Goal: Task Accomplishment & Management: Use online tool/utility

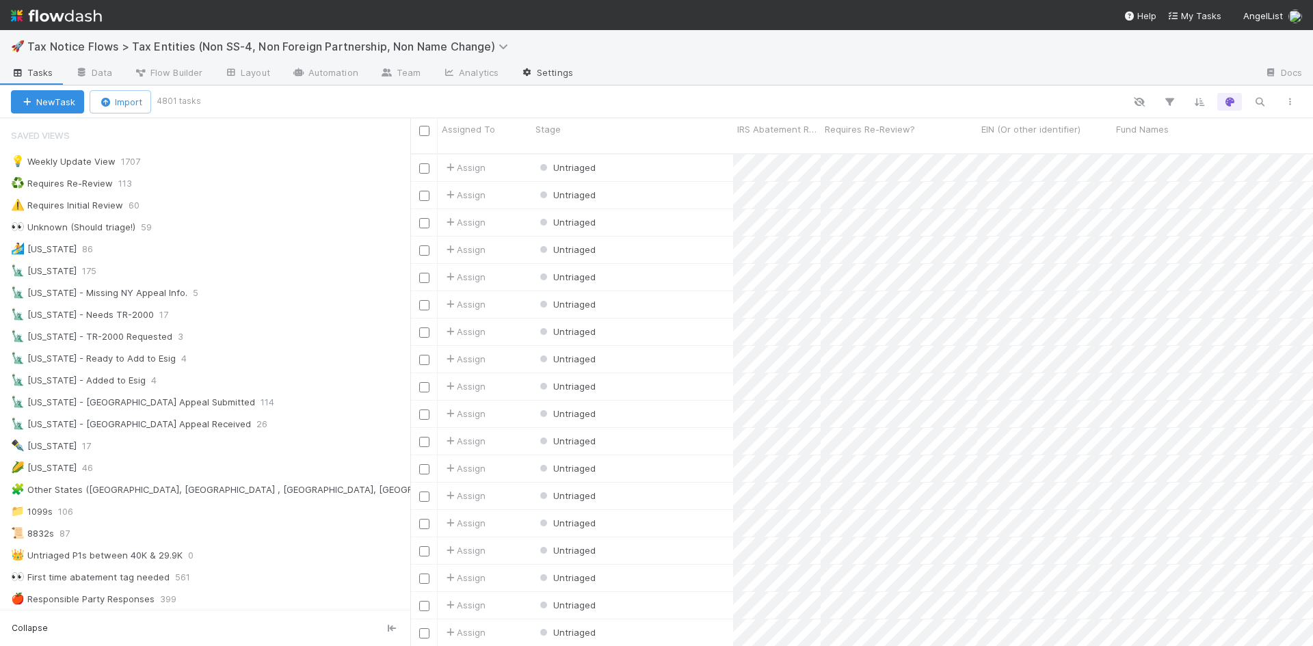
click at [531, 70] on link "Settings" at bounding box center [546, 74] width 75 height 22
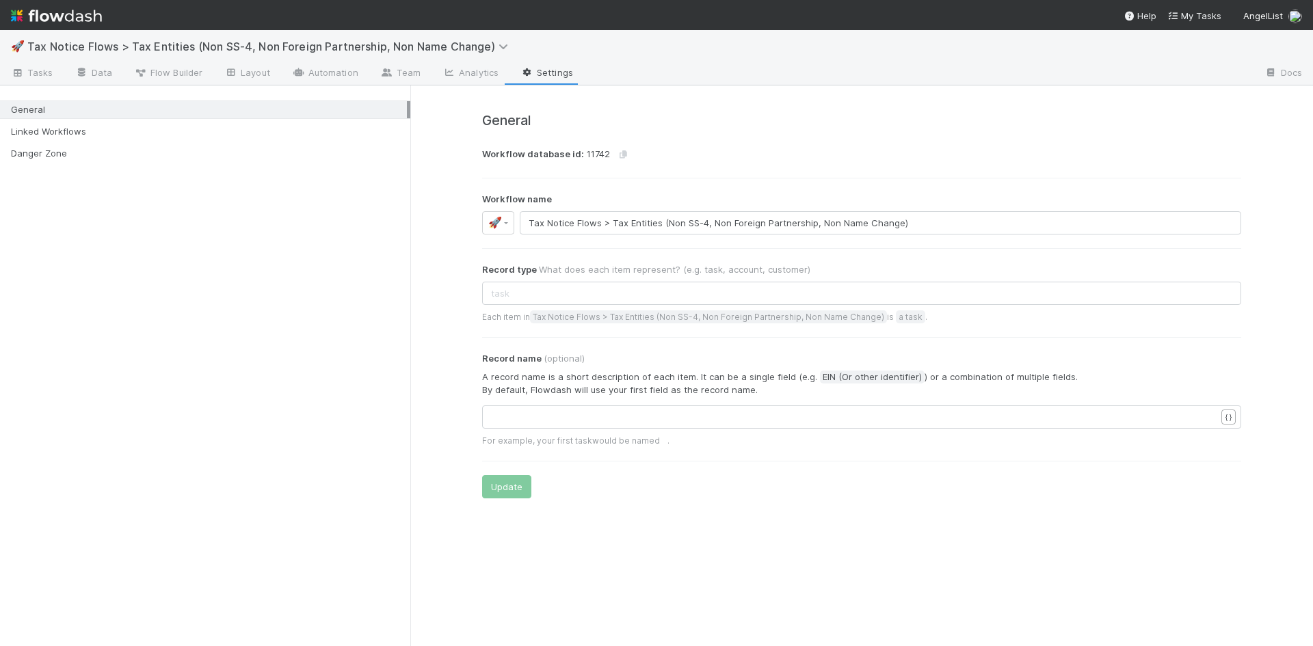
click at [32, 111] on div "General" at bounding box center [209, 109] width 396 height 17
click at [49, 70] on span "Tasks" at bounding box center [32, 73] width 42 height 14
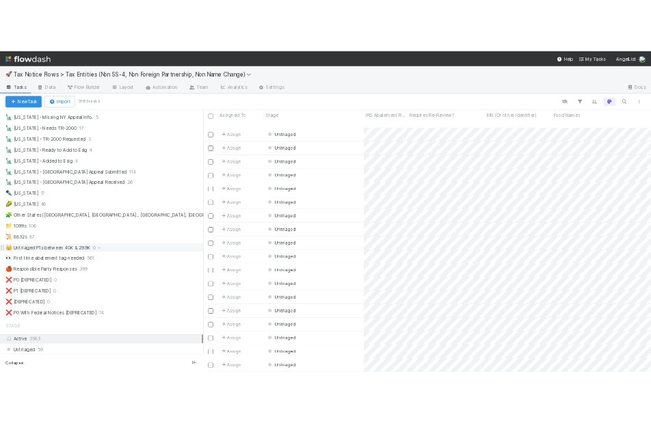
scroll to position [410, 0]
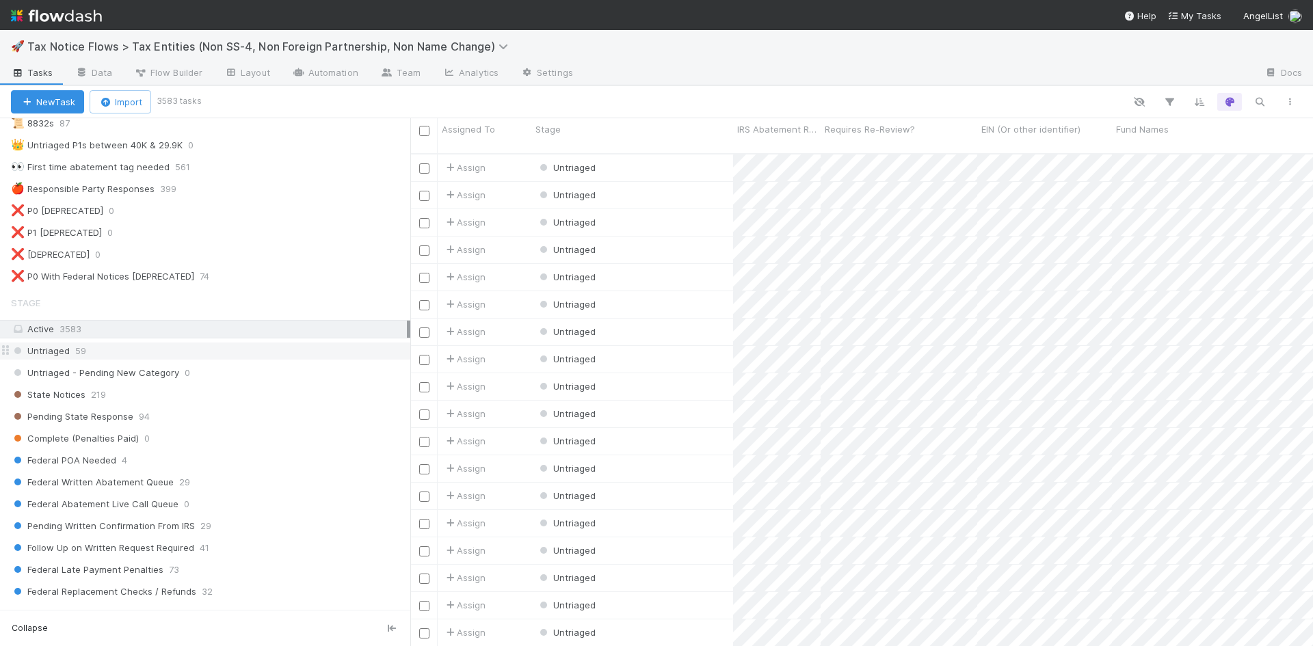
click at [49, 349] on span "Untriaged" at bounding box center [40, 351] width 59 height 17
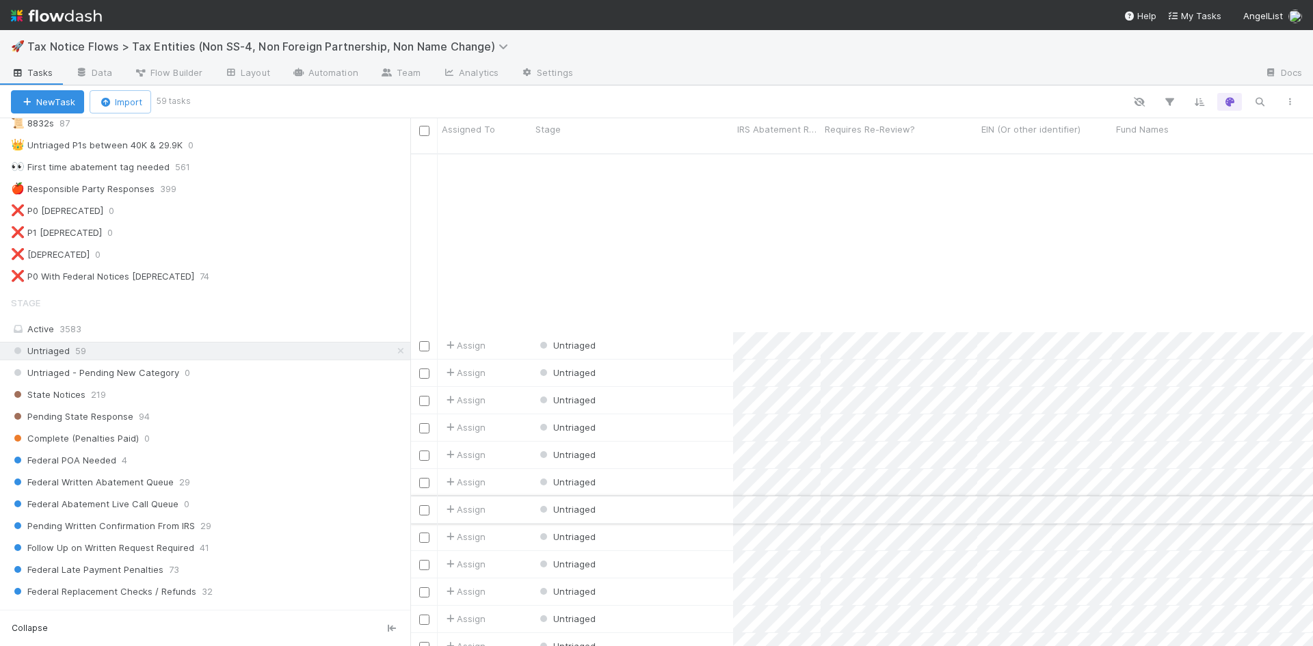
scroll to position [410, 0]
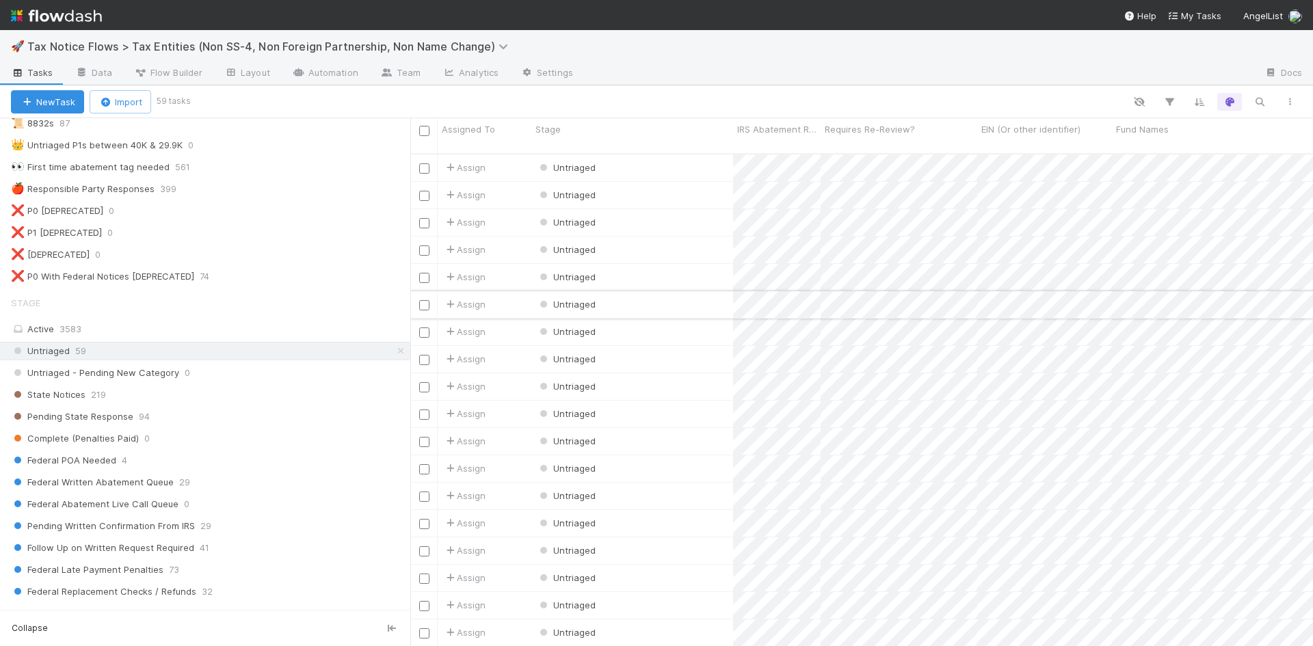
click at [607, 291] on div "Untriaged" at bounding box center [632, 304] width 202 height 27
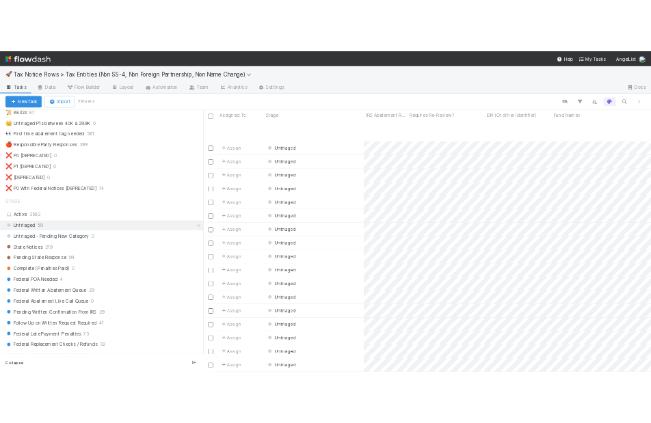
scroll to position [68, 0]
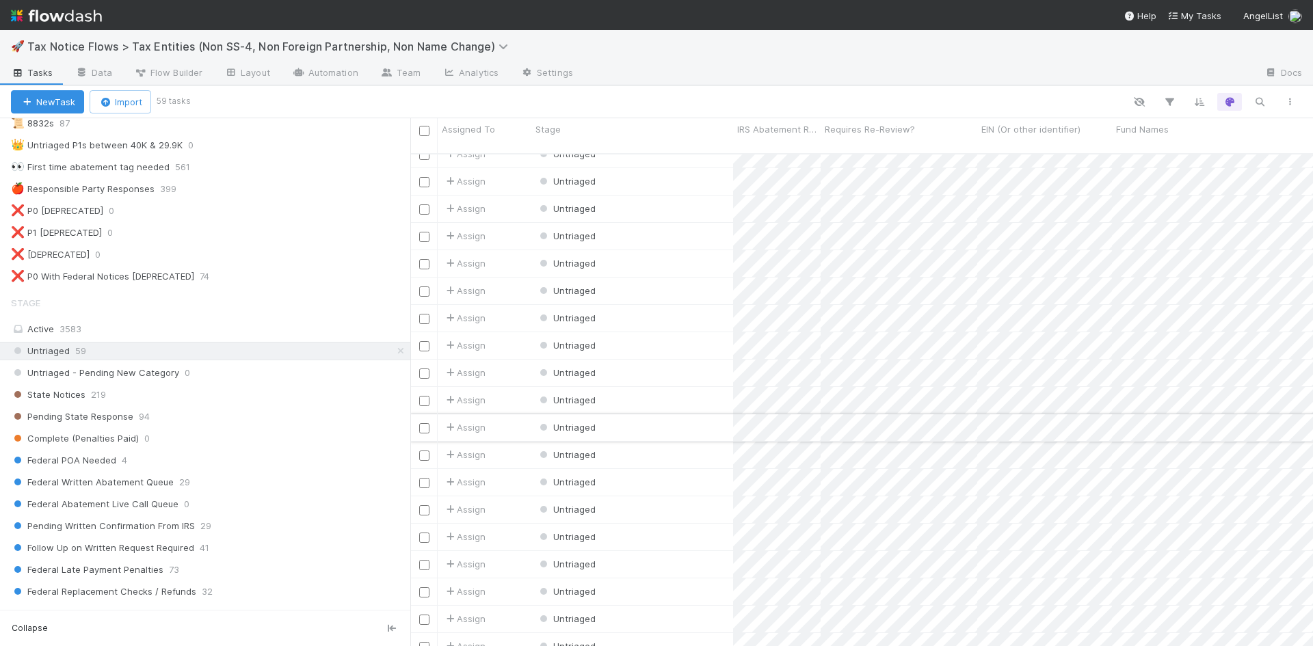
click at [709, 416] on div "Untriaged" at bounding box center [632, 427] width 202 height 27
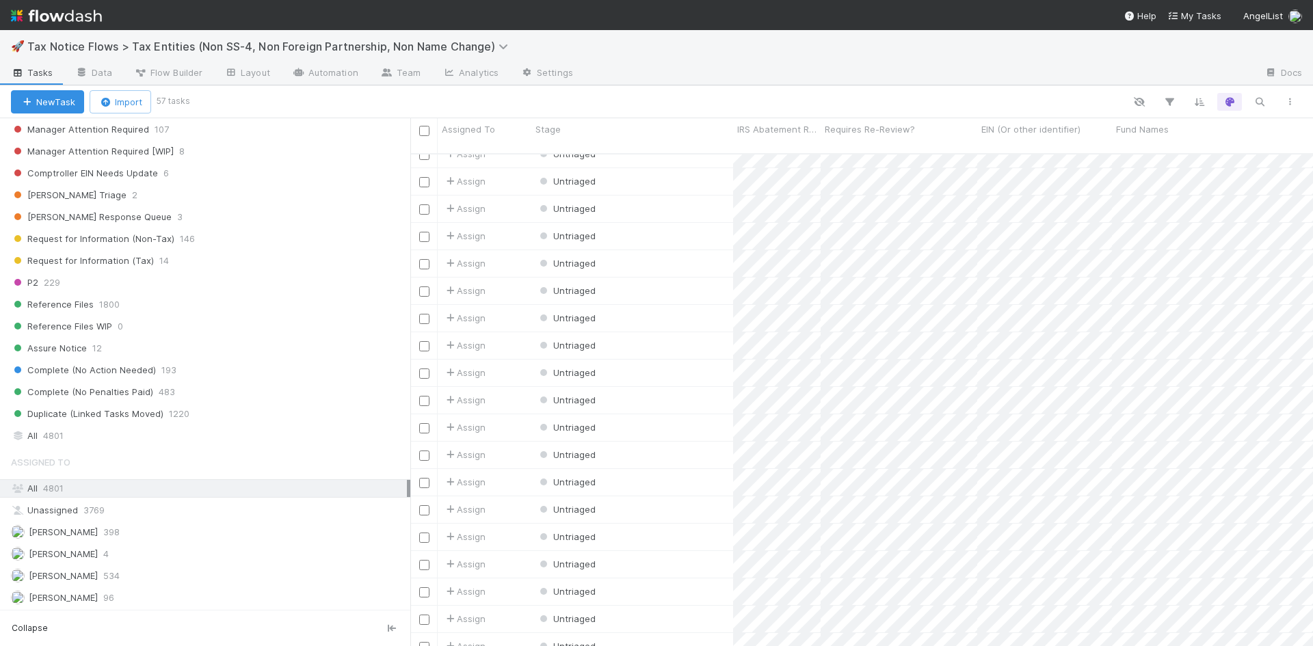
scroll to position [895, 0]
click at [62, 433] on span "4801" at bounding box center [53, 435] width 21 height 17
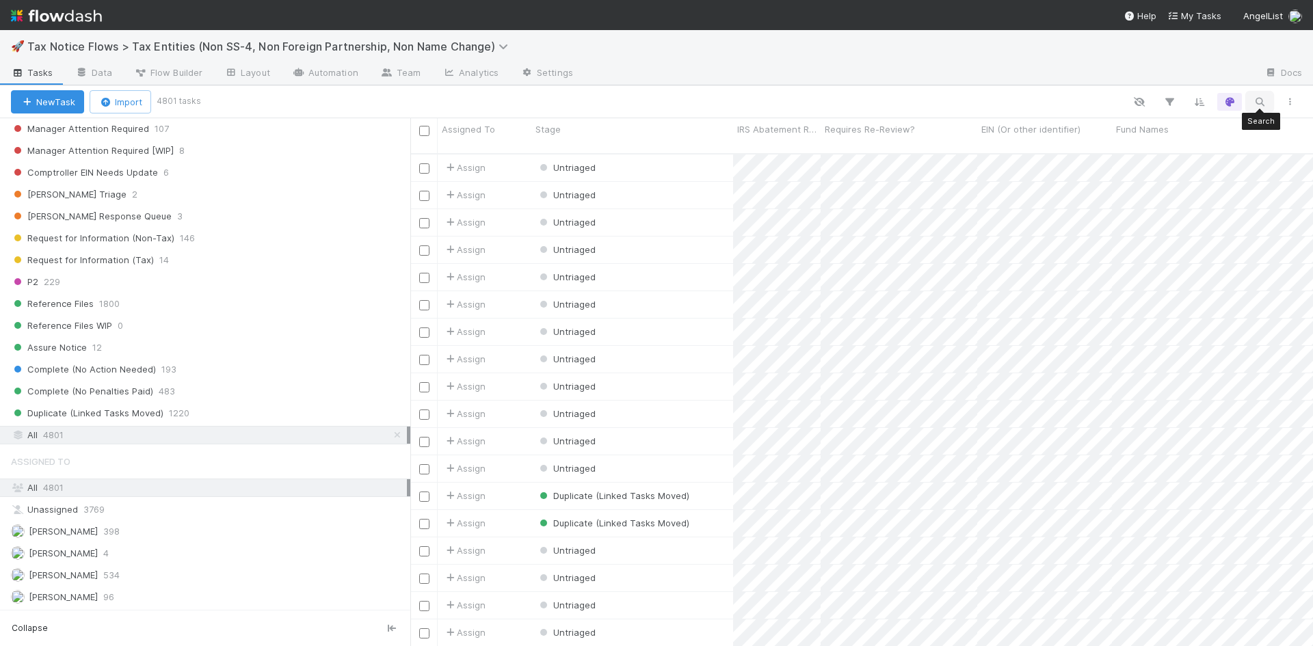
click at [1257, 102] on icon "button" at bounding box center [1260, 102] width 14 height 12
click at [1189, 85] on input at bounding box center [1188, 79] width 137 height 16
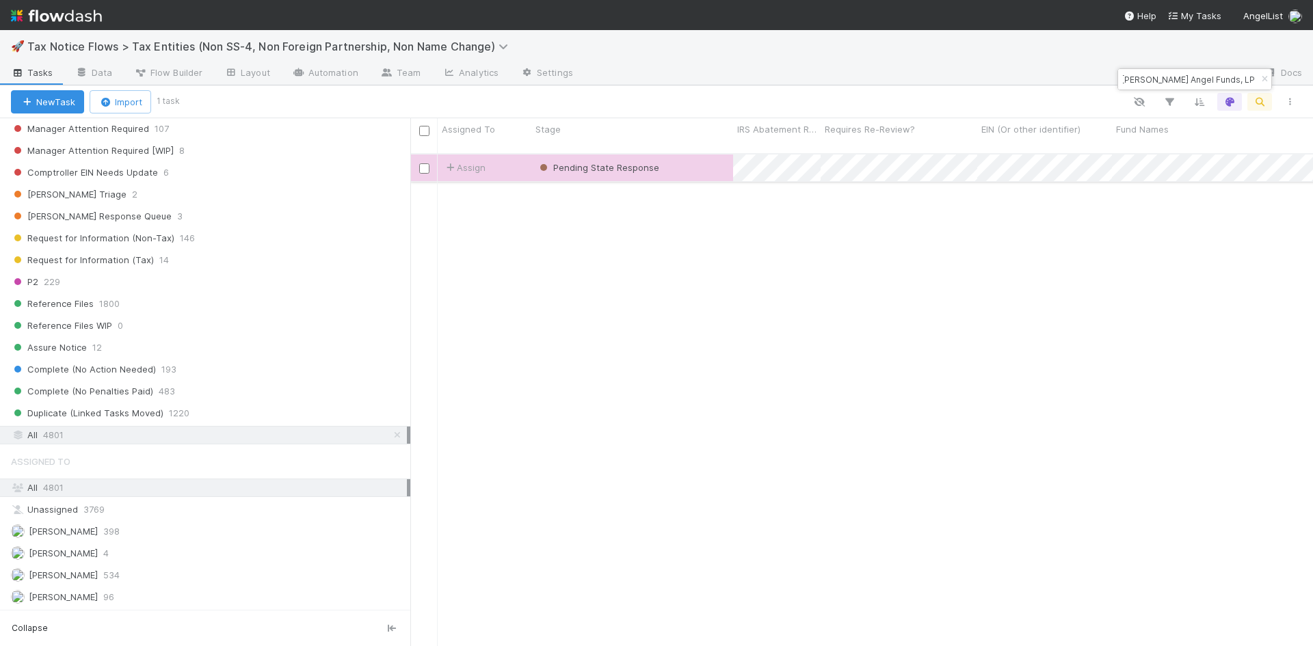
click at [696, 155] on div "Pending State Response" at bounding box center [632, 168] width 202 height 27
drag, startPoint x: 1122, startPoint y: 81, endPoint x: 1289, endPoint y: 81, distance: 166.8
click at [1289, 81] on body "🚀 Tax Notice Flows > Tax Entities (Non SS-4, Non Foreign Partnership, Non Name …" at bounding box center [656, 323] width 1313 height 646
paste input "83-3085982"
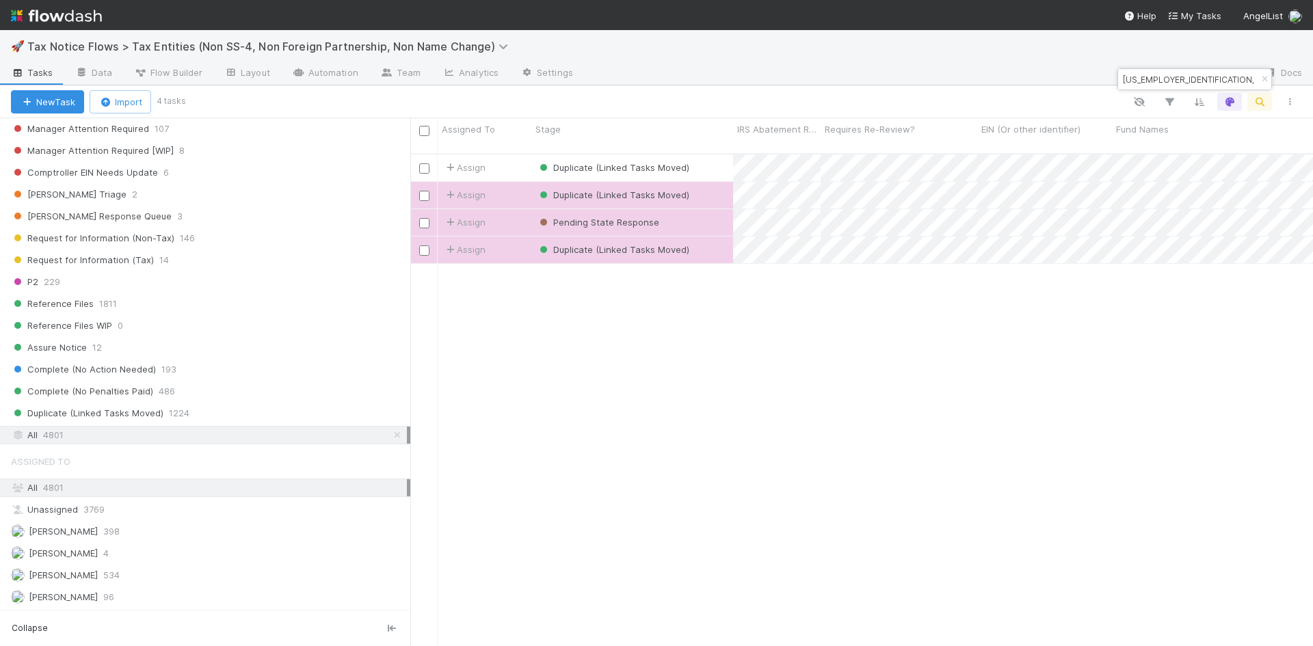
scroll to position [494, 892]
click at [680, 211] on div "Pending State Response" at bounding box center [632, 222] width 202 height 27
drag, startPoint x: 1181, startPoint y: 83, endPoint x: 1124, endPoint y: 80, distance: 56.8
click at [1124, 80] on input "83-3085982" at bounding box center [1188, 79] width 137 height 16
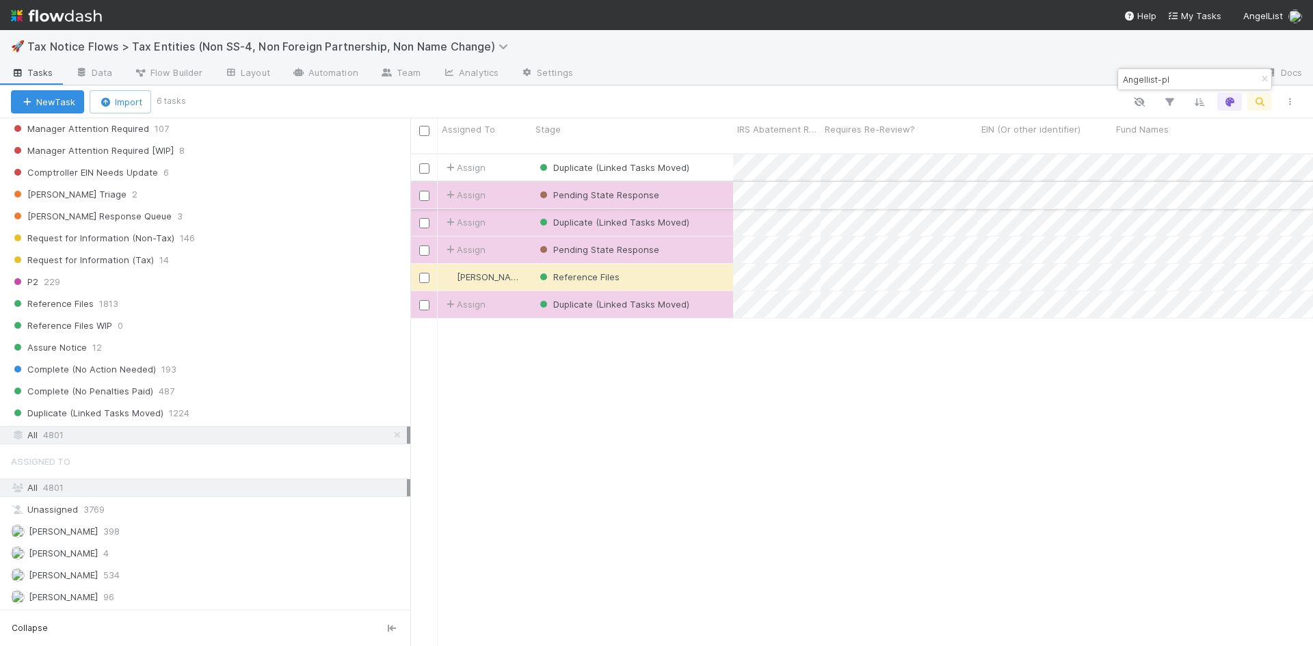
type input "Angellist-pl"
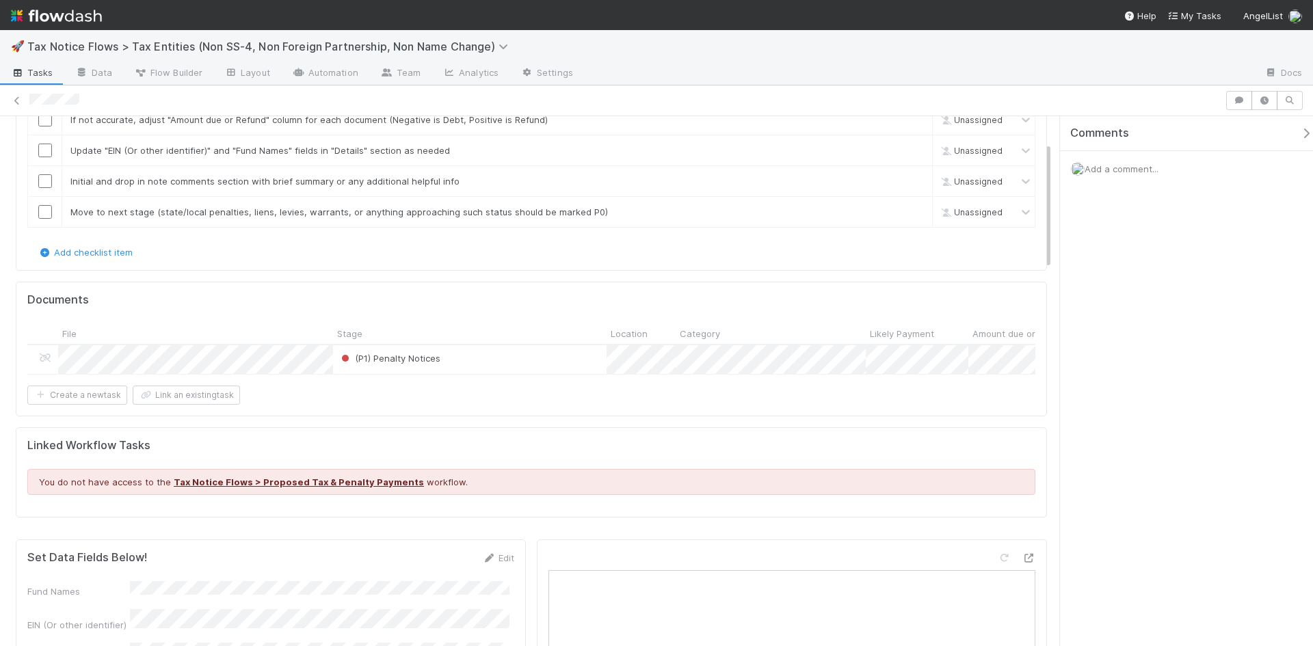
scroll to position [274, 0]
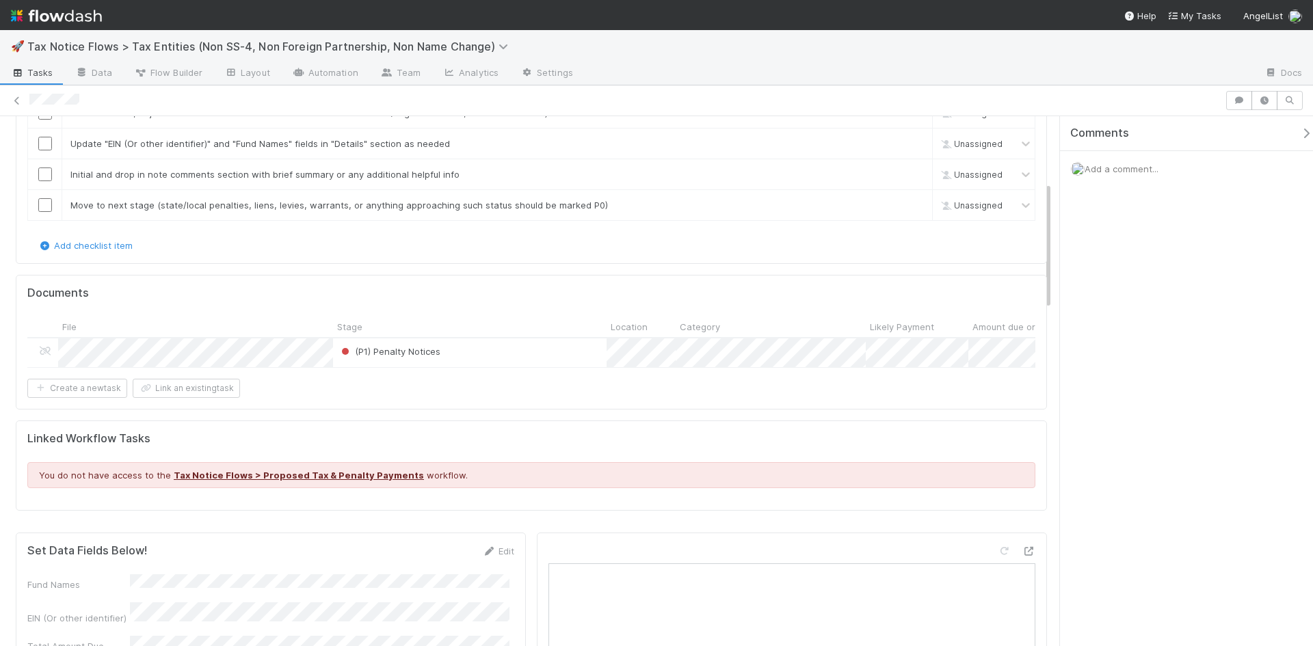
click at [460, 354] on div "(P1) Penalty Notices" at bounding box center [470, 352] width 274 height 29
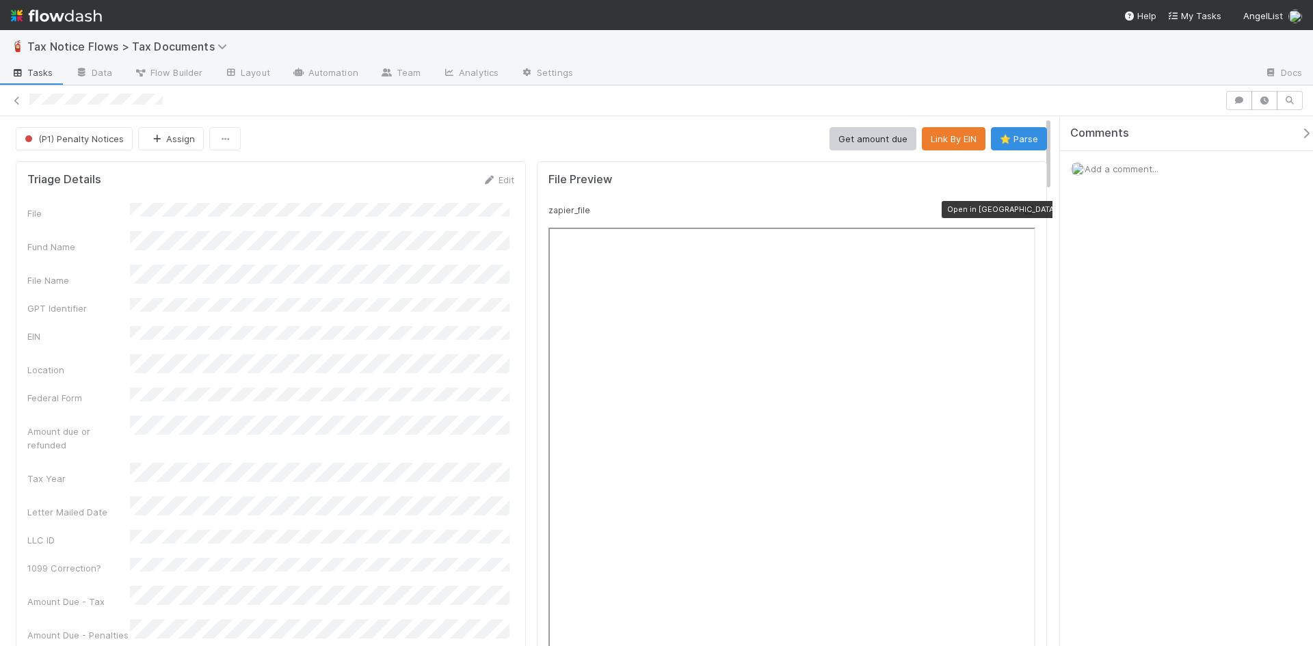
click at [1022, 211] on icon at bounding box center [1029, 210] width 14 height 9
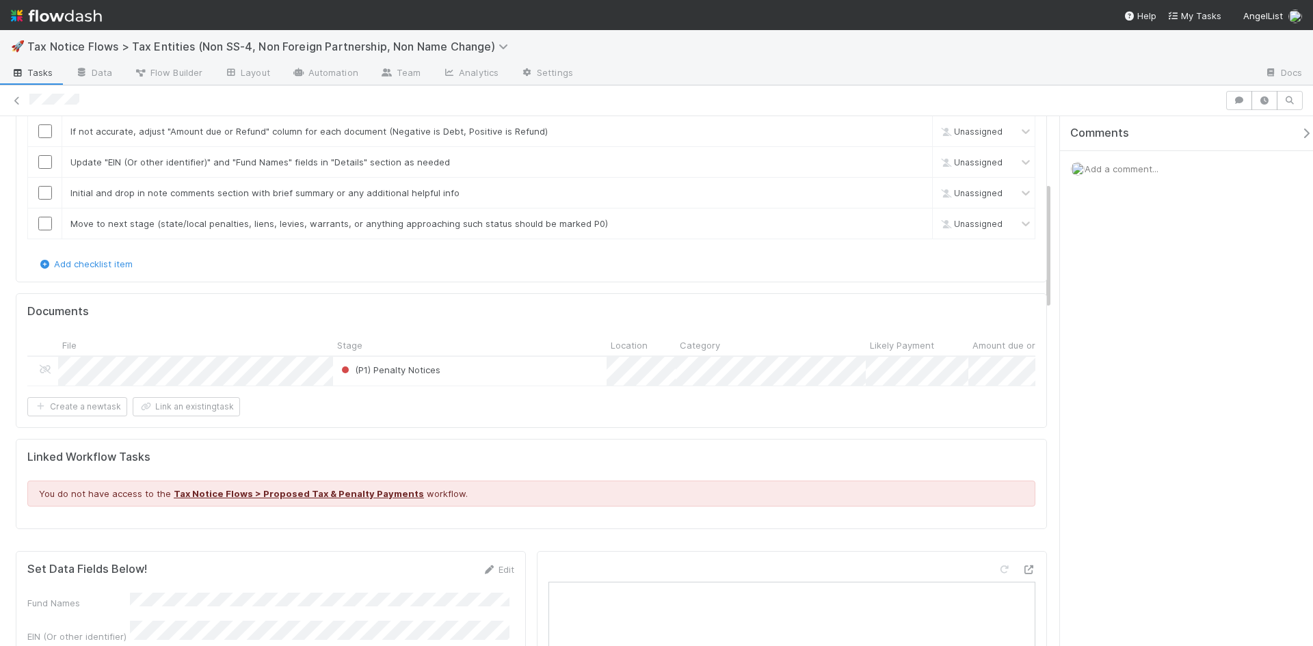
scroll to position [274, 0]
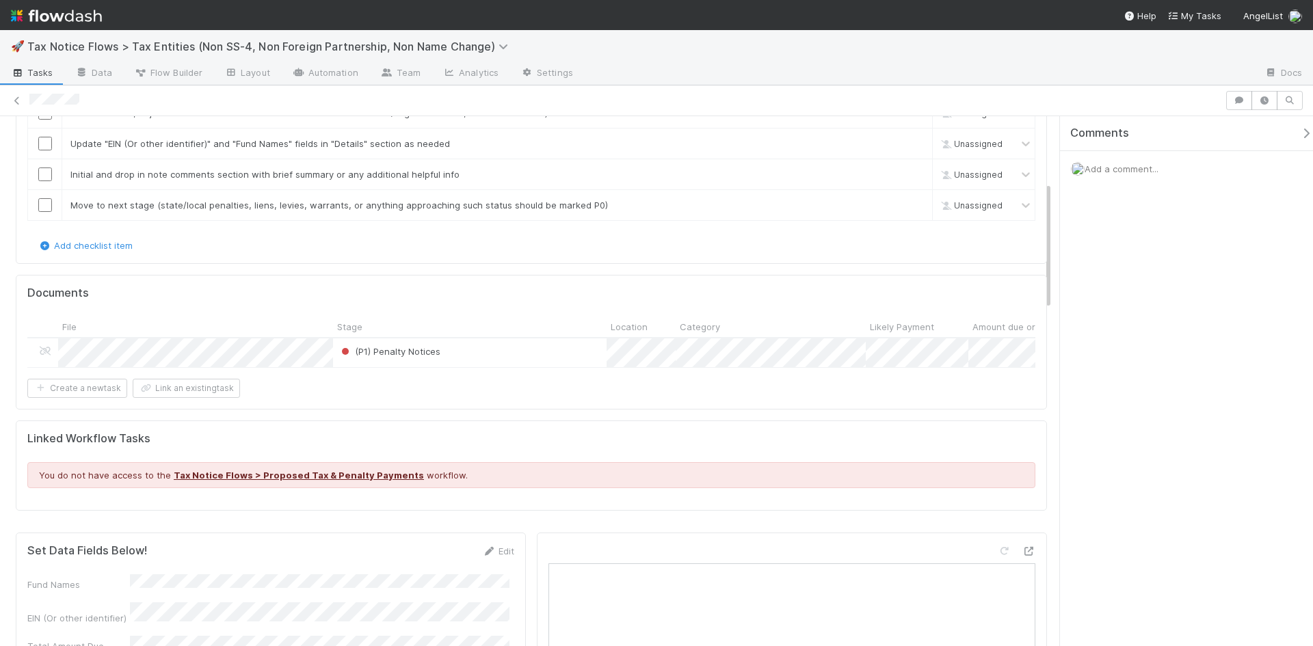
click at [452, 352] on div "(P1) Penalty Notices" at bounding box center [470, 352] width 274 height 29
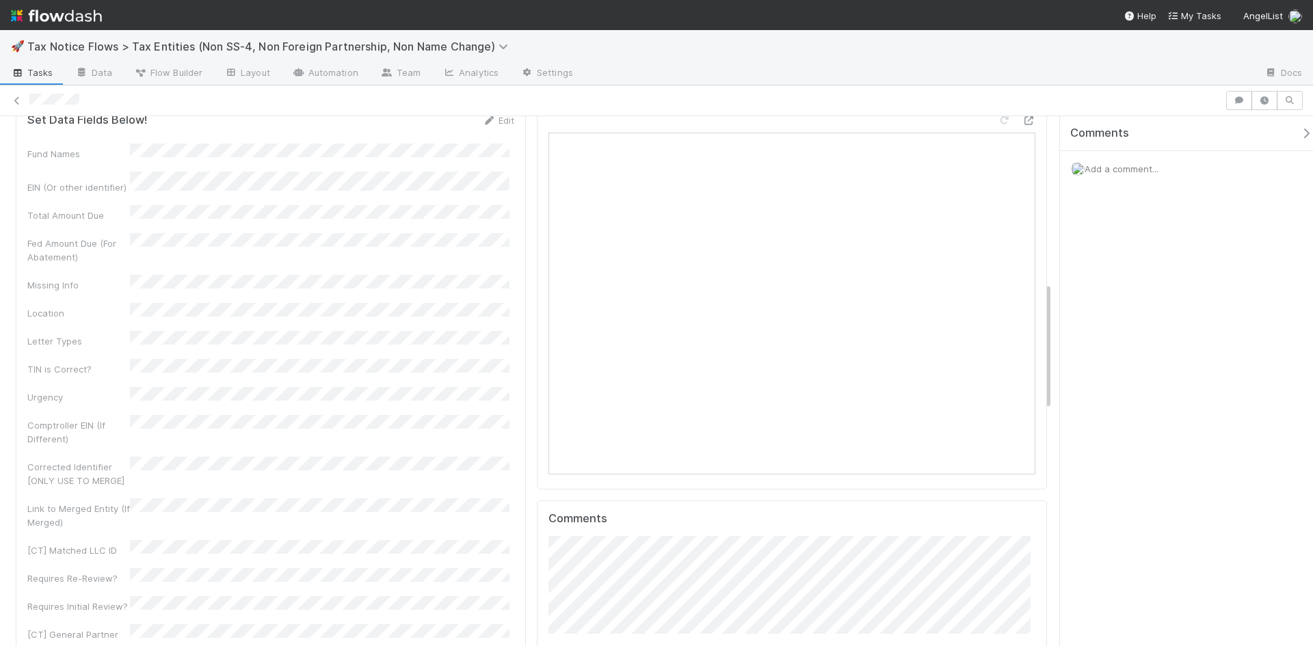
scroll to position [684, 0]
click at [494, 146] on link "Edit" at bounding box center [498, 140] width 32 height 11
click at [104, 260] on div "EIN (Or other identifier) *" at bounding box center [270, 259] width 487 height 40
click at [440, 156] on button "Save" at bounding box center [441, 145] width 39 height 23
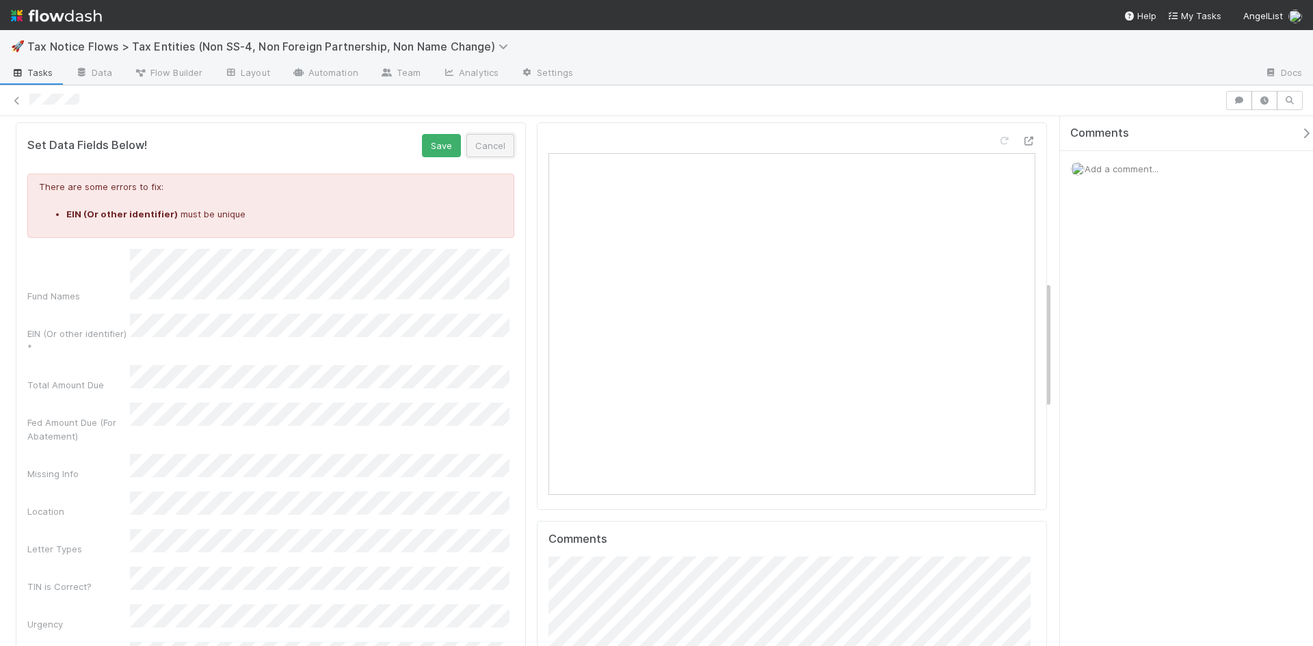
click at [491, 157] on button "Cancel" at bounding box center [490, 145] width 48 height 23
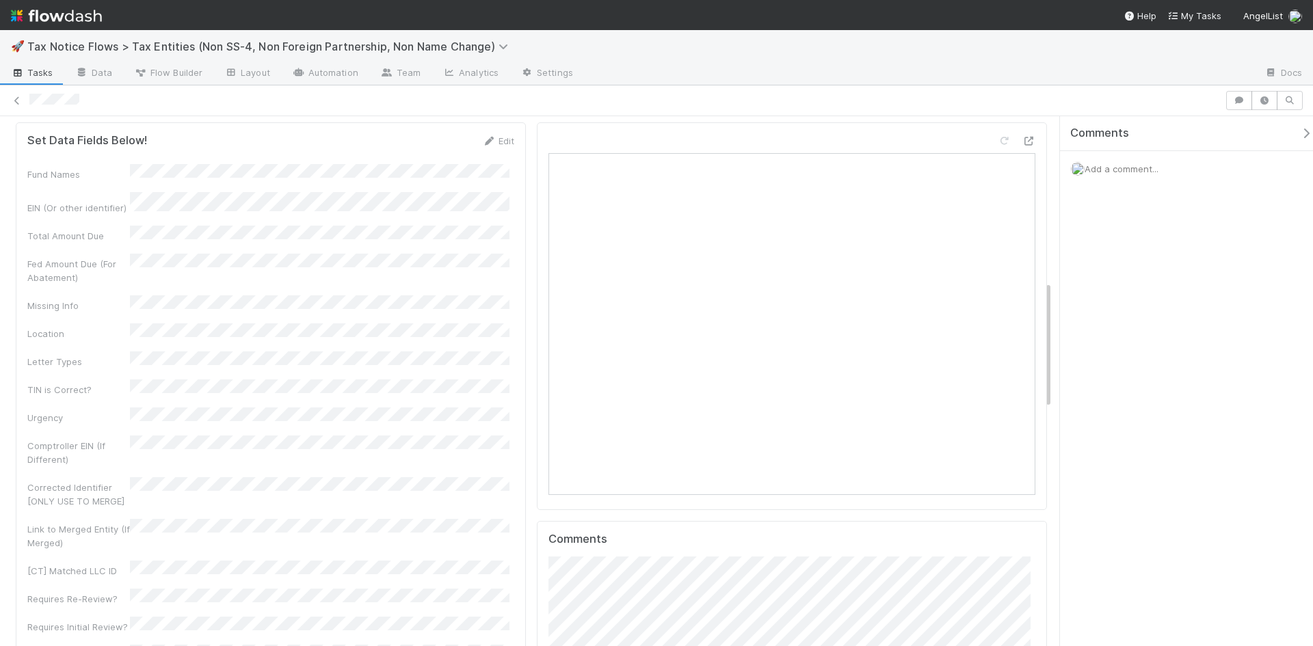
click at [498, 148] on div "Edit" at bounding box center [498, 141] width 32 height 14
click at [495, 146] on link "Edit" at bounding box center [498, 140] width 32 height 11
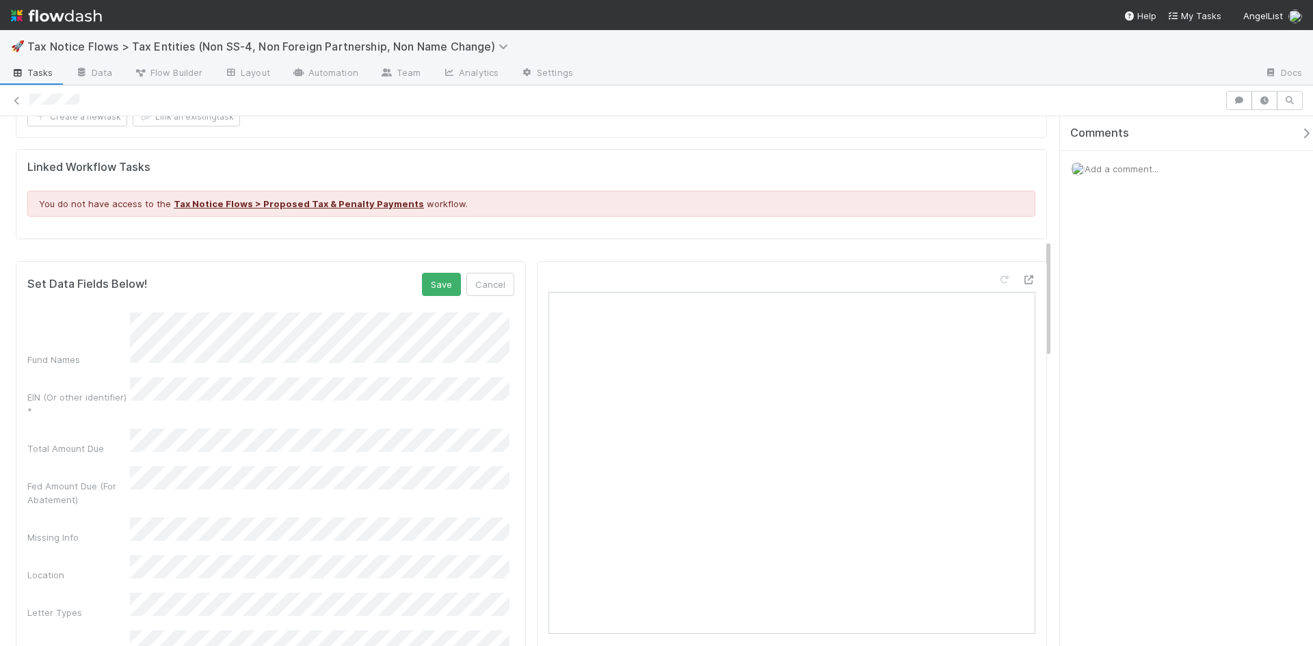
scroll to position [479, 0]
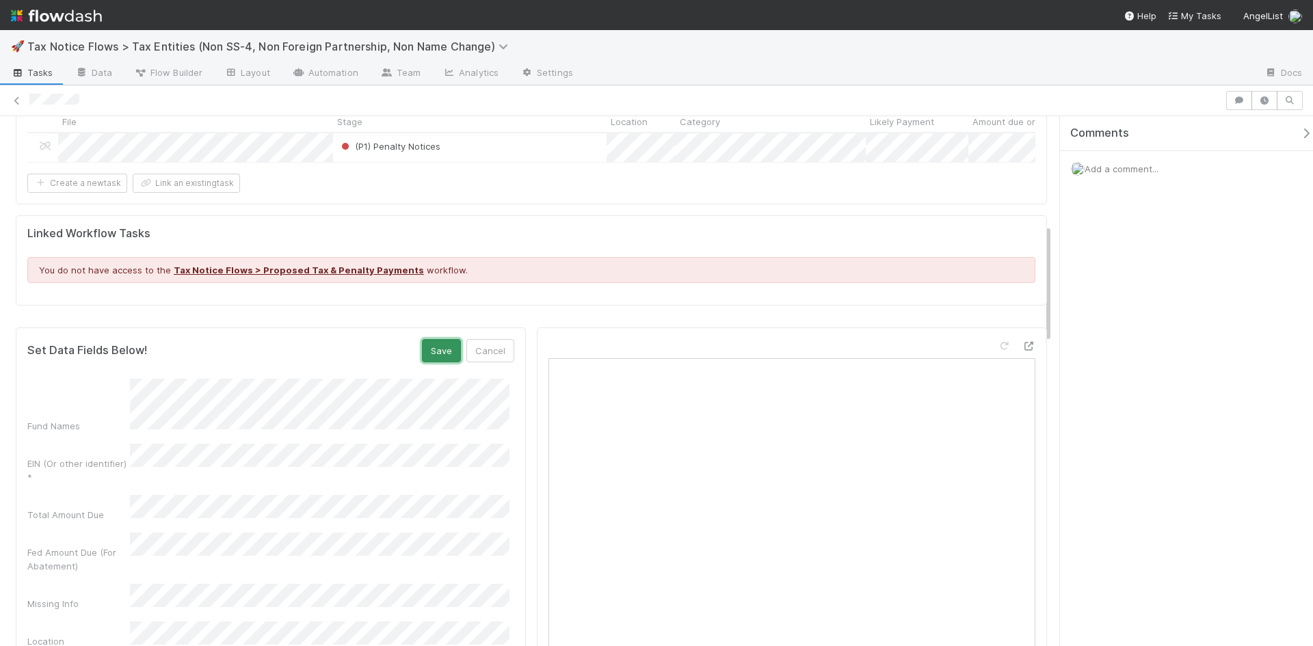
click at [429, 355] on button "Save" at bounding box center [441, 350] width 39 height 23
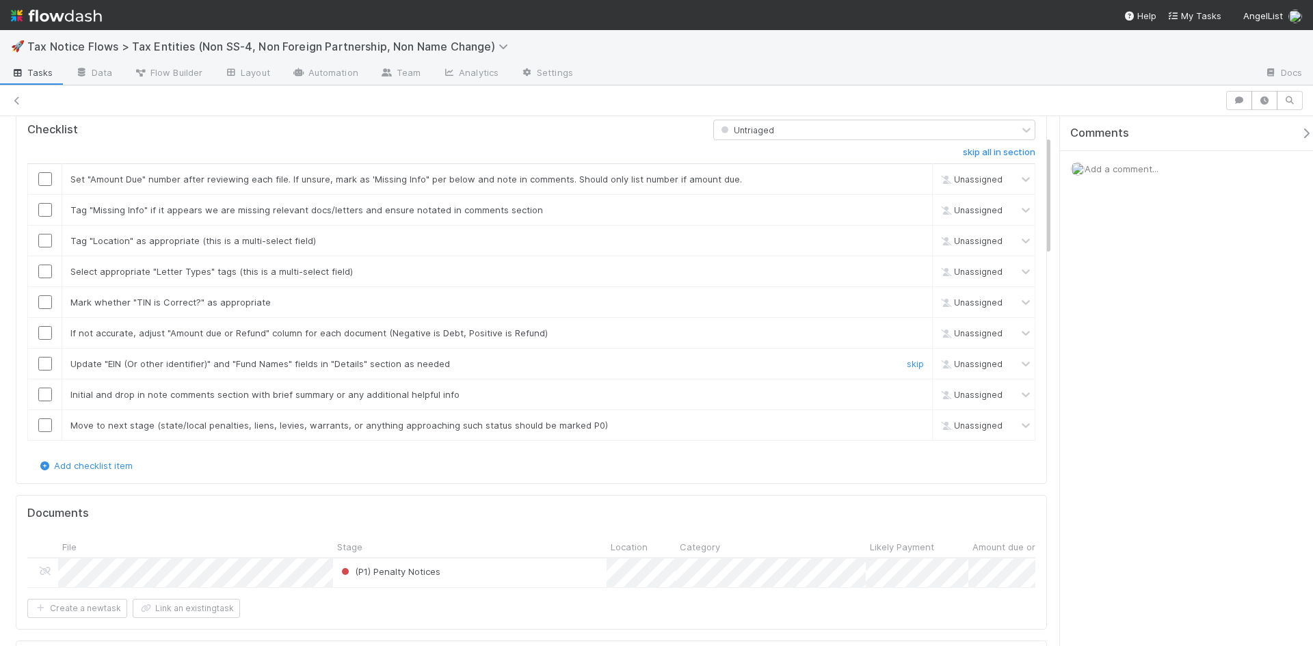
scroll to position [0, 0]
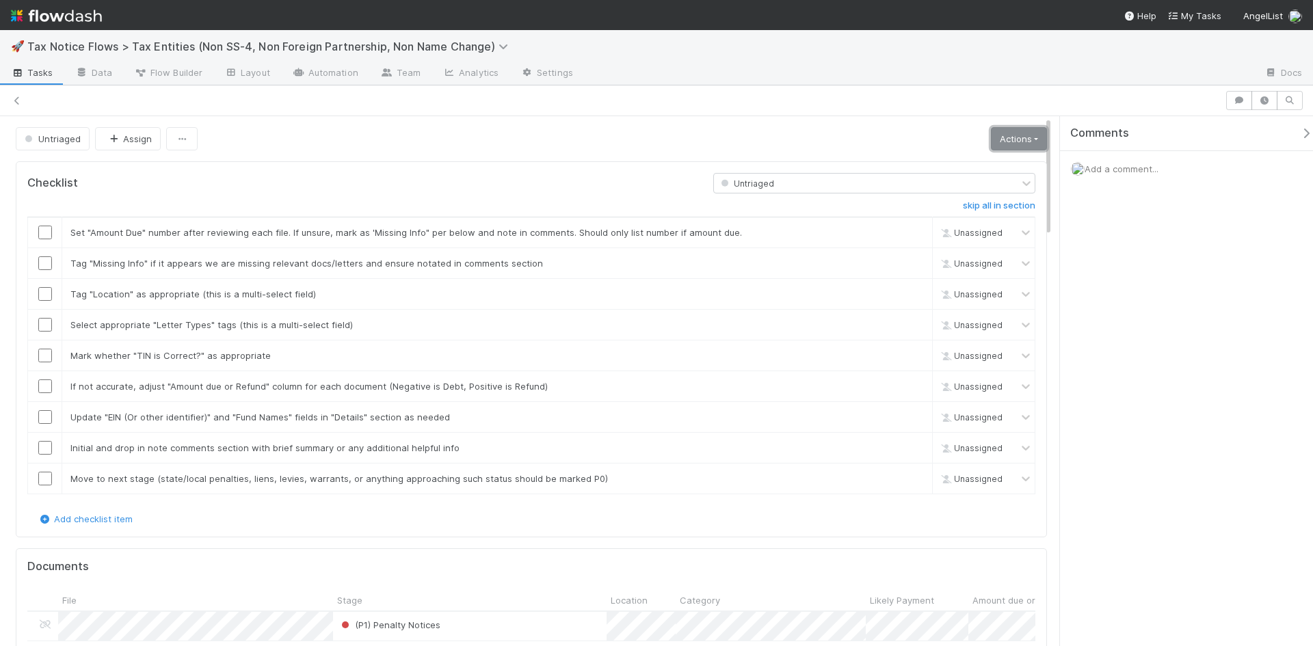
click at [1023, 137] on link "Actions" at bounding box center [1019, 138] width 56 height 23
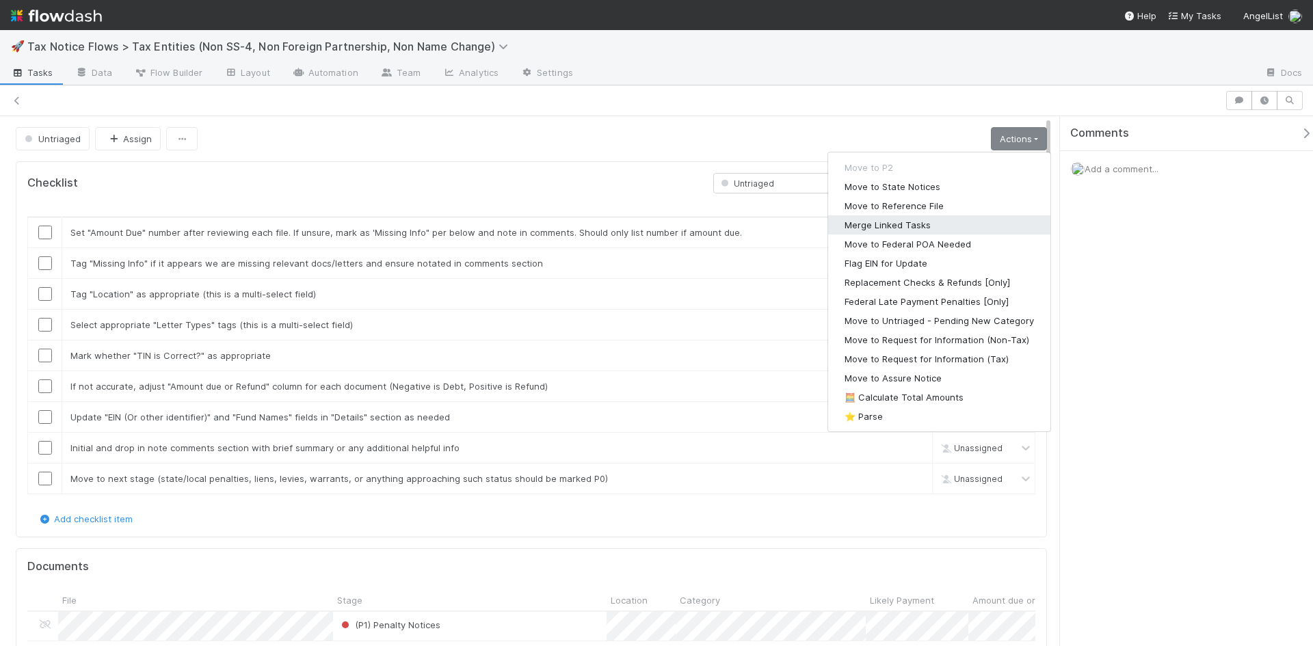
click at [895, 226] on button "Merge Linked Tasks" at bounding box center [939, 224] width 222 height 19
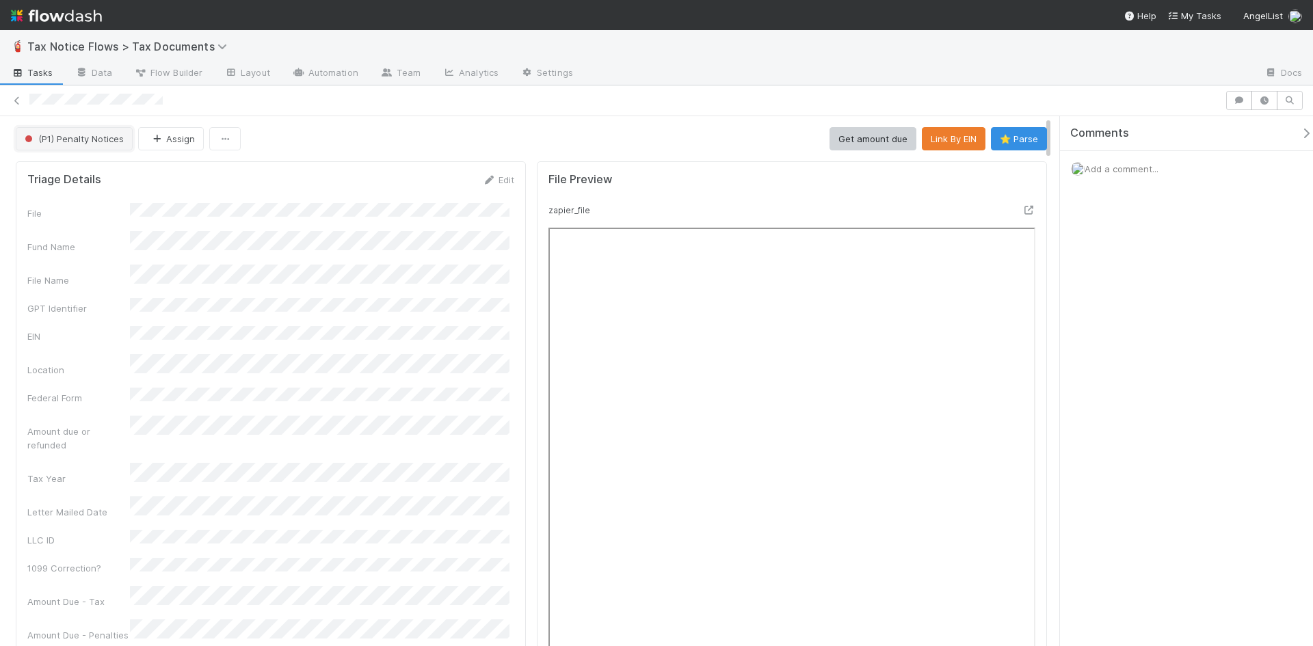
click at [65, 141] on span "(P1) Penalty Notices" at bounding box center [73, 138] width 102 height 11
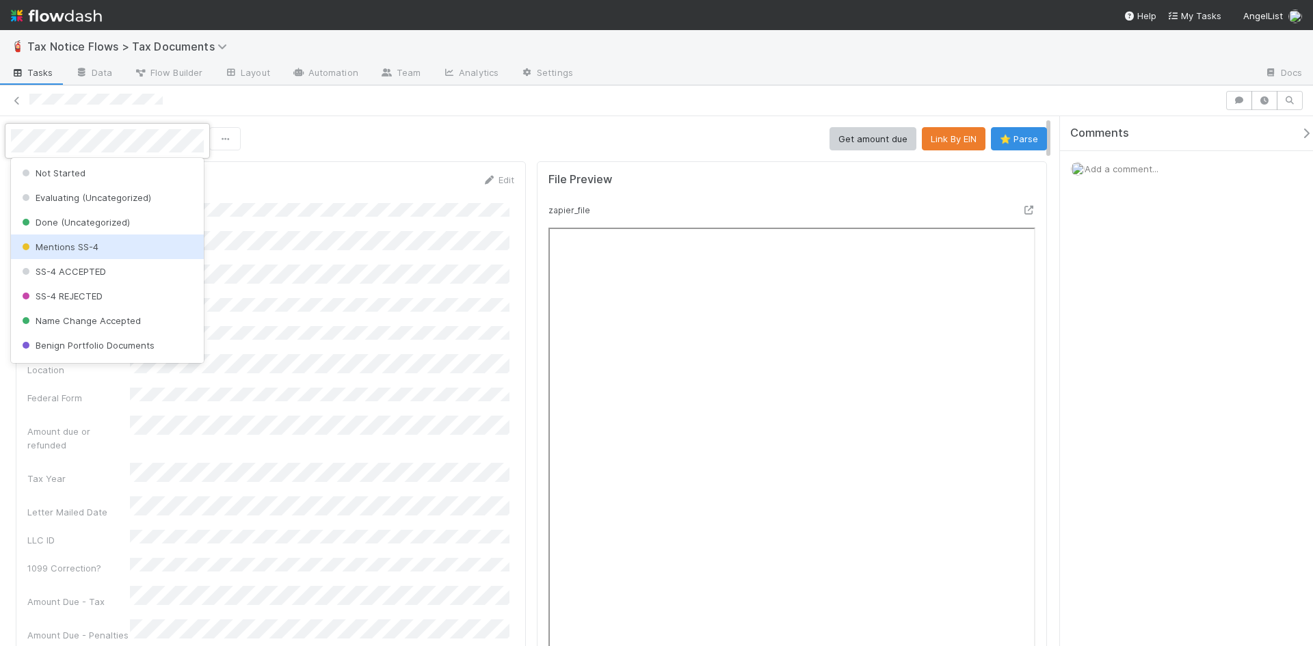
click at [1020, 208] on div at bounding box center [656, 323] width 1313 height 646
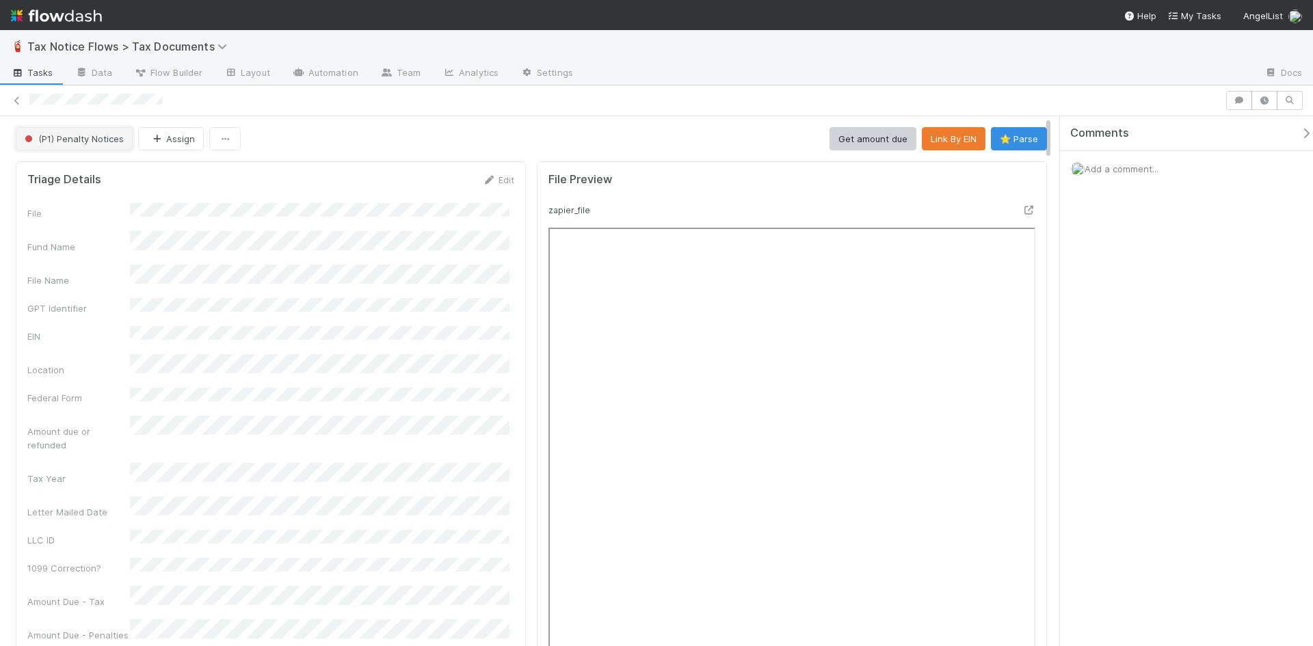
click at [107, 139] on span "(P1) Penalty Notices" at bounding box center [73, 138] width 102 height 11
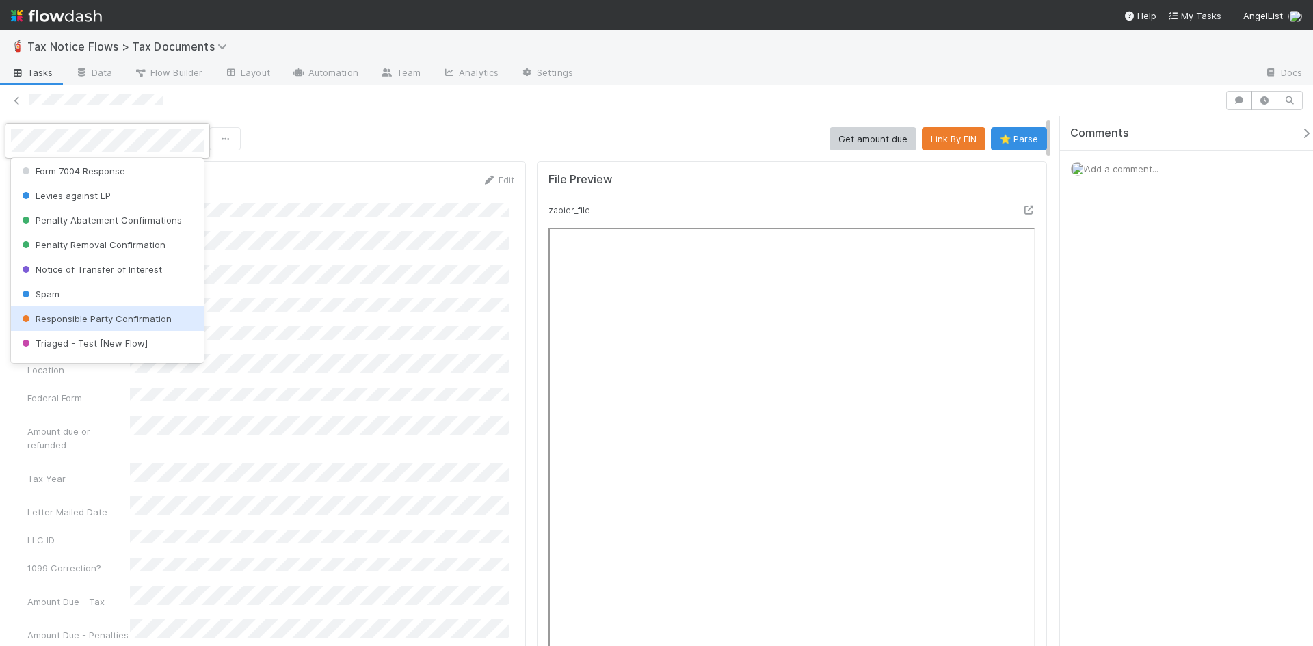
scroll to position [399, 0]
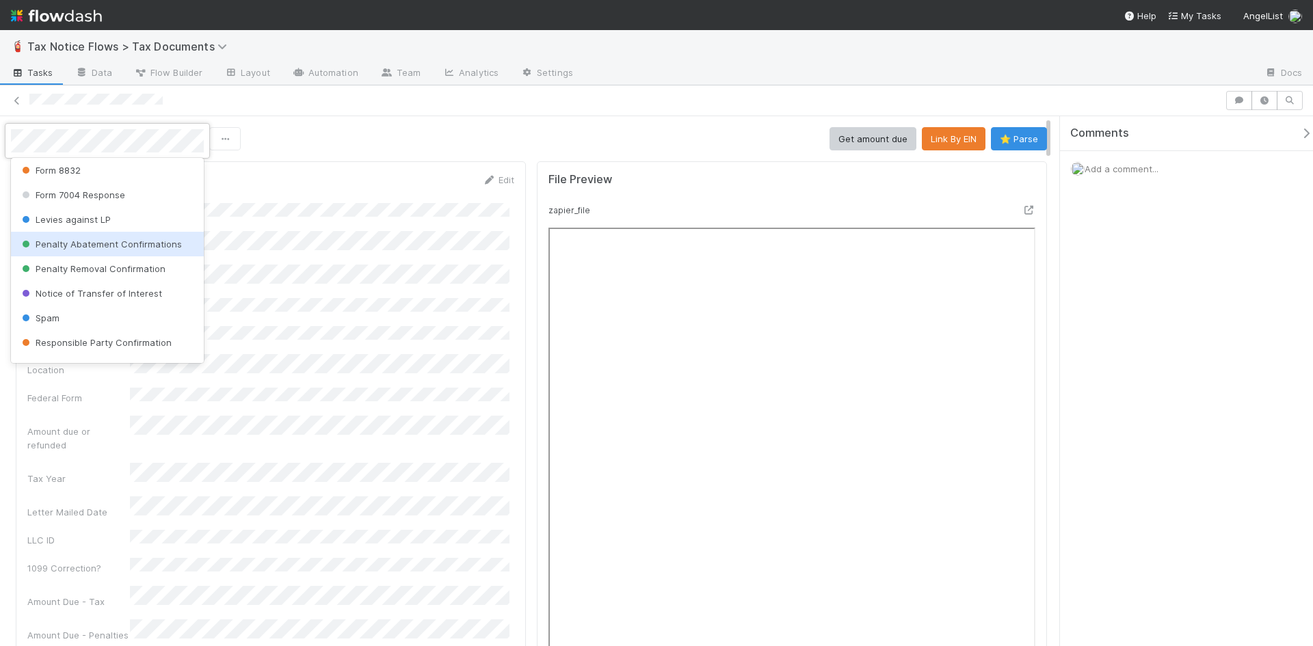
click at [121, 245] on span "Penalty Abatement Confirmations" at bounding box center [100, 244] width 163 height 11
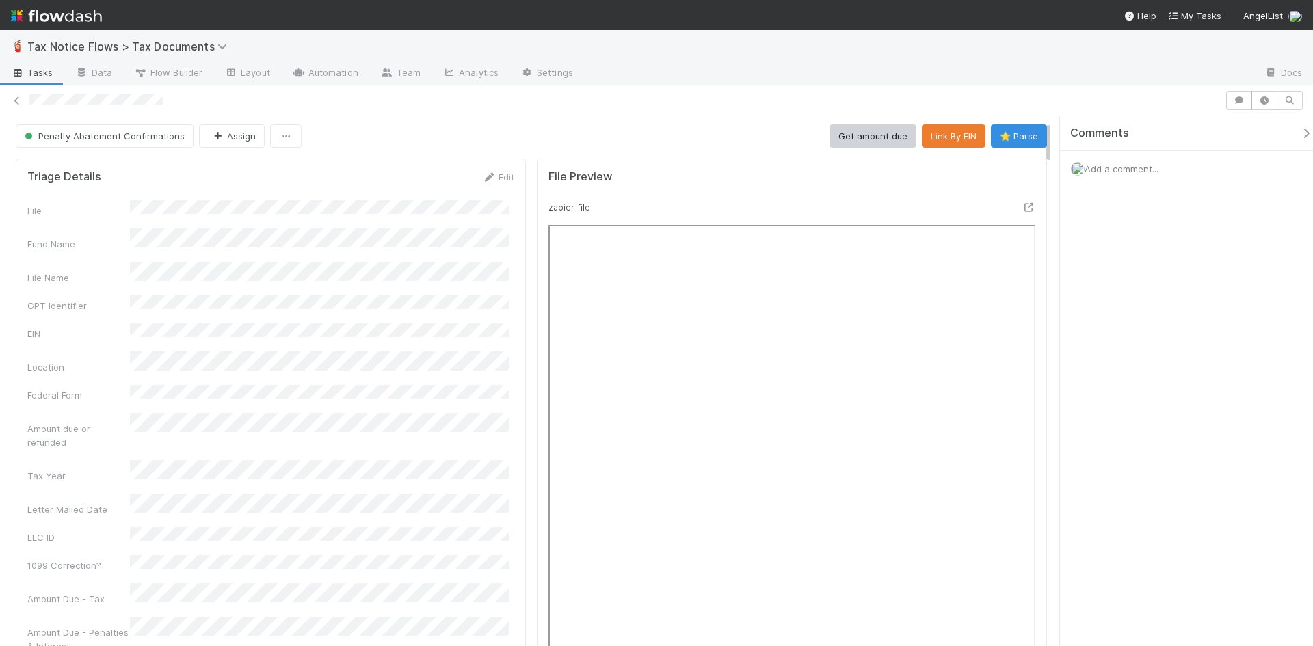
scroll to position [0, 0]
click at [402, 76] on link "Team" at bounding box center [400, 74] width 62 height 22
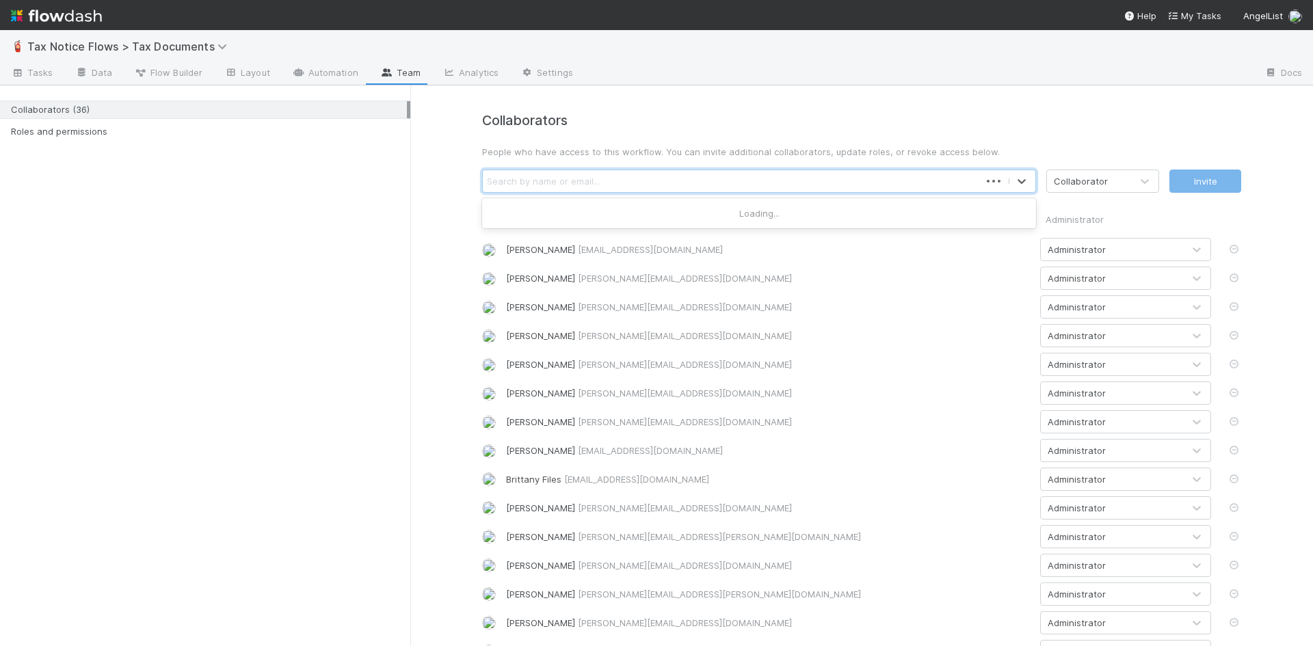
click at [629, 185] on div "Search by name or email..." at bounding box center [731, 181] width 497 height 22
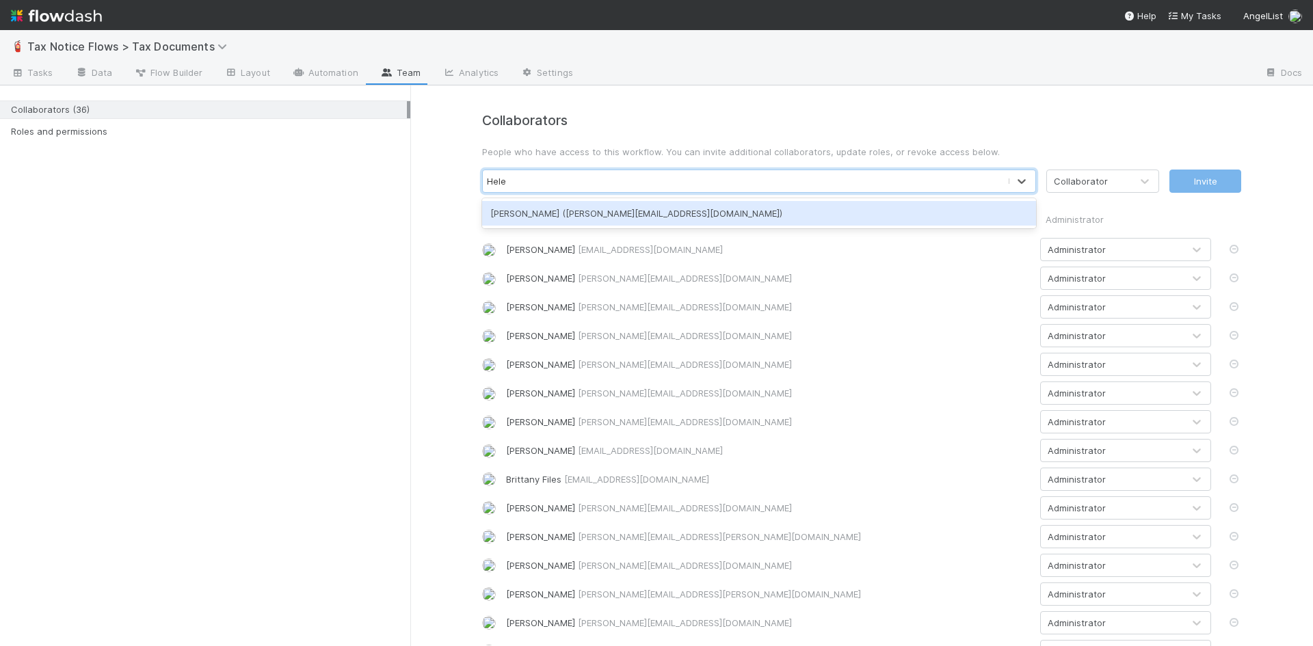
type input "[PERSON_NAME]"
click at [639, 217] on div "[PERSON_NAME] ([PERSON_NAME][EMAIL_ADDRESS][DOMAIN_NAME])" at bounding box center [759, 213] width 554 height 25
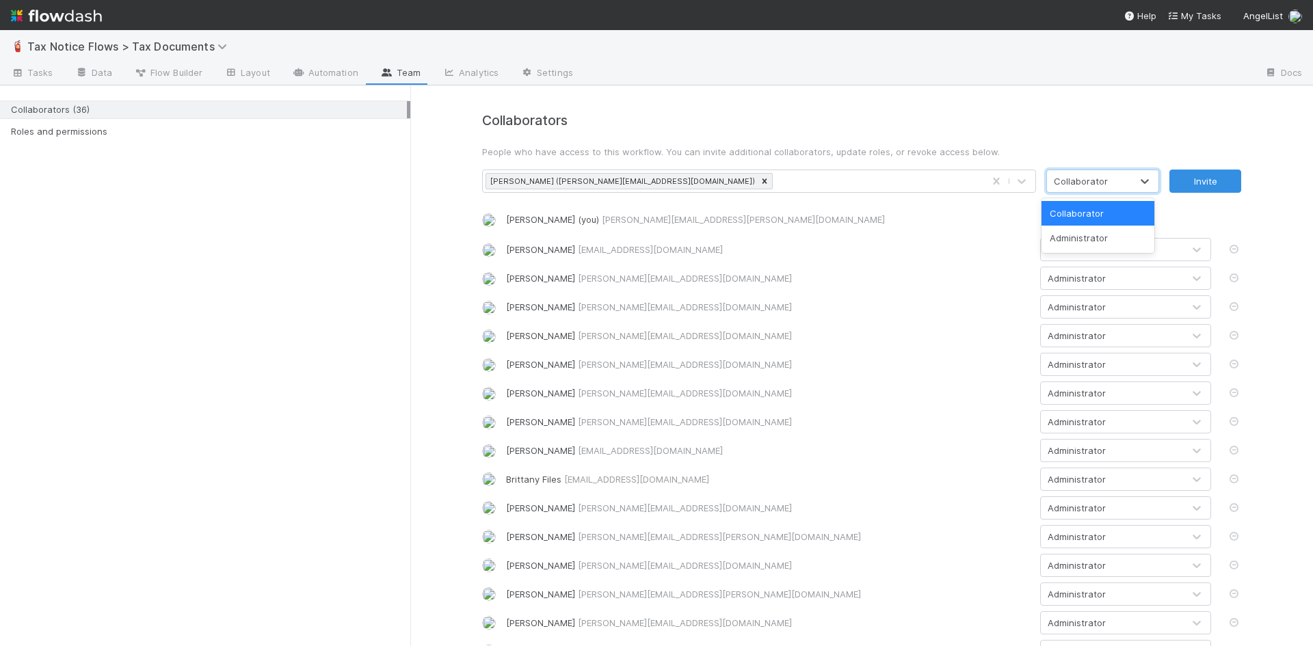
click at [1121, 185] on div "Collaborator" at bounding box center [1089, 181] width 84 height 22
click at [1099, 230] on div "Administrator" at bounding box center [1097, 238] width 113 height 25
click at [1215, 177] on button "Invite" at bounding box center [1205, 181] width 72 height 23
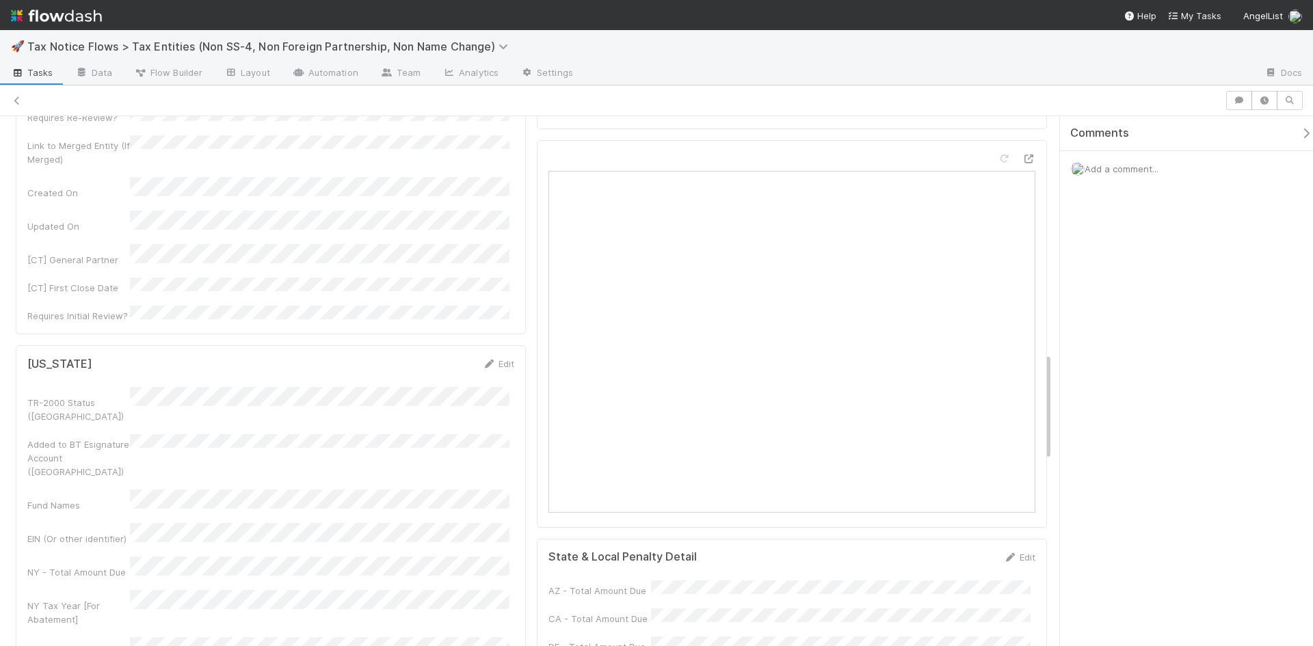
scroll to position [1162, 0]
click at [494, 360] on link "Edit" at bounding box center [498, 365] width 32 height 11
click at [494, 358] on button "Cancel" at bounding box center [490, 369] width 48 height 23
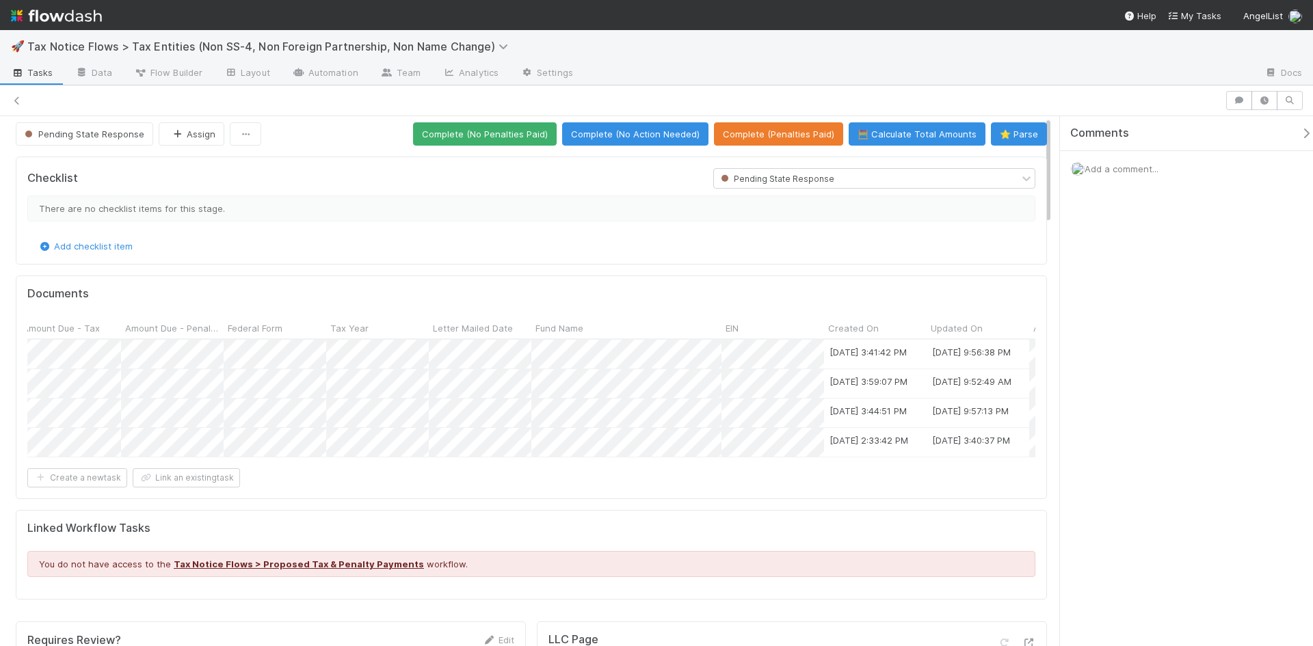
scroll to position [0, 0]
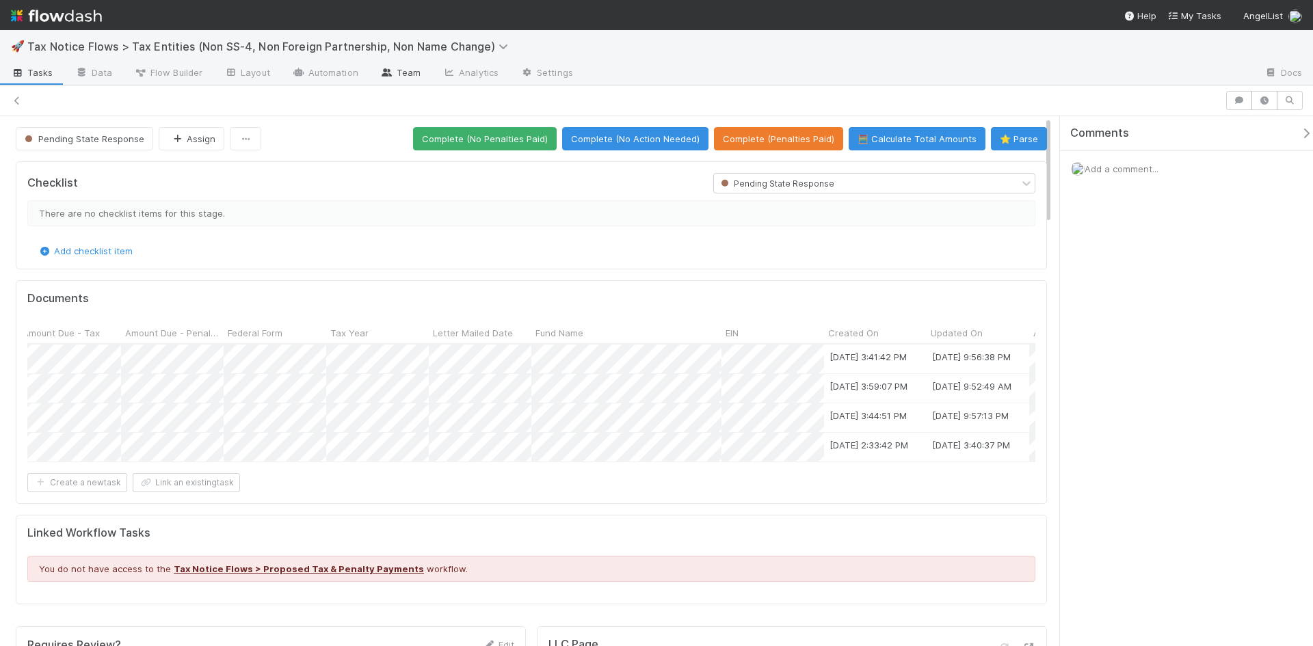
click at [399, 73] on link "Team" at bounding box center [400, 74] width 62 height 22
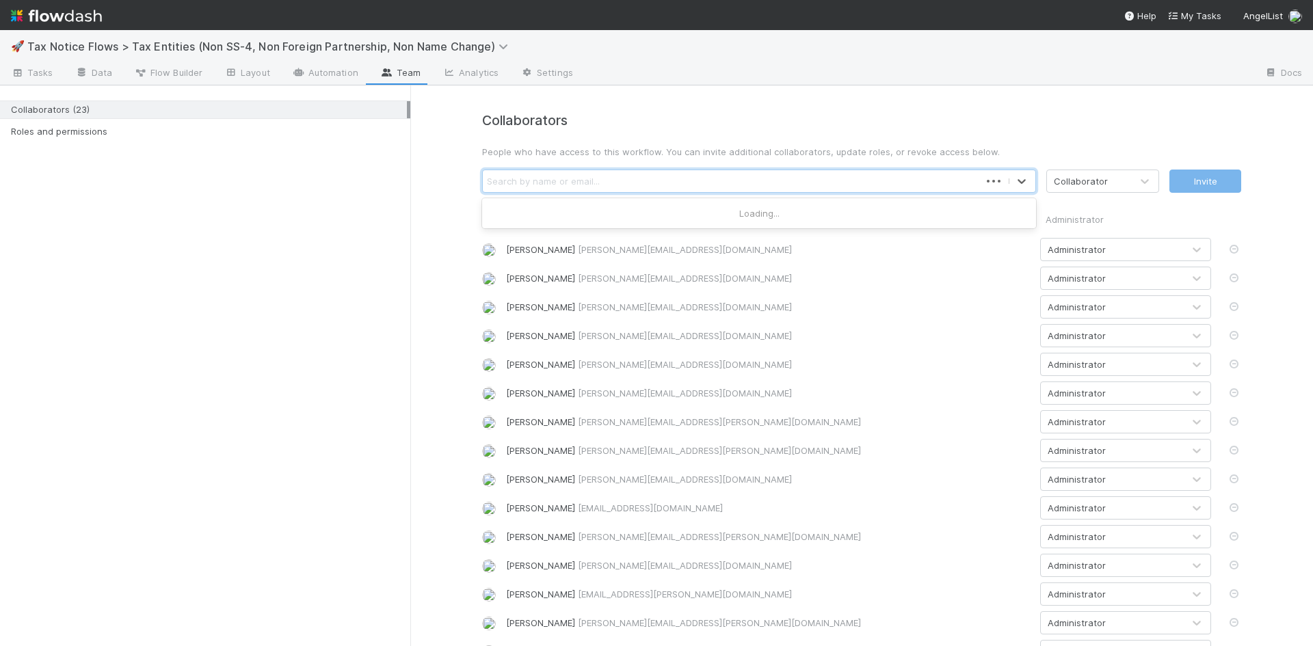
click at [584, 183] on div "Search by name or email..." at bounding box center [543, 181] width 113 height 14
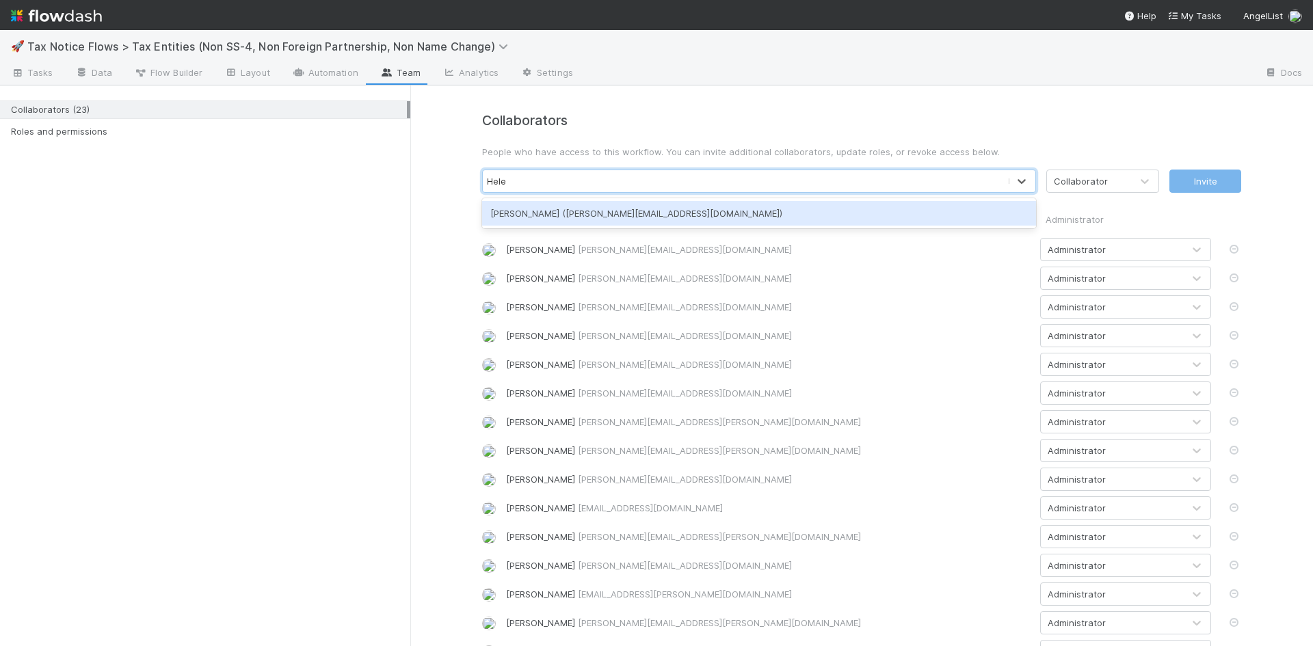
type input "Helen"
click at [637, 207] on div "Helen Vo (helen@belltowerfunds.com)" at bounding box center [759, 213] width 554 height 25
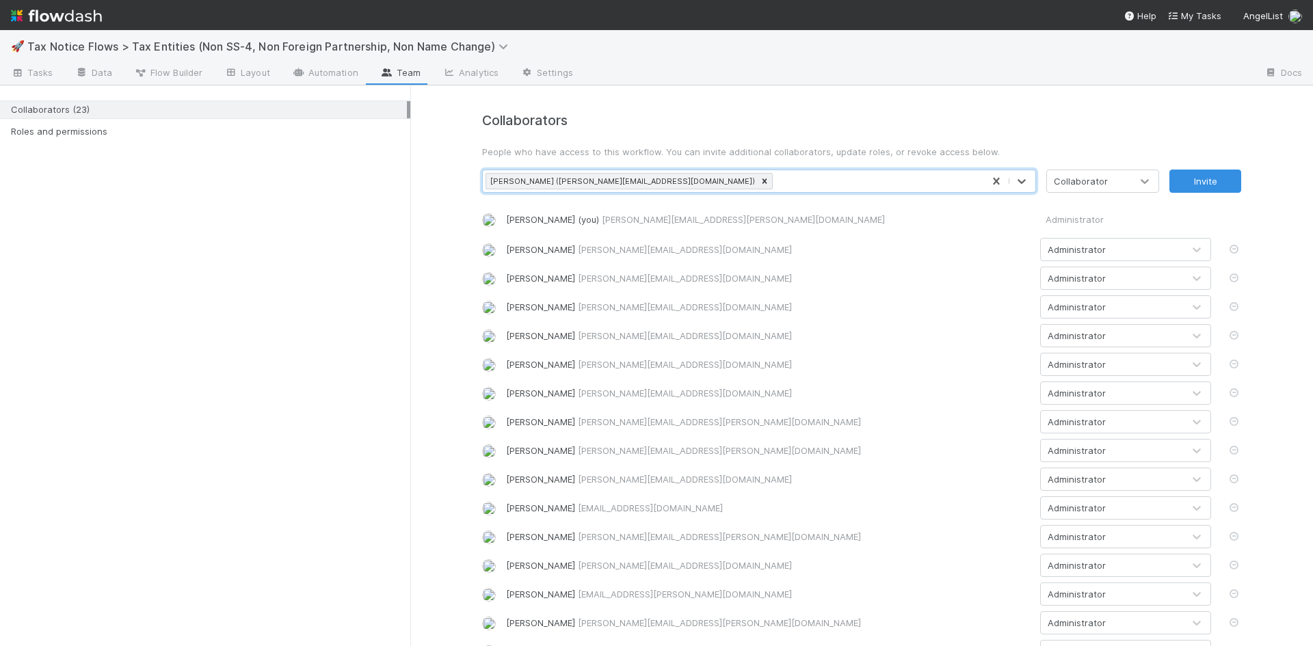
click at [1146, 180] on icon at bounding box center [1145, 181] width 14 height 14
click at [1104, 232] on div "Administrator" at bounding box center [1097, 238] width 113 height 25
click at [1195, 182] on button "Invite" at bounding box center [1205, 181] width 72 height 23
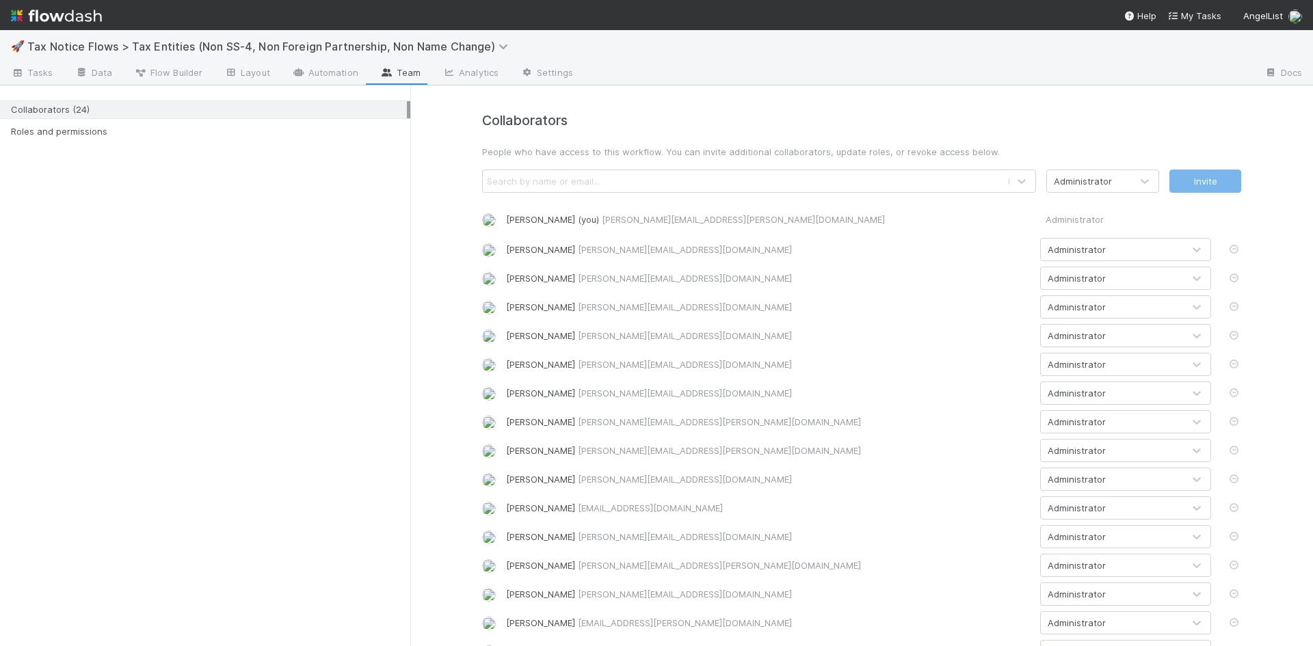
click at [589, 177] on div "Search by name or email..." at bounding box center [543, 181] width 113 height 14
type input "Sam dra"
drag, startPoint x: 570, startPoint y: 181, endPoint x: 497, endPoint y: 186, distance: 73.4
click at [497, 186] on div "Search by name or email..." at bounding box center [745, 181] width 524 height 22
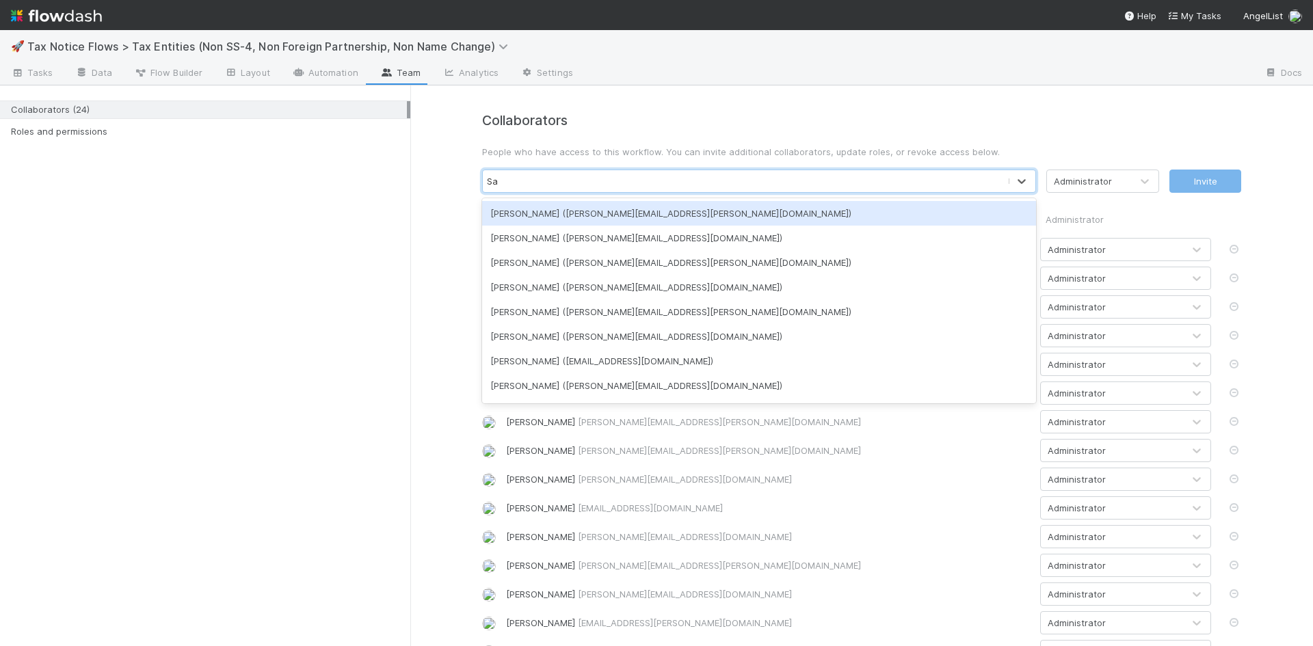
type input "Sam"
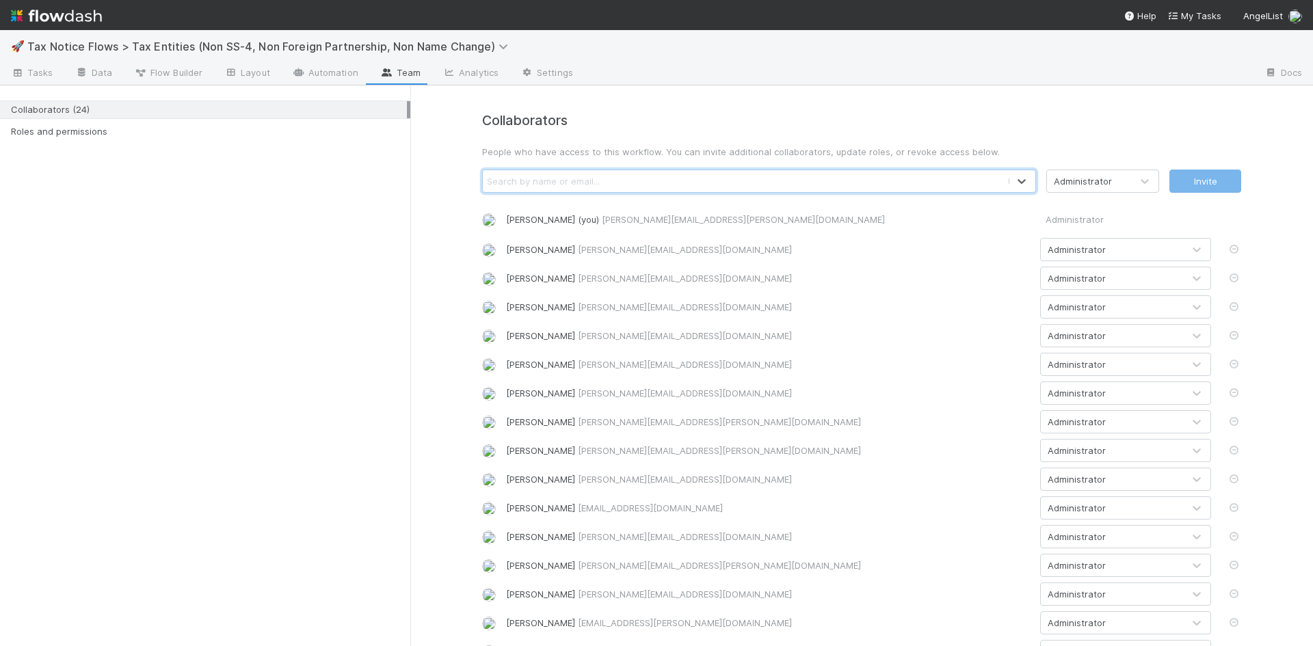
drag, startPoint x: 516, startPoint y: 188, endPoint x: 466, endPoint y: 185, distance: 50.7
click at [466, 185] on div "Collaborators People who have access to this workflow. You can invite additiona…" at bounding box center [861, 497] width 903 height 824
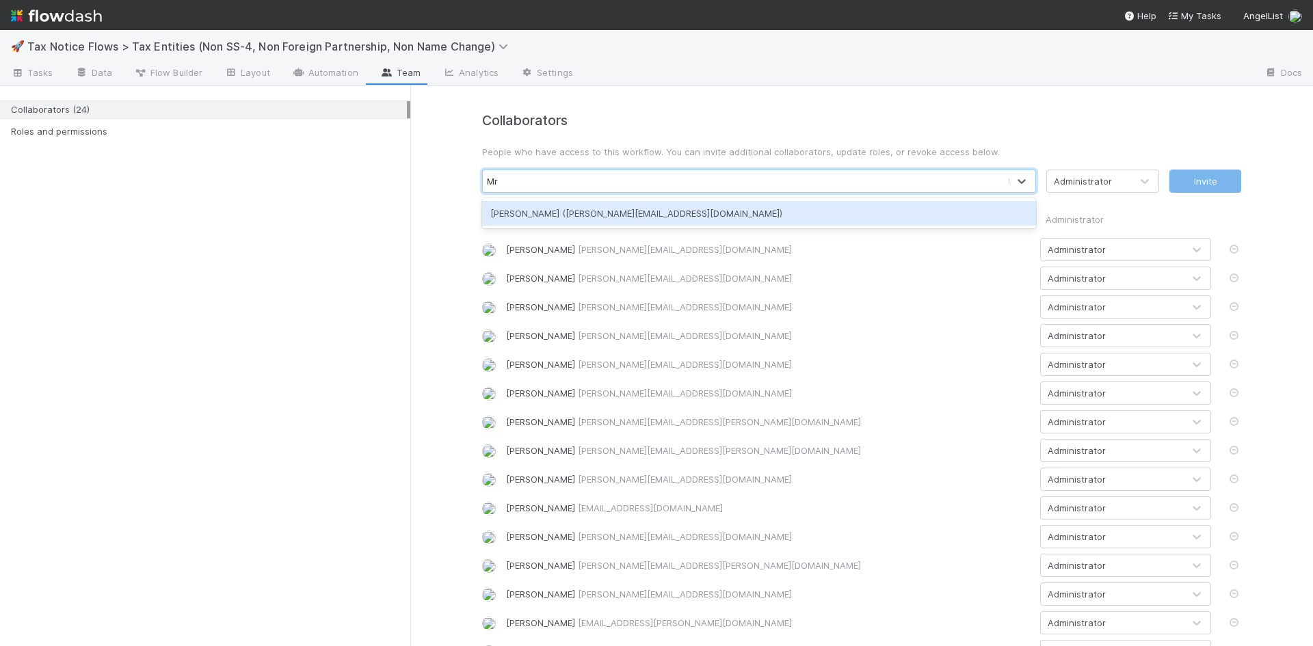
type input "M"
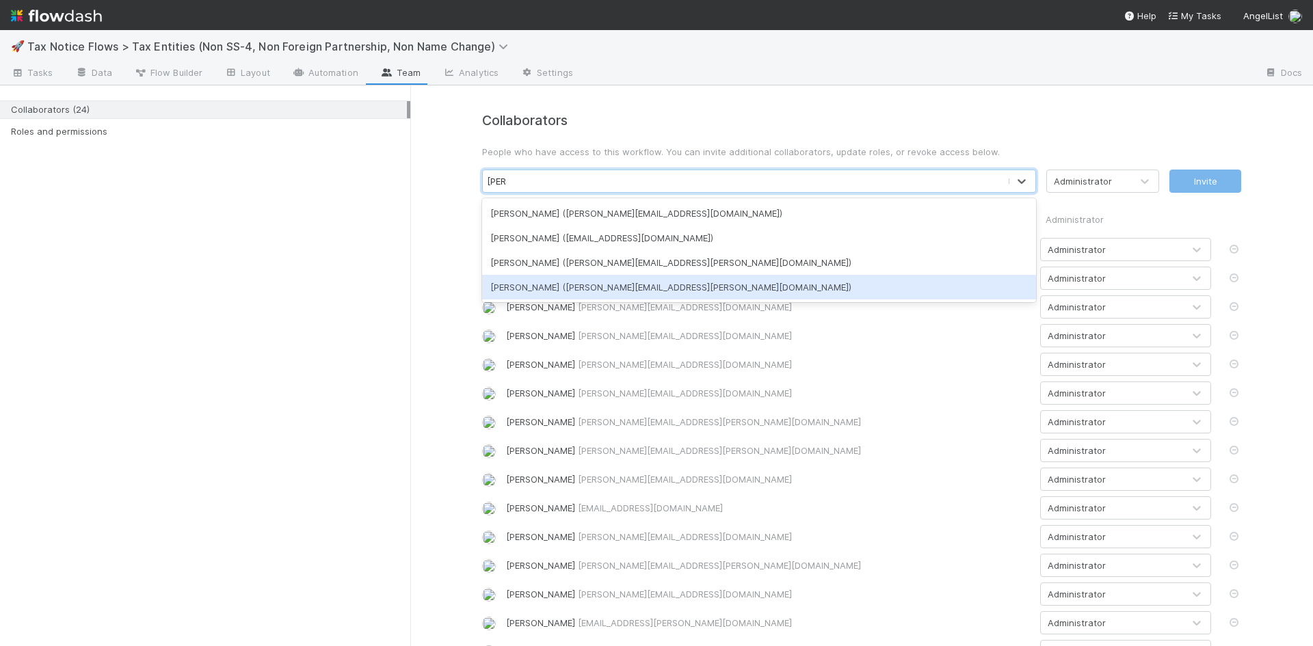
type input "Sam"
click at [437, 347] on div "Collaborators People who have access to this workflow. You can invite additiona…" at bounding box center [861, 497] width 903 height 824
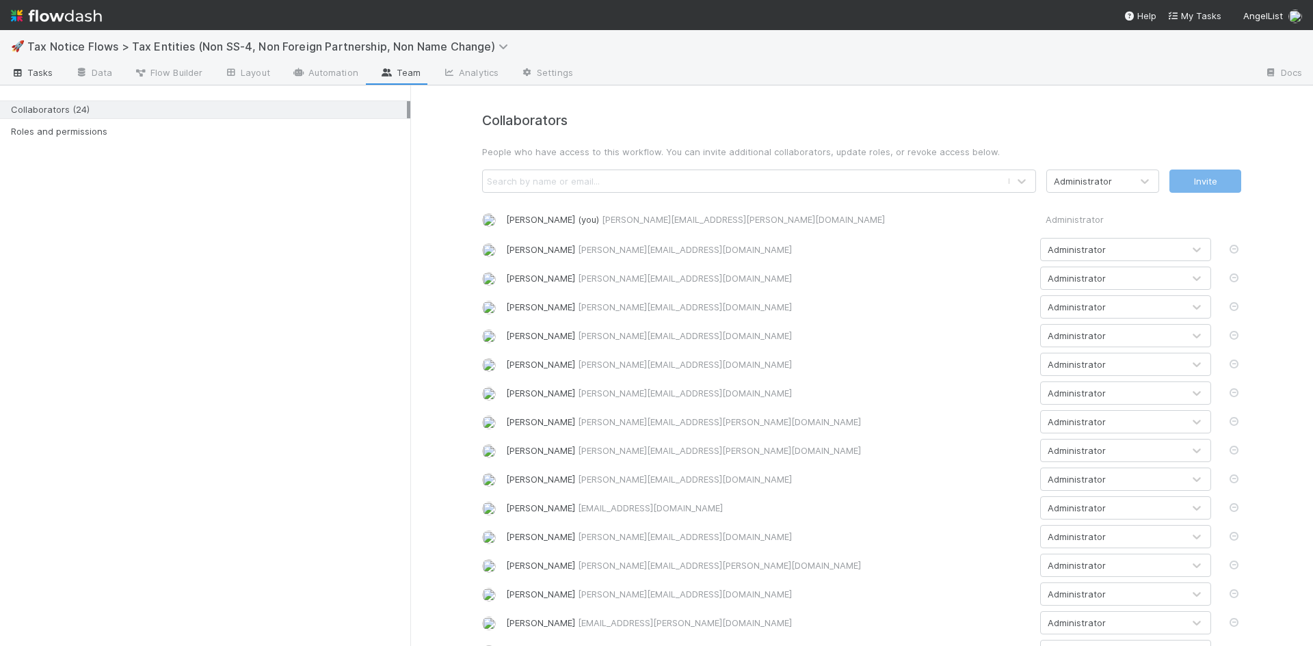
click at [18, 72] on icon at bounding box center [18, 73] width 14 height 8
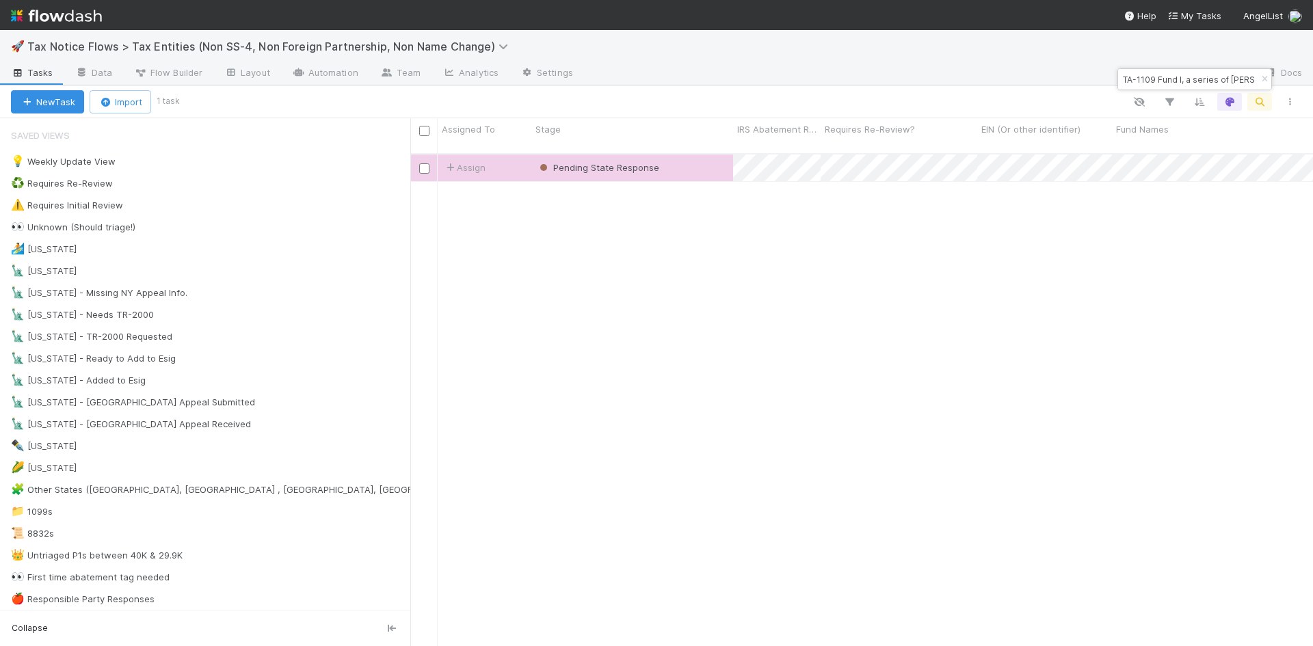
scroll to position [494, 892]
click at [682, 155] on div "Pending State Response" at bounding box center [632, 168] width 202 height 27
click at [691, 155] on div "Complete (No Penalties Paid)" at bounding box center [632, 168] width 202 height 27
click at [1262, 81] on icon "button" at bounding box center [1265, 79] width 14 height 8
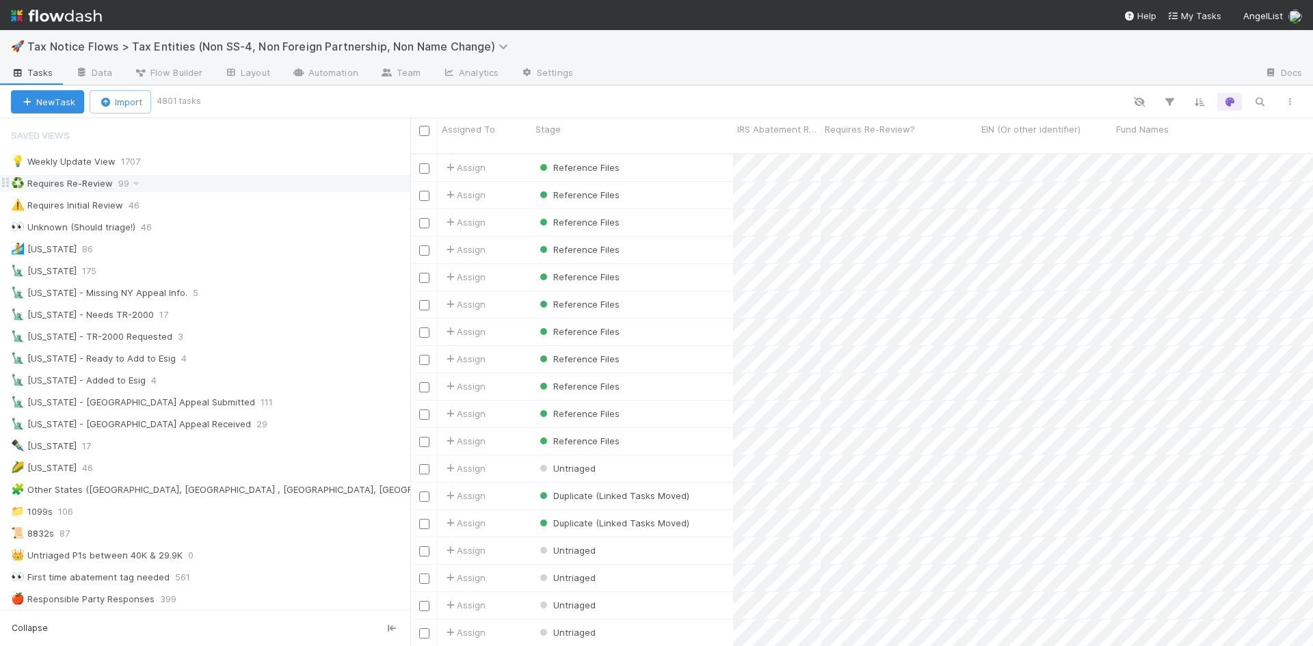
click at [99, 181] on div "♻️ Requires Re-Review" at bounding box center [62, 183] width 102 height 17
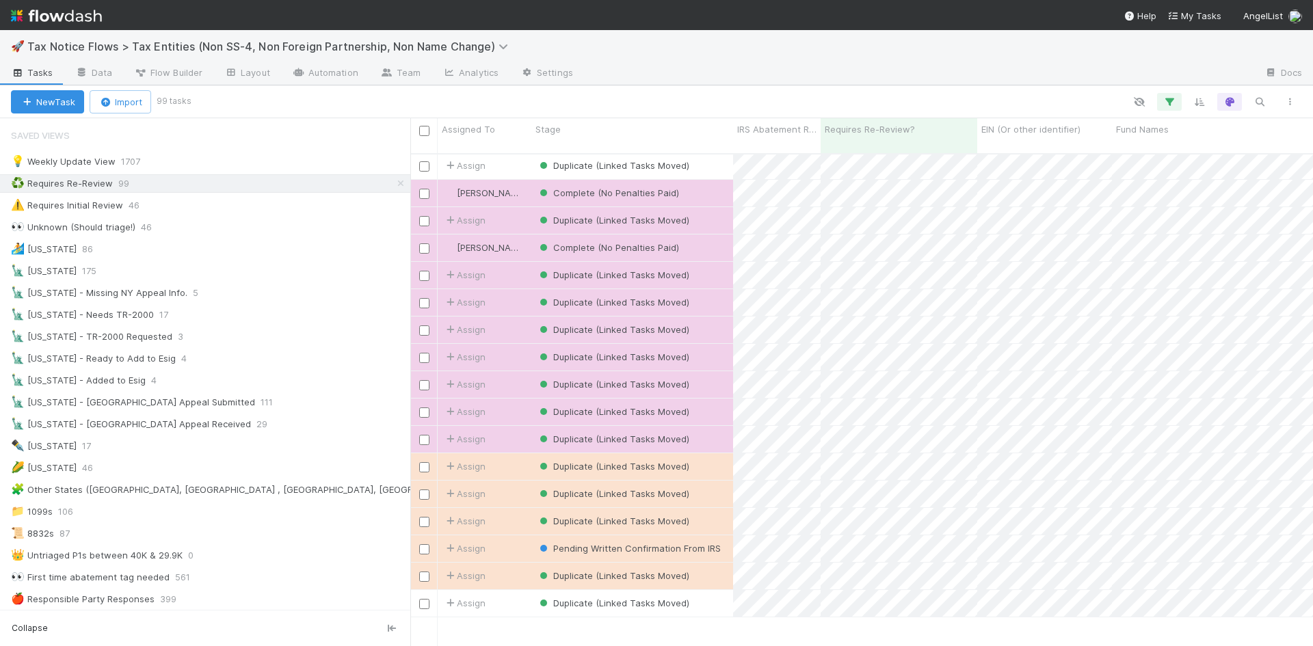
scroll to position [1504, 0]
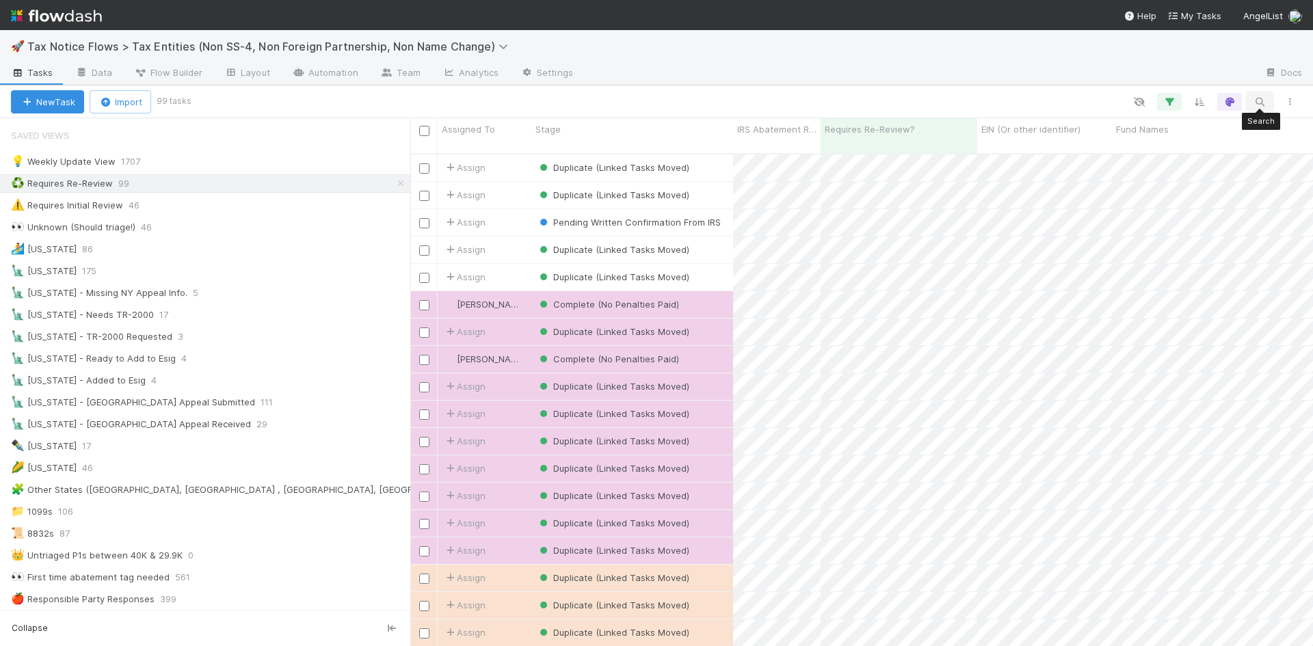
click at [1258, 97] on icon "button" at bounding box center [1260, 102] width 14 height 12
click at [1159, 80] on input at bounding box center [1188, 79] width 137 height 16
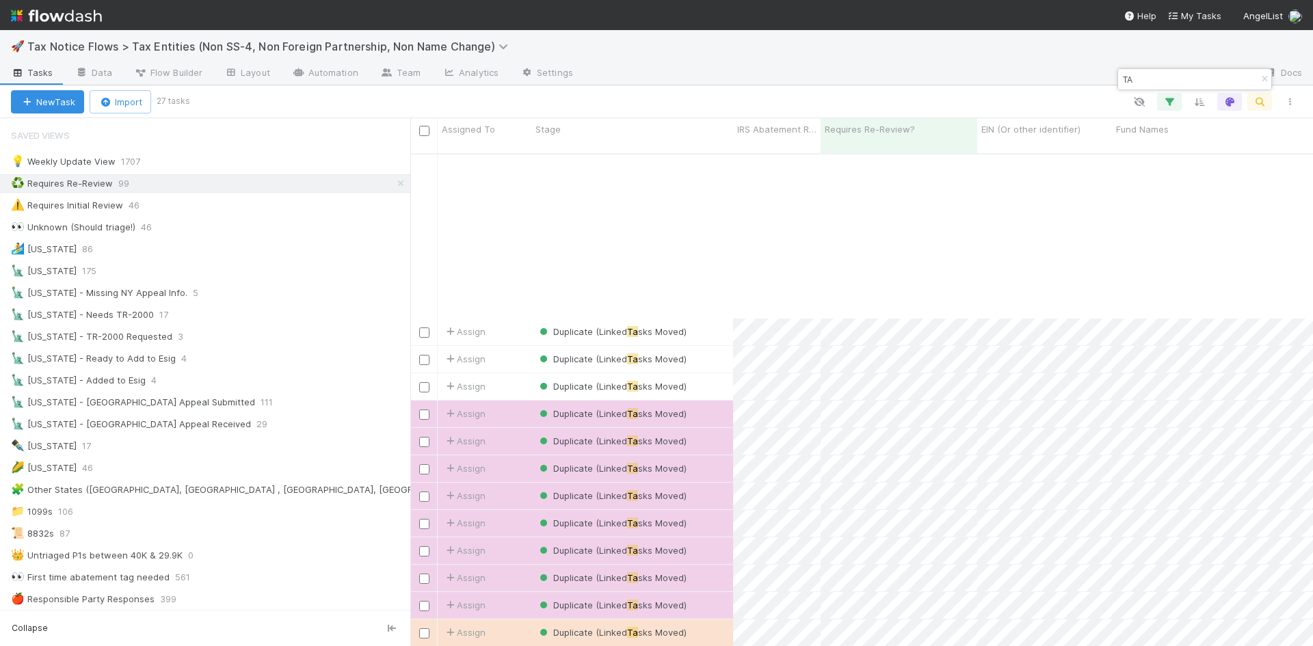
scroll to position [218, 0]
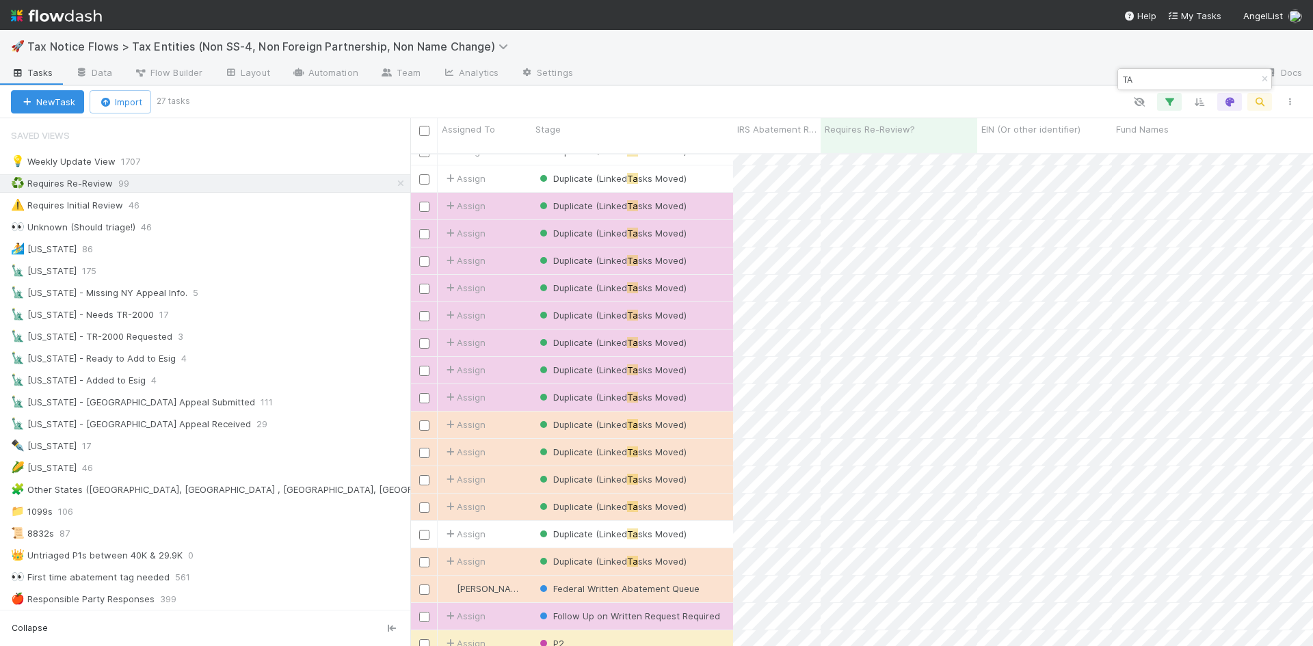
click at [1141, 79] on input "TA" at bounding box center [1188, 79] width 137 height 16
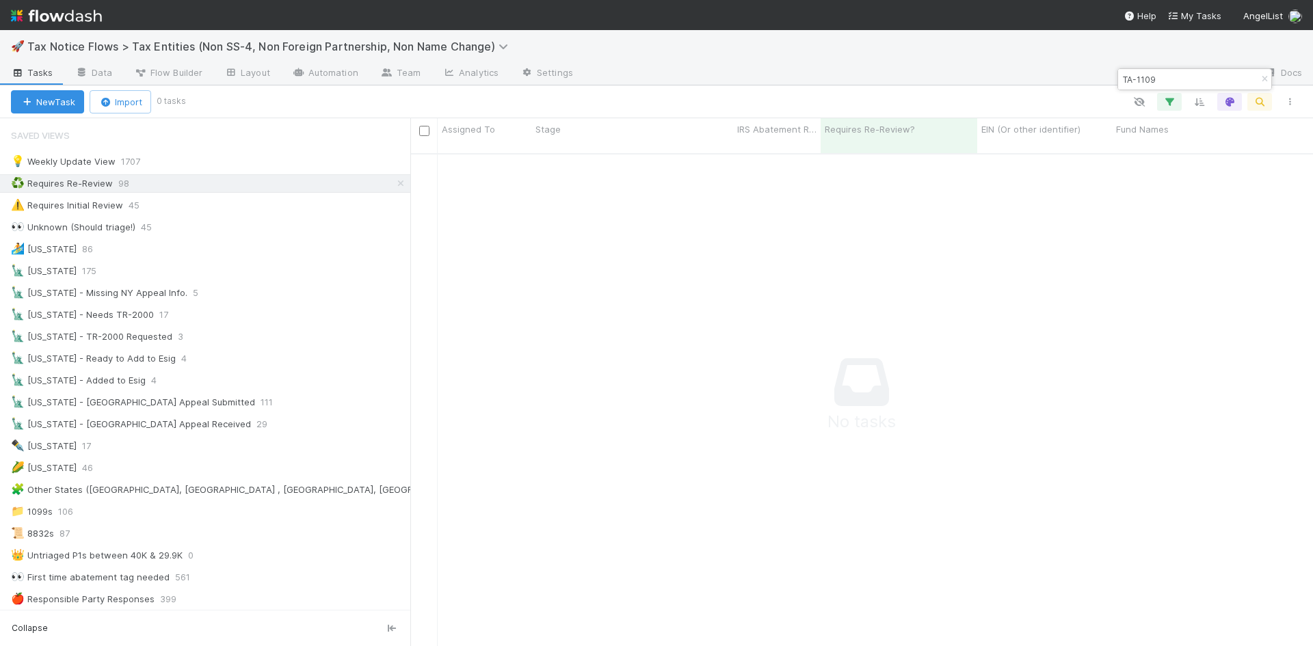
scroll to position [483, 892]
type input "TA-1109"
click at [1258, 77] on icon "button" at bounding box center [1265, 79] width 14 height 8
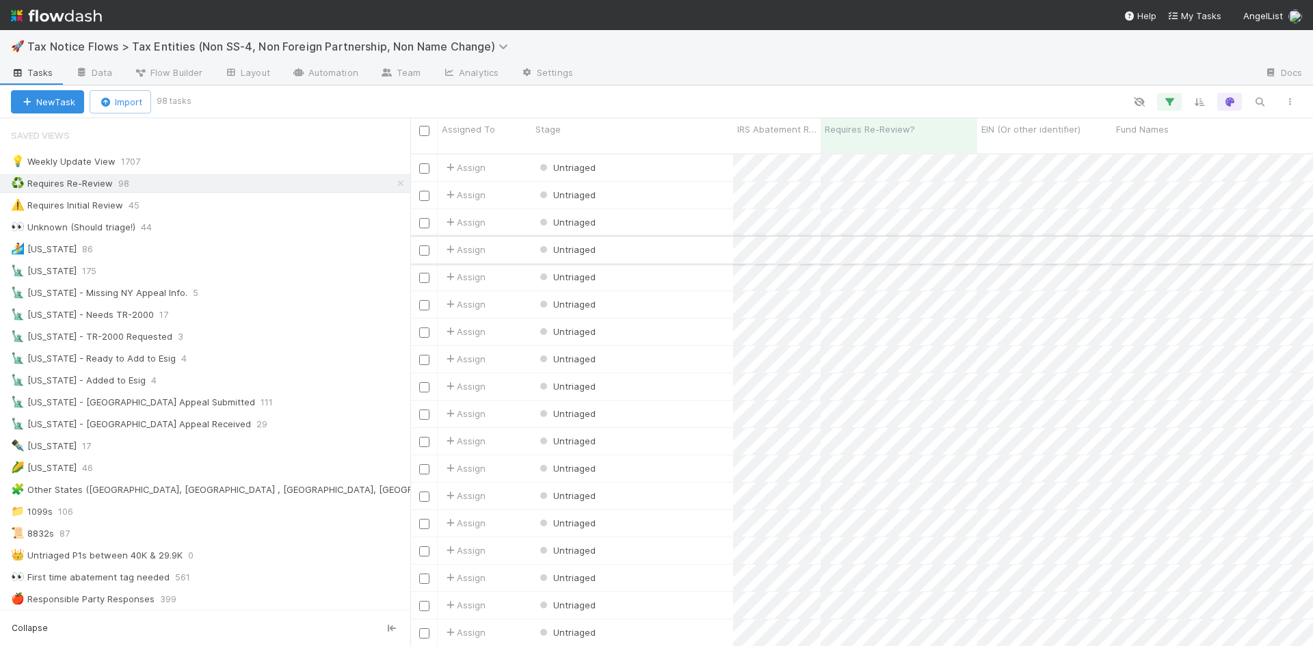
scroll to position [494, 892]
click at [614, 319] on div "Untriaged" at bounding box center [632, 332] width 202 height 27
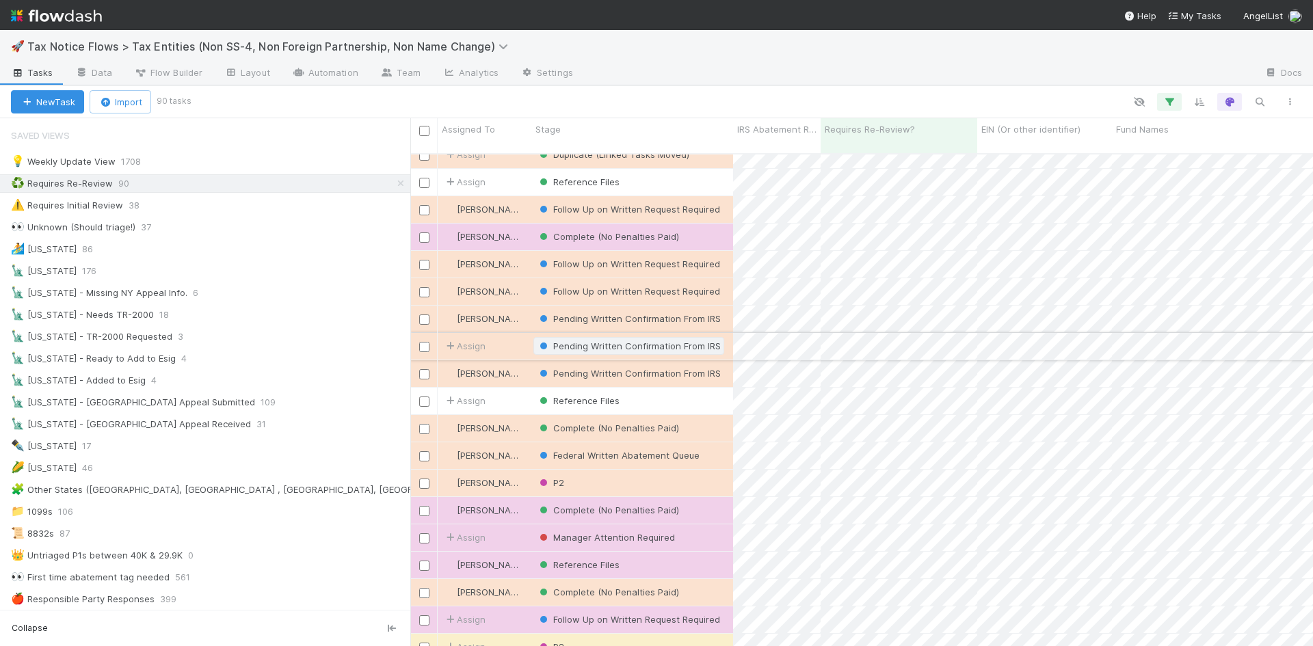
scroll to position [1846, 0]
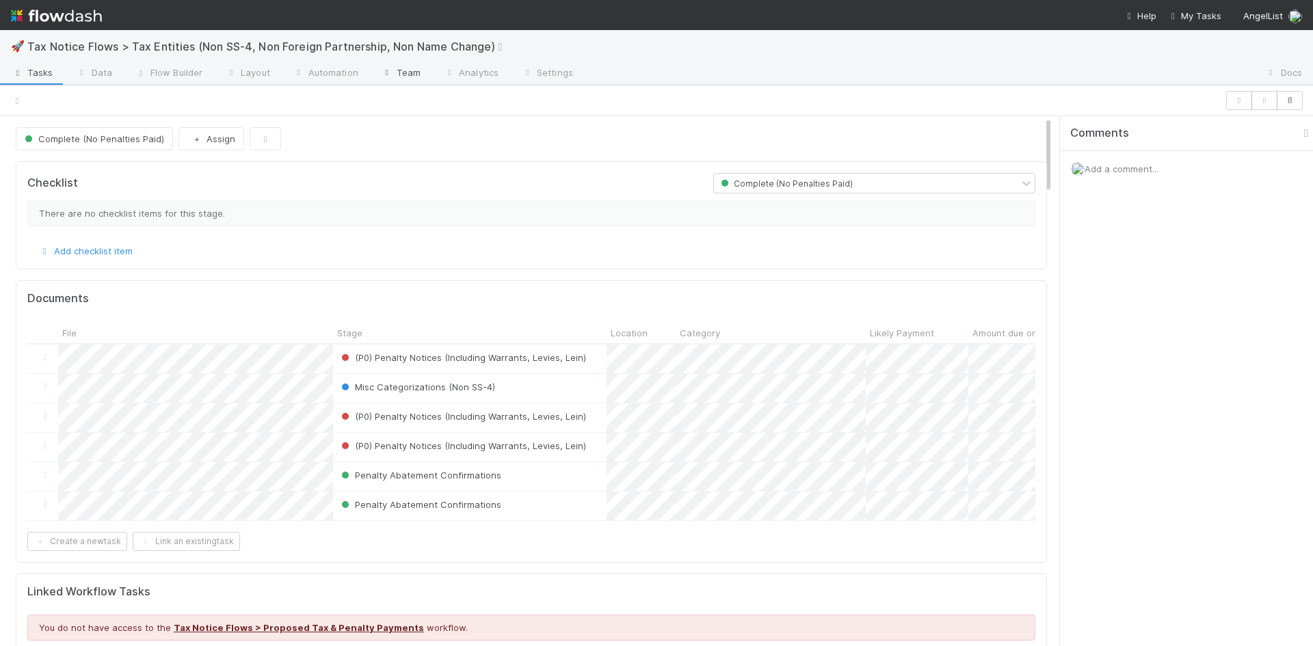
click at [422, 75] on link "Team" at bounding box center [400, 74] width 62 height 22
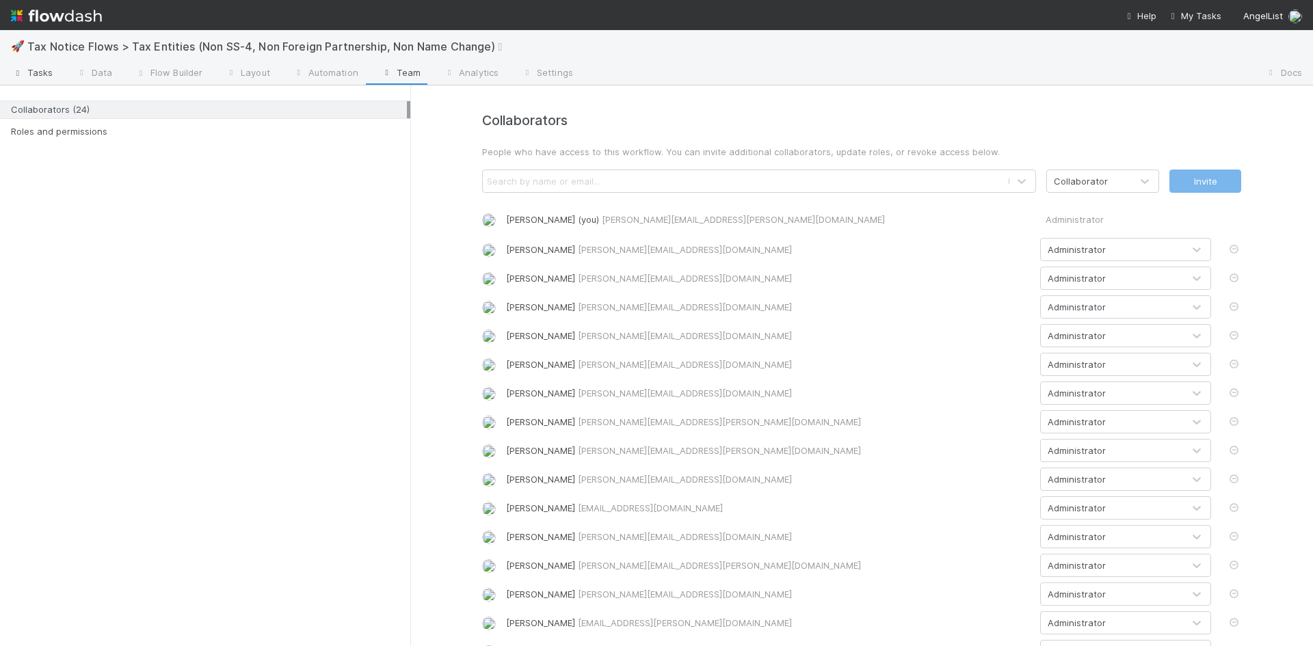
click at [50, 71] on span "Tasks" at bounding box center [32, 73] width 42 height 14
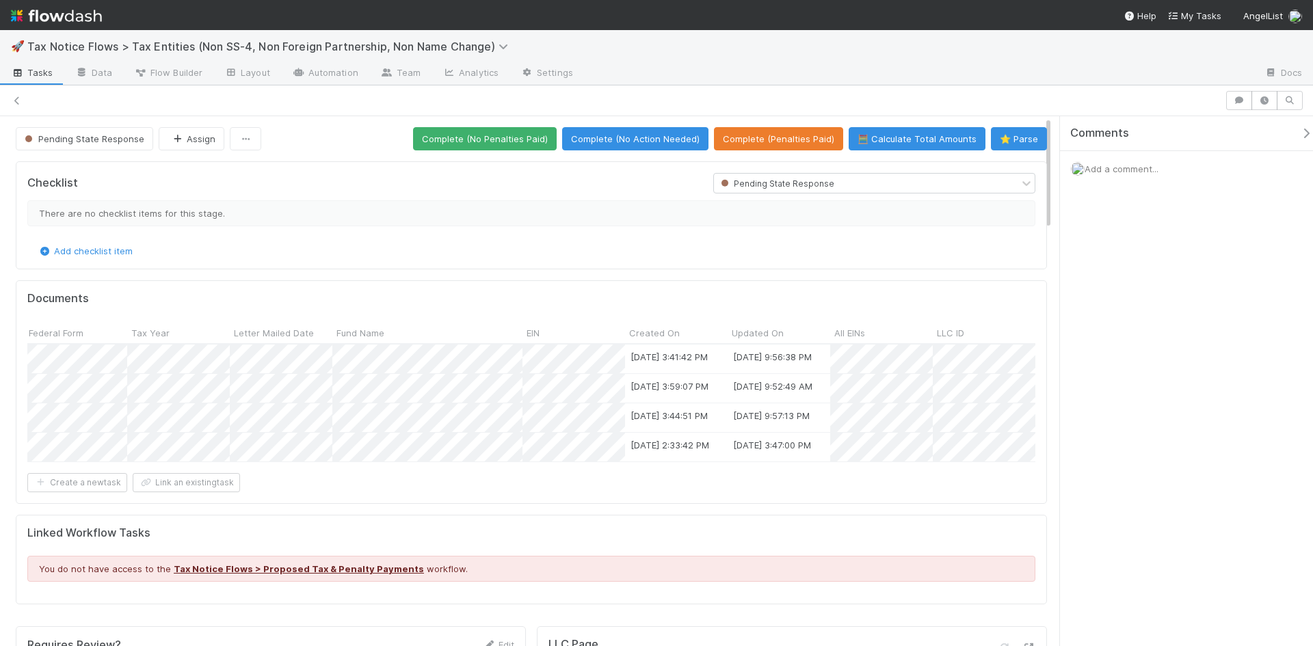
scroll to position [0, 1251]
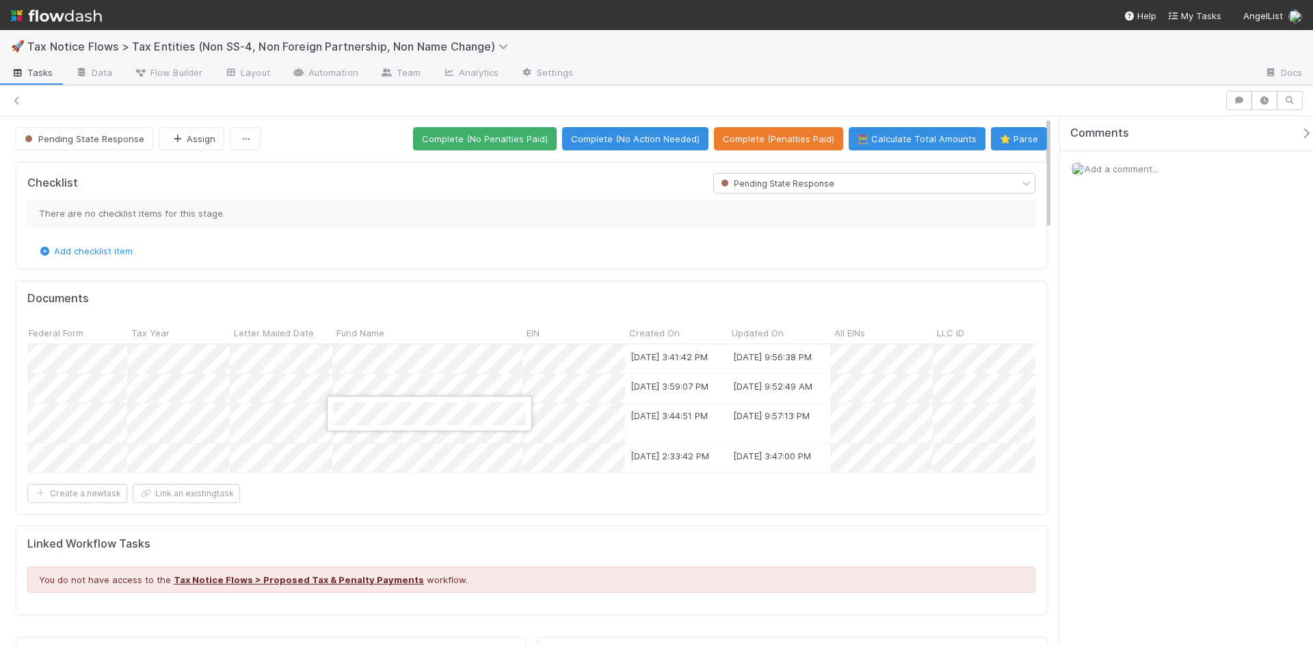
click at [369, 460] on div at bounding box center [656, 323] width 1313 height 646
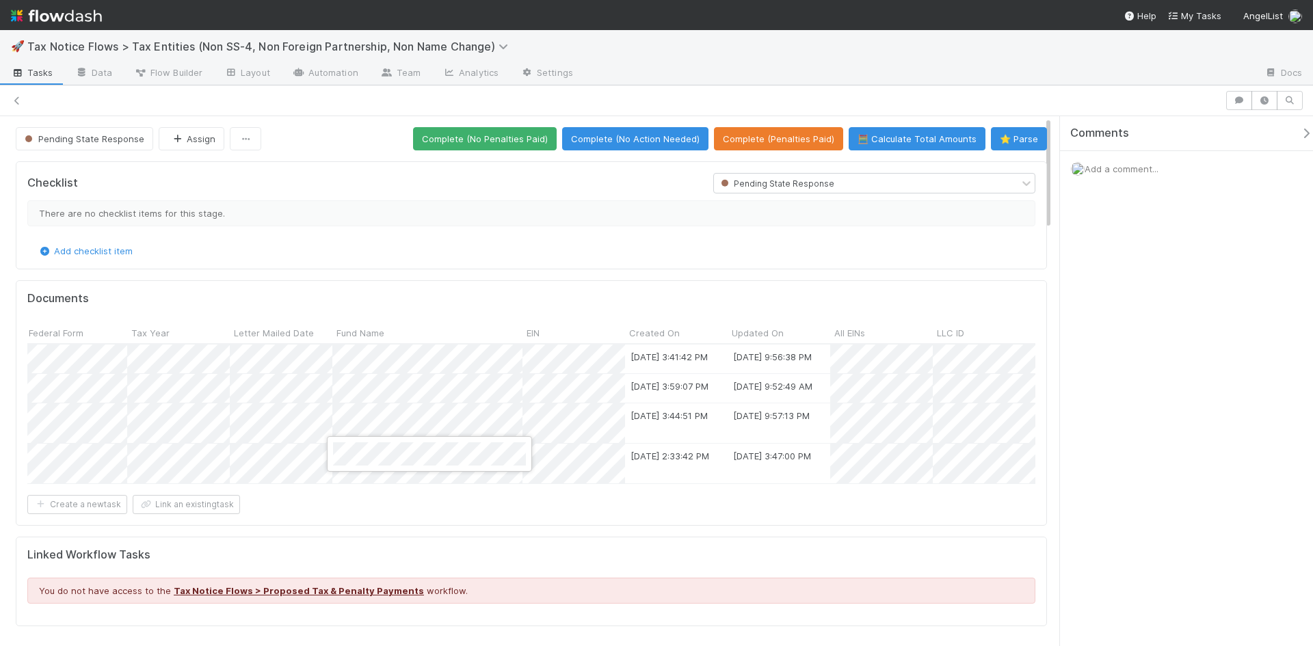
click at [563, 460] on div at bounding box center [656, 323] width 1313 height 646
click at [548, 454] on div at bounding box center [656, 323] width 1313 height 646
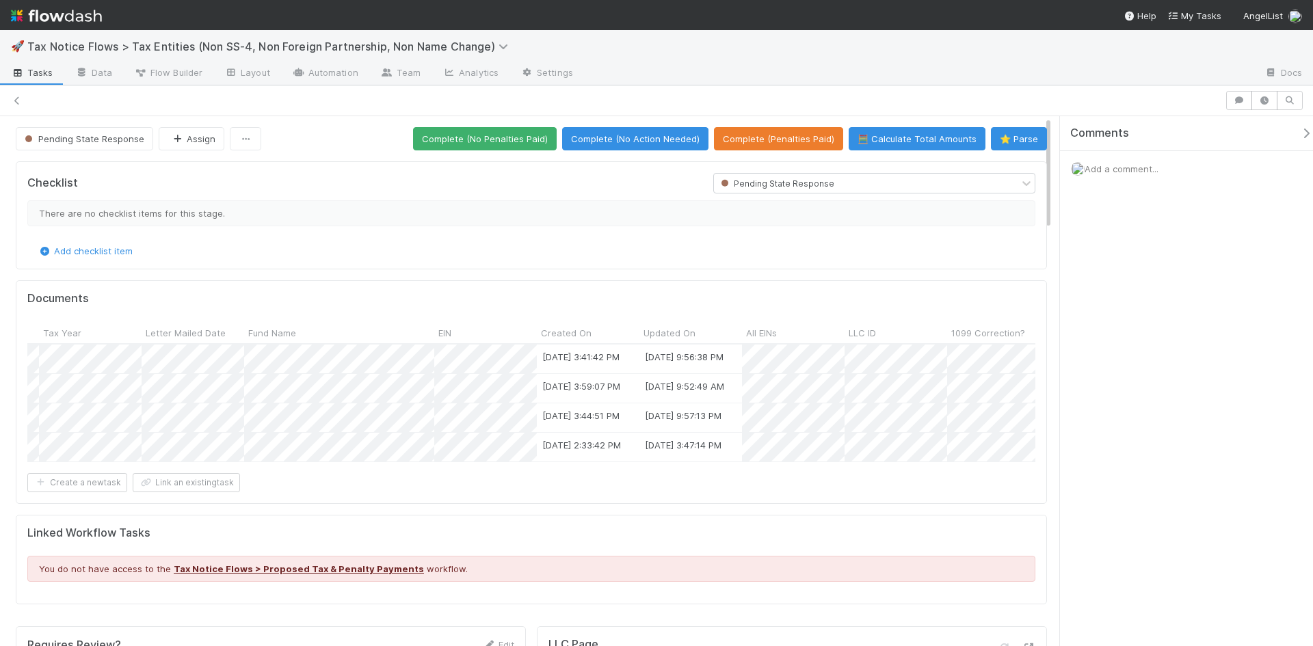
scroll to position [0, 1364]
click at [856, 470] on div at bounding box center [656, 323] width 1313 height 646
click at [839, 481] on div at bounding box center [656, 323] width 1313 height 646
click at [423, 469] on div at bounding box center [656, 323] width 1313 height 646
click at [441, 472] on div at bounding box center [656, 323] width 1313 height 646
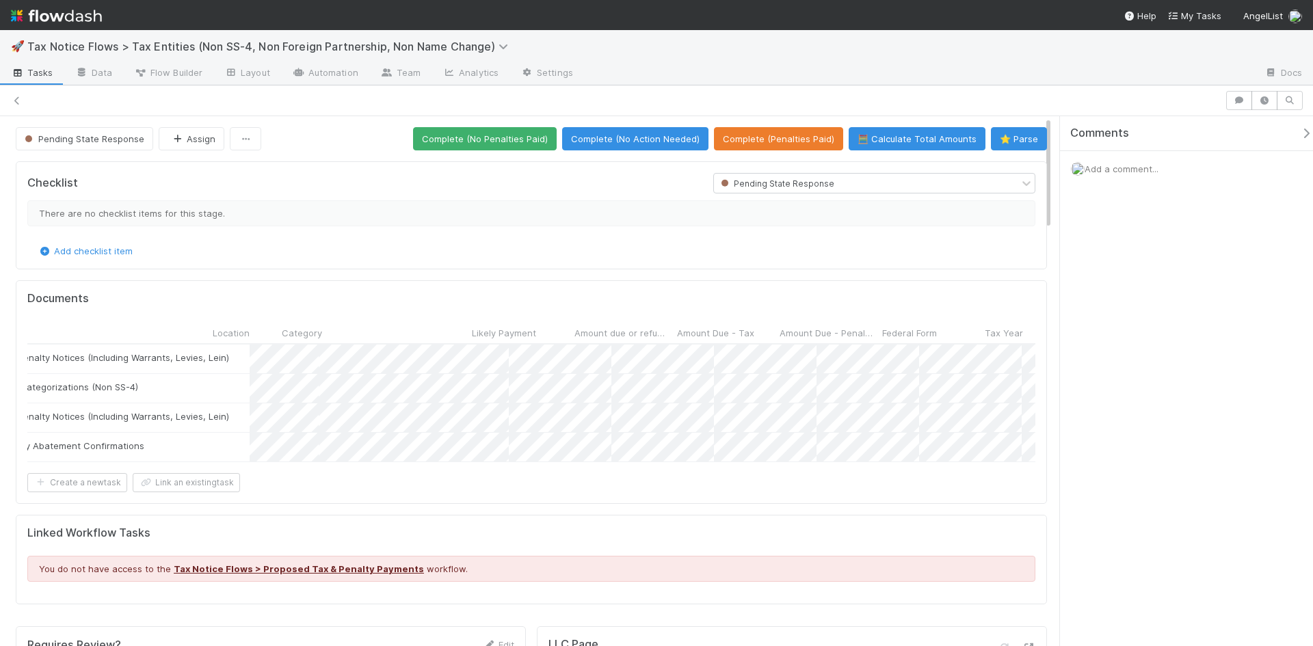
scroll to position [0, 0]
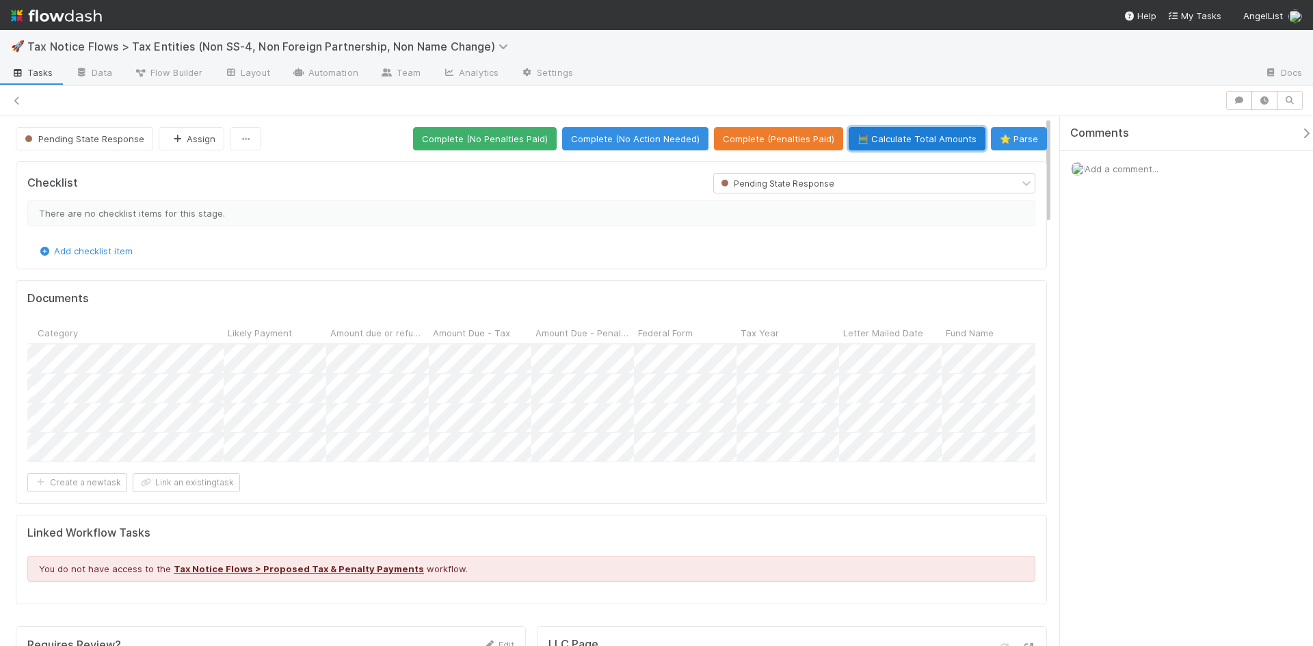
click at [916, 137] on button "🧮 Calculate Total Amounts" at bounding box center [917, 138] width 137 height 23
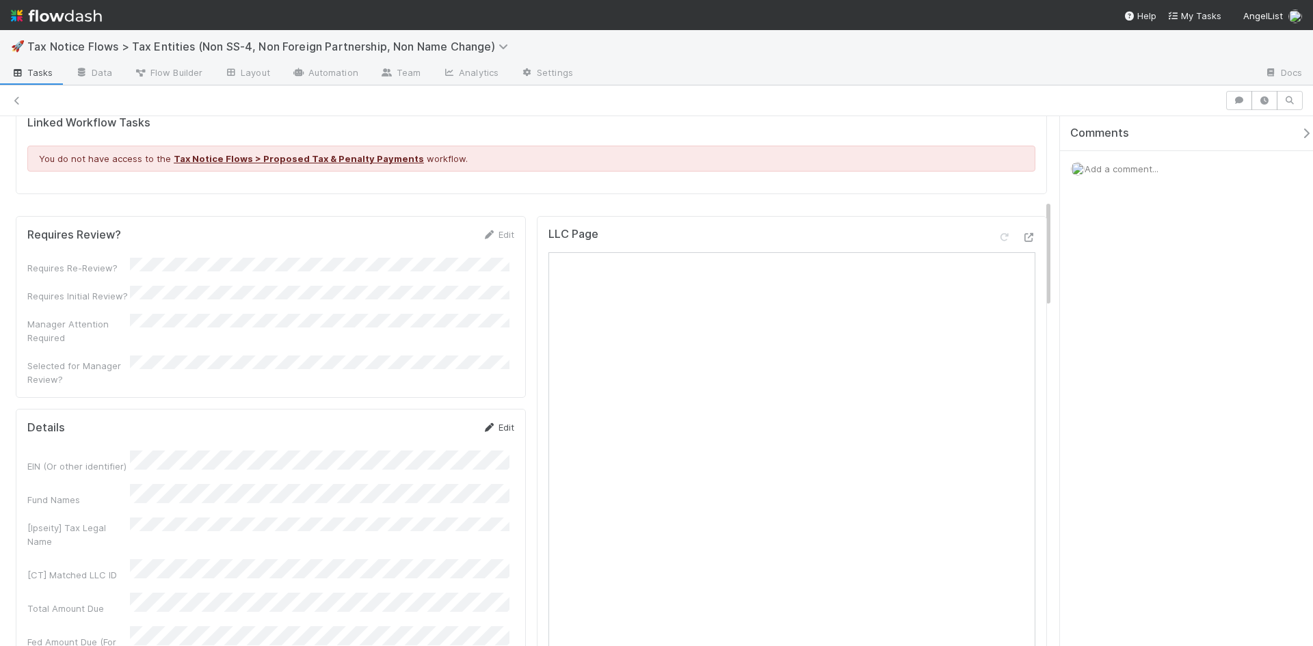
click at [496, 425] on link "Edit" at bounding box center [498, 427] width 32 height 11
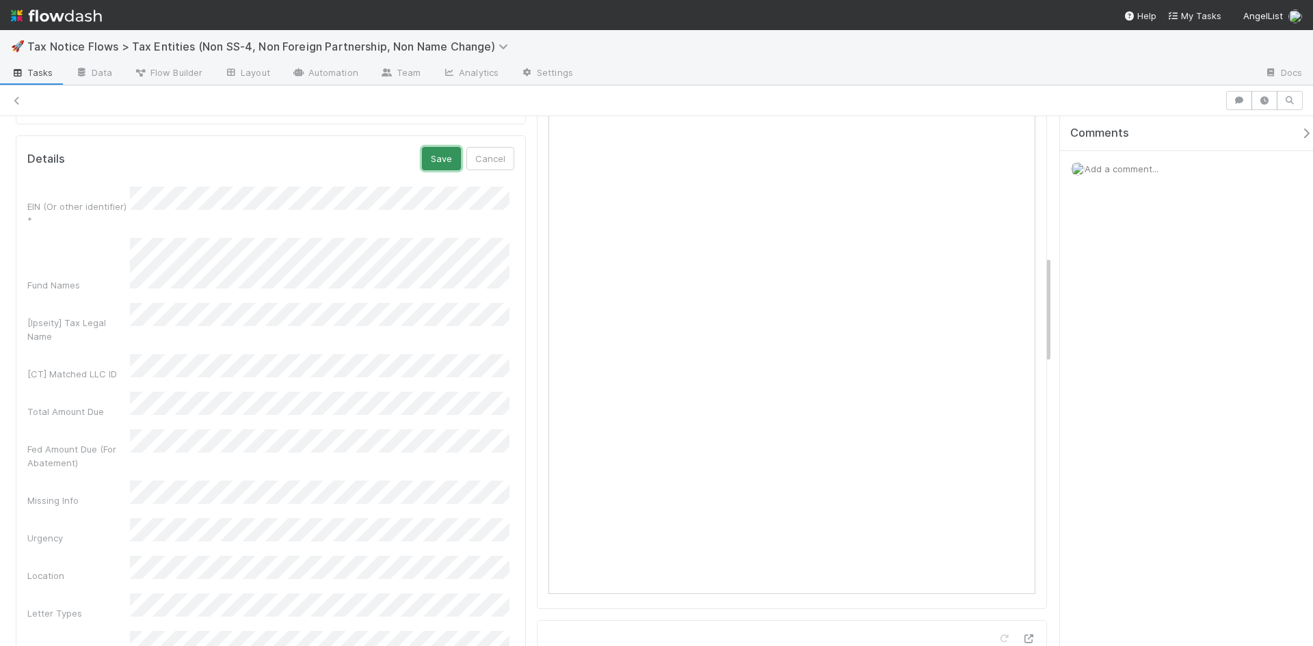
click at [431, 157] on button "Save" at bounding box center [441, 158] width 39 height 23
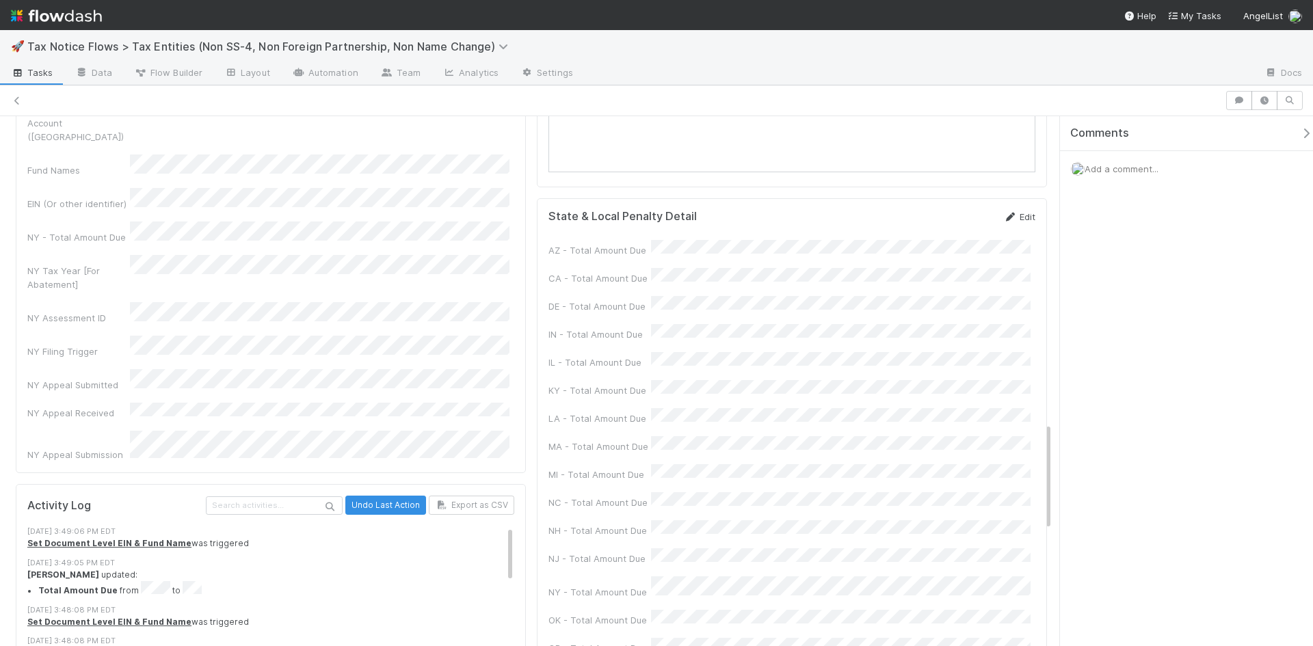
click at [1005, 222] on icon at bounding box center [1010, 217] width 14 height 9
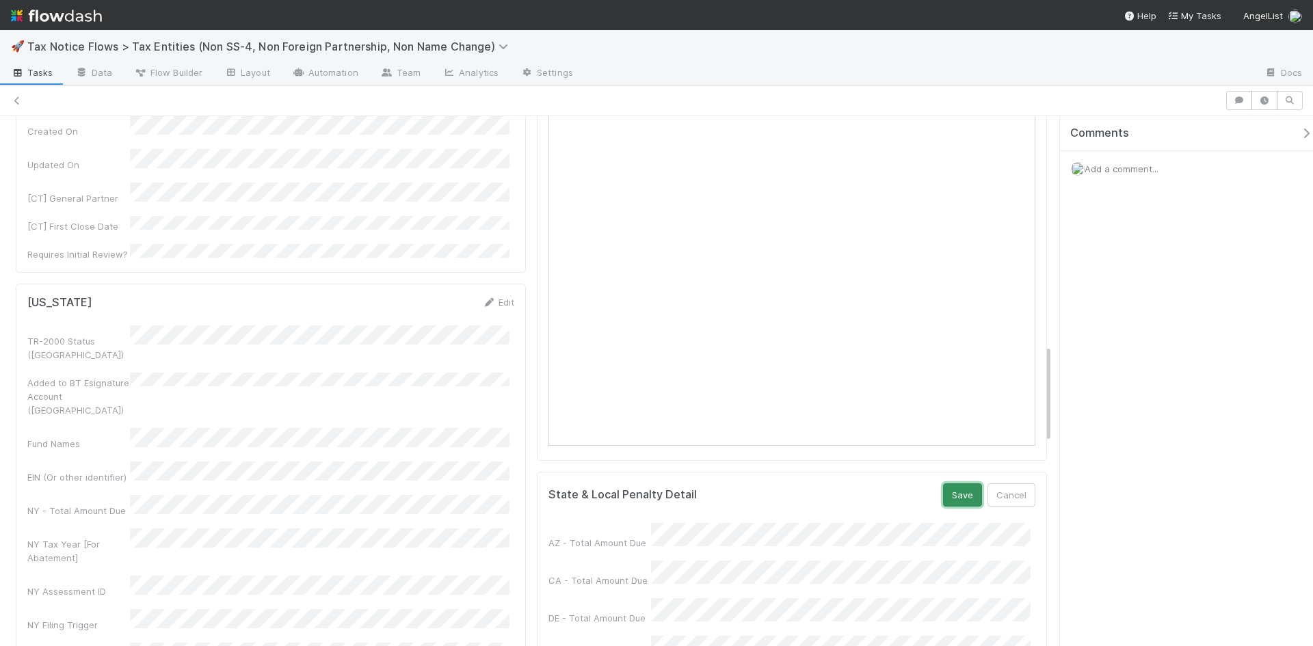
click at [946, 496] on button "Save" at bounding box center [962, 494] width 39 height 23
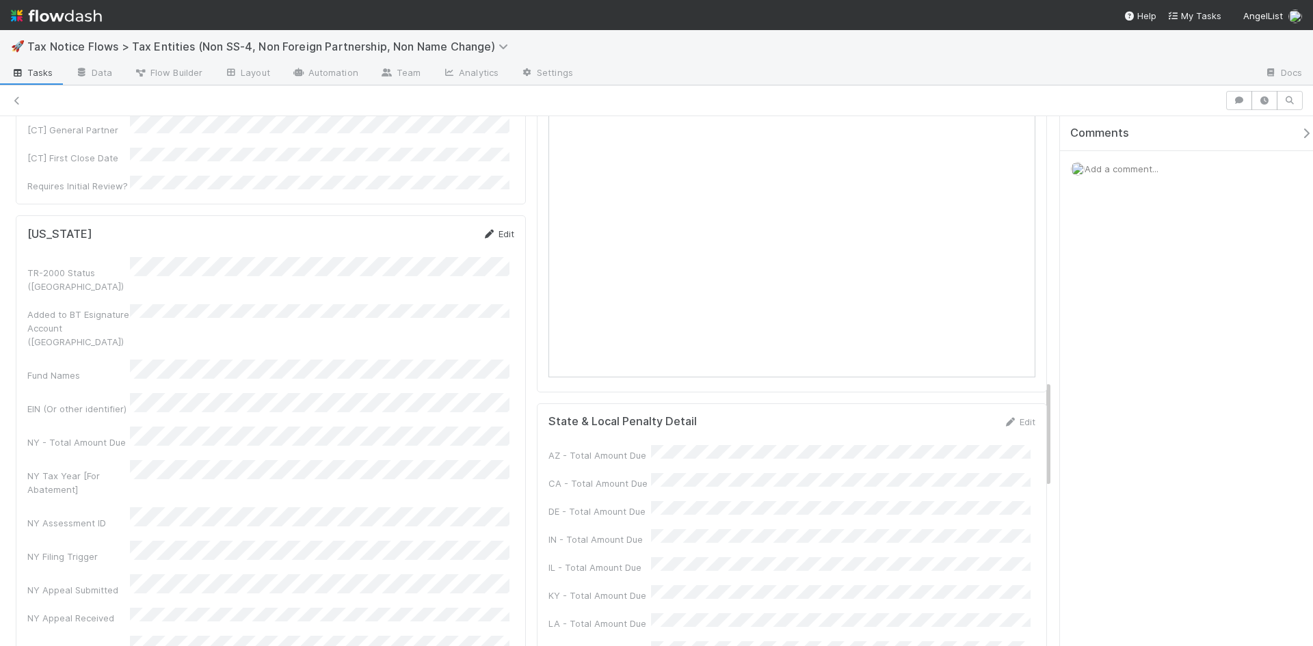
click at [496, 228] on link "Edit" at bounding box center [498, 233] width 32 height 11
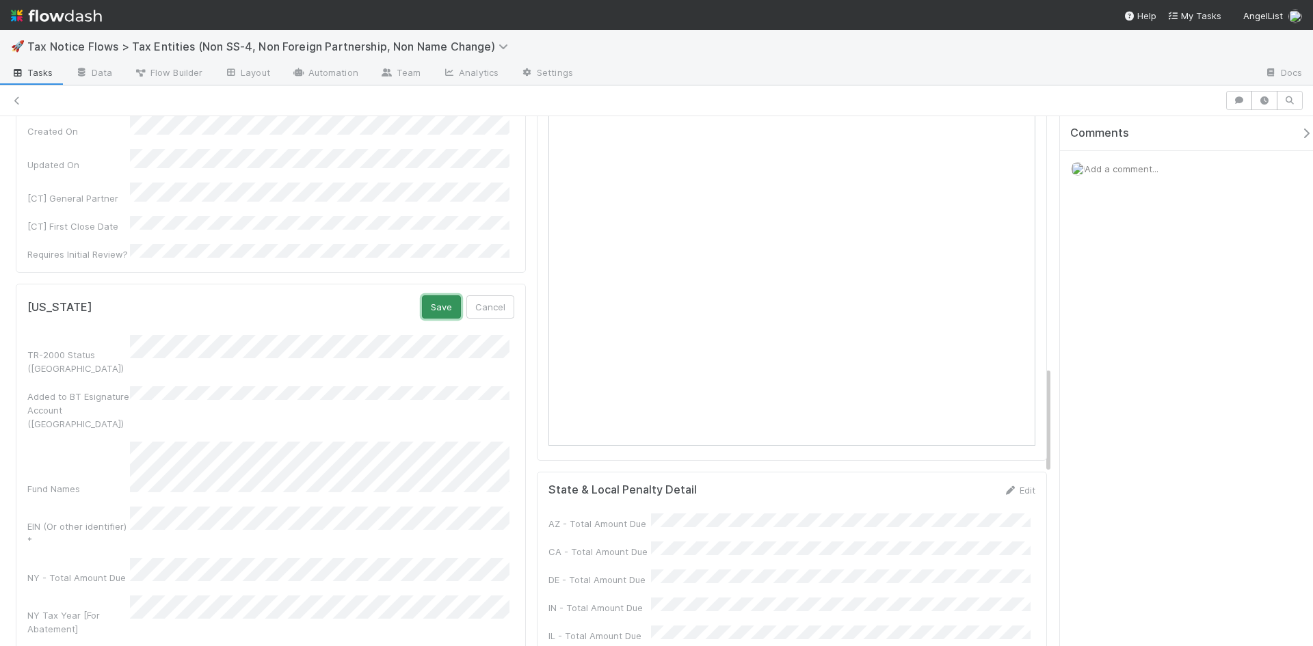
click at [436, 295] on button "Save" at bounding box center [441, 306] width 39 height 23
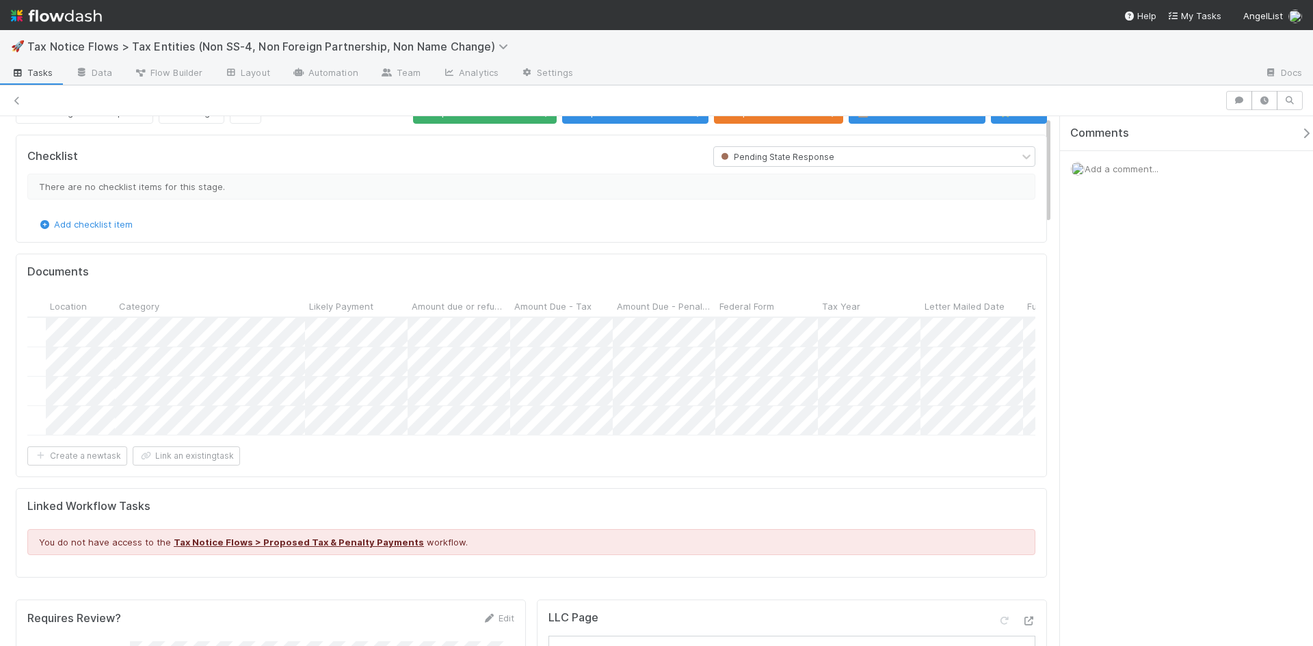
scroll to position [0, 0]
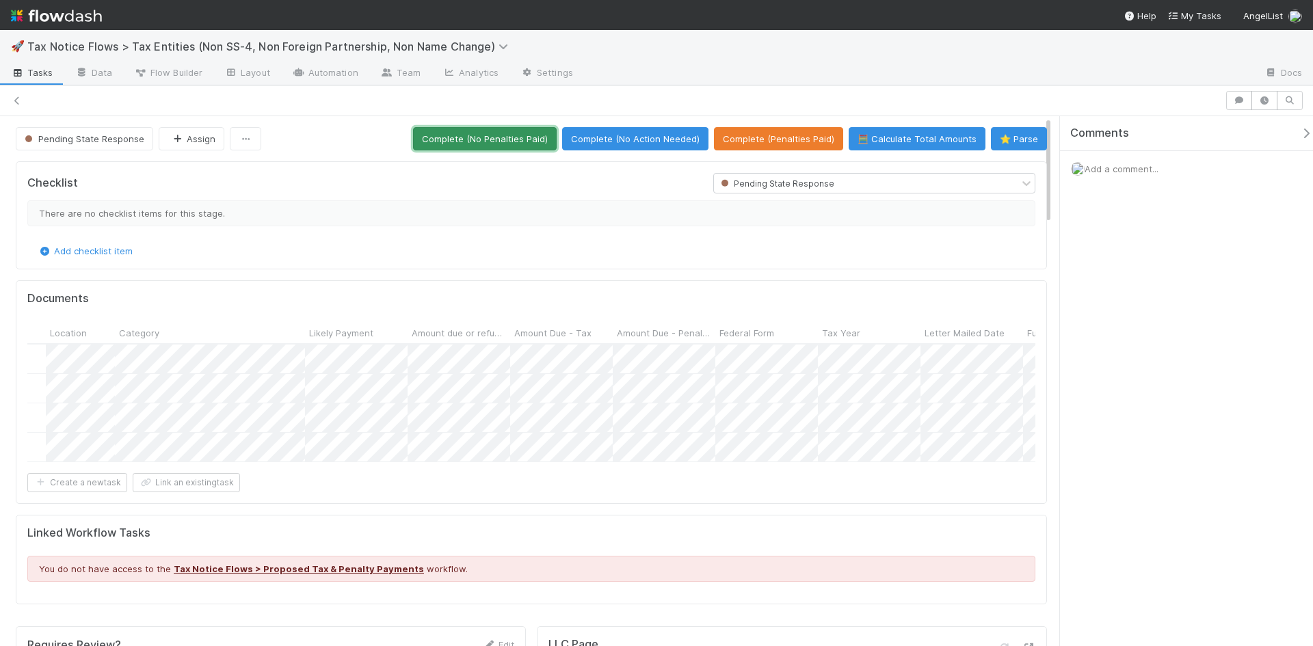
click at [501, 139] on button "Complete (No Penalties Paid)" at bounding box center [485, 138] width 144 height 23
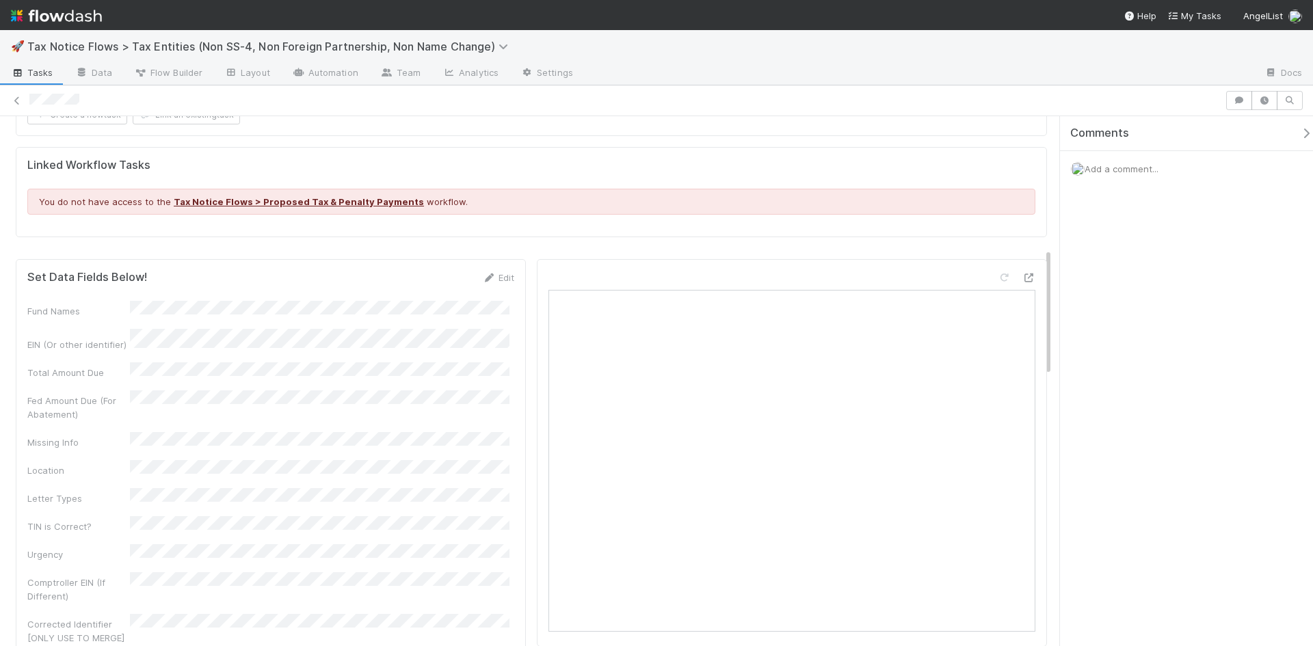
scroll to position [410, 0]
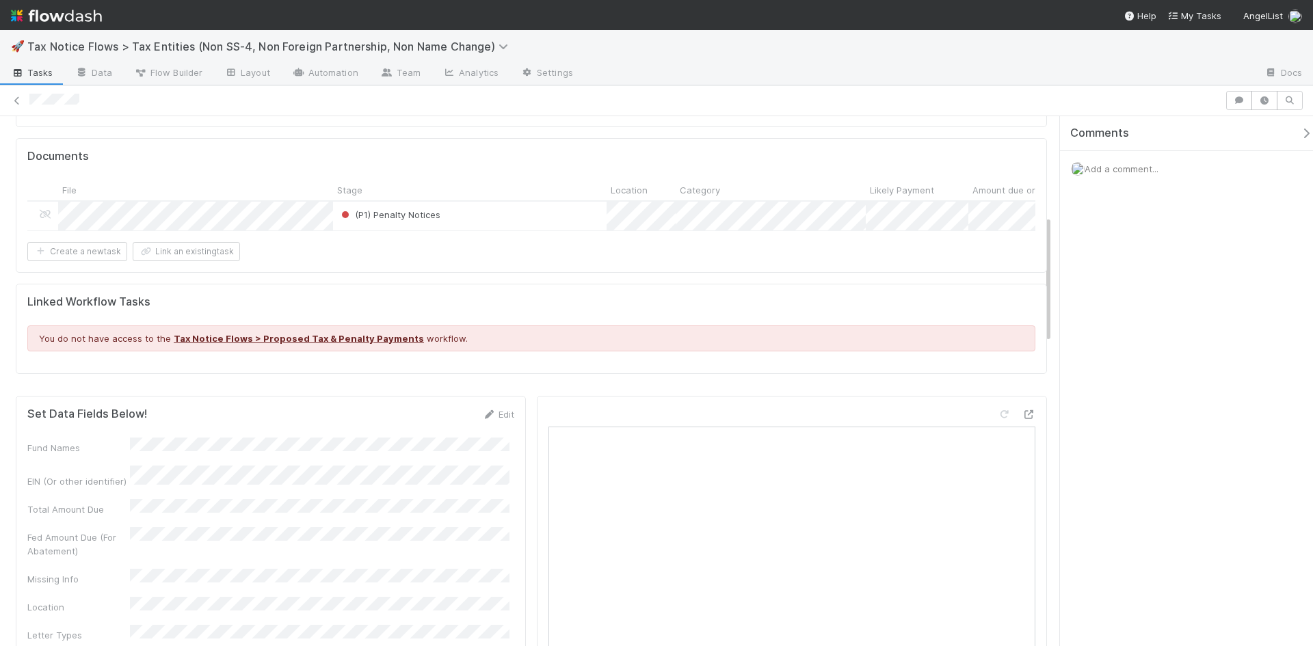
click at [495, 420] on link "Edit" at bounding box center [498, 414] width 32 height 11
click at [83, 537] on div "EIN (Or other identifier) *" at bounding box center [270, 532] width 487 height 40
click at [438, 431] on button "Save" at bounding box center [441, 419] width 39 height 23
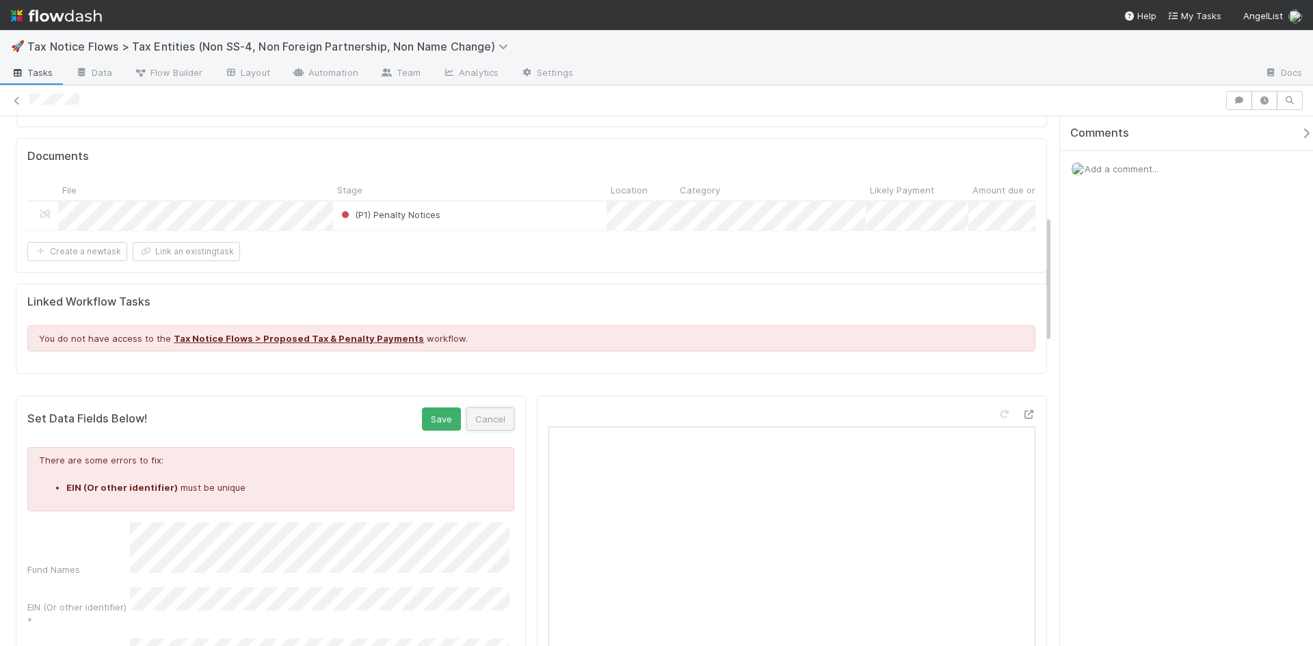
click at [479, 426] on button "Cancel" at bounding box center [490, 419] width 48 height 23
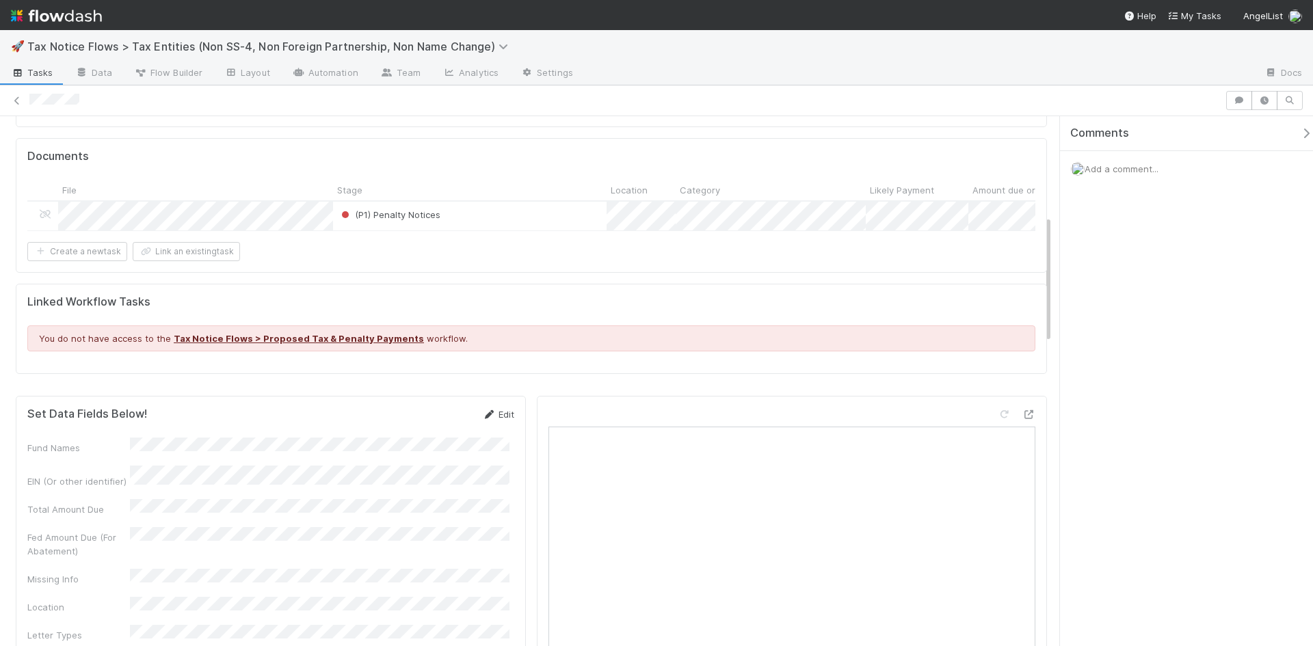
click at [484, 419] on icon at bounding box center [489, 414] width 14 height 9
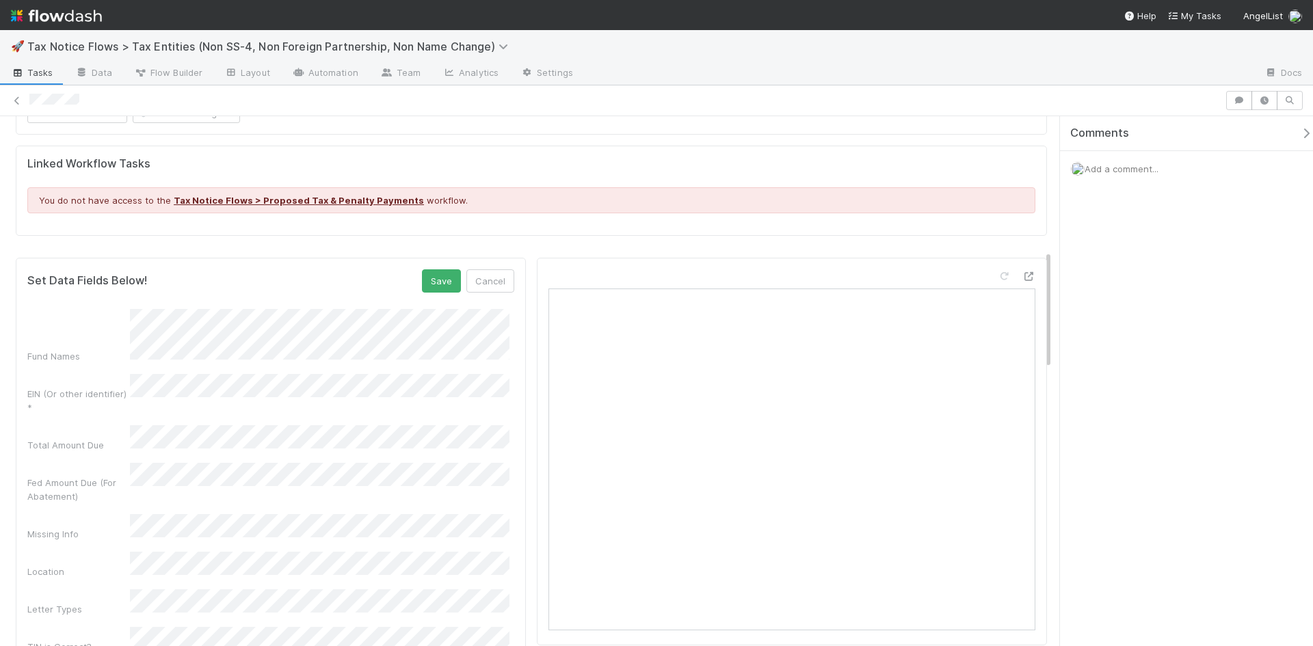
scroll to position [547, 0]
click at [429, 294] on button "Save" at bounding box center [441, 282] width 39 height 23
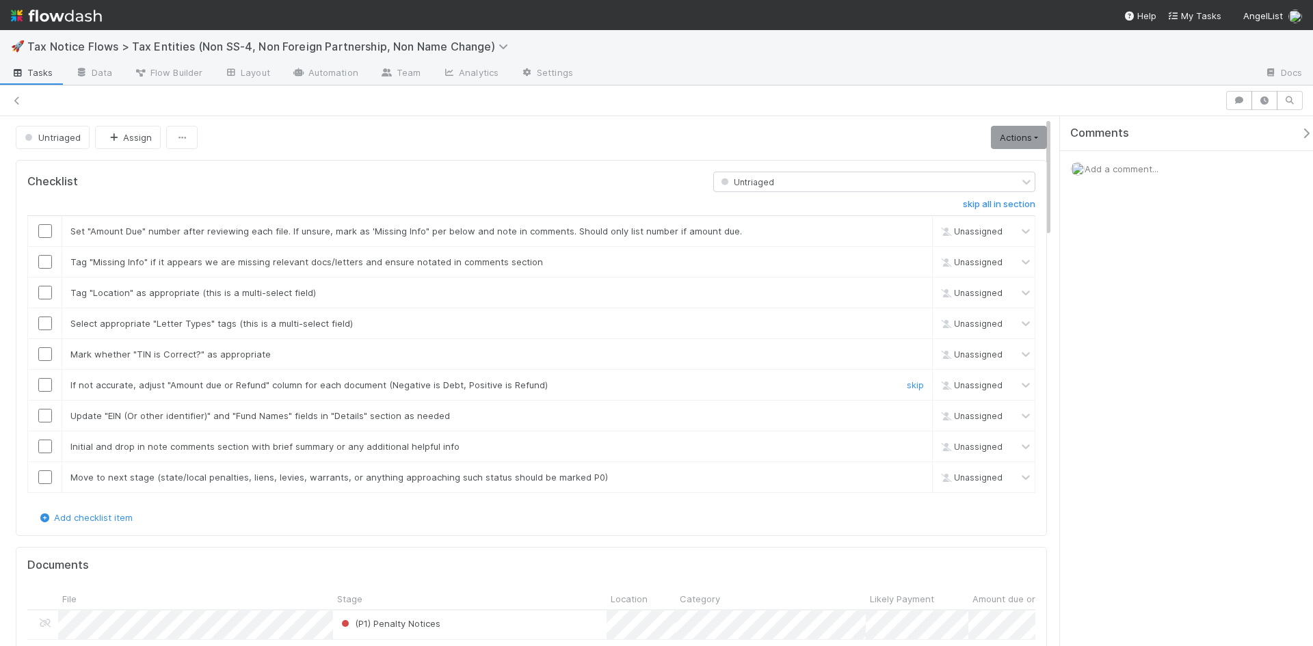
scroll to position [0, 0]
click at [1009, 146] on link "Actions" at bounding box center [1019, 138] width 56 height 23
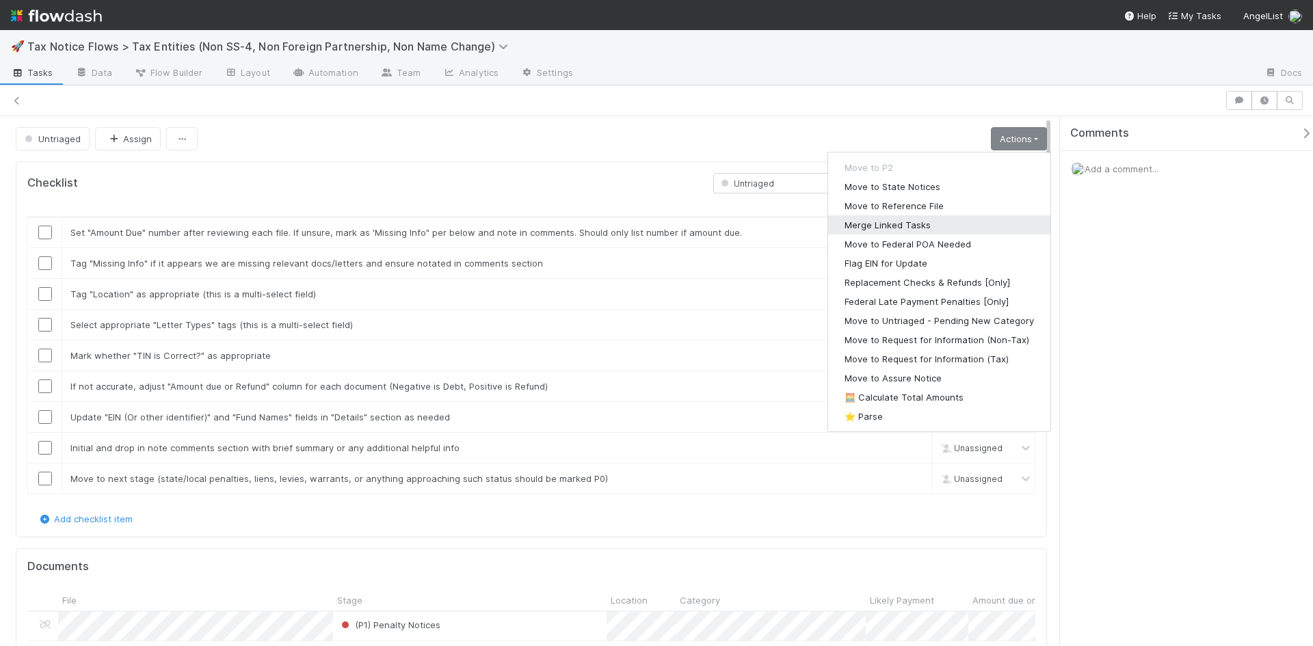
click at [895, 222] on button "Merge Linked Tasks" at bounding box center [939, 224] width 222 height 19
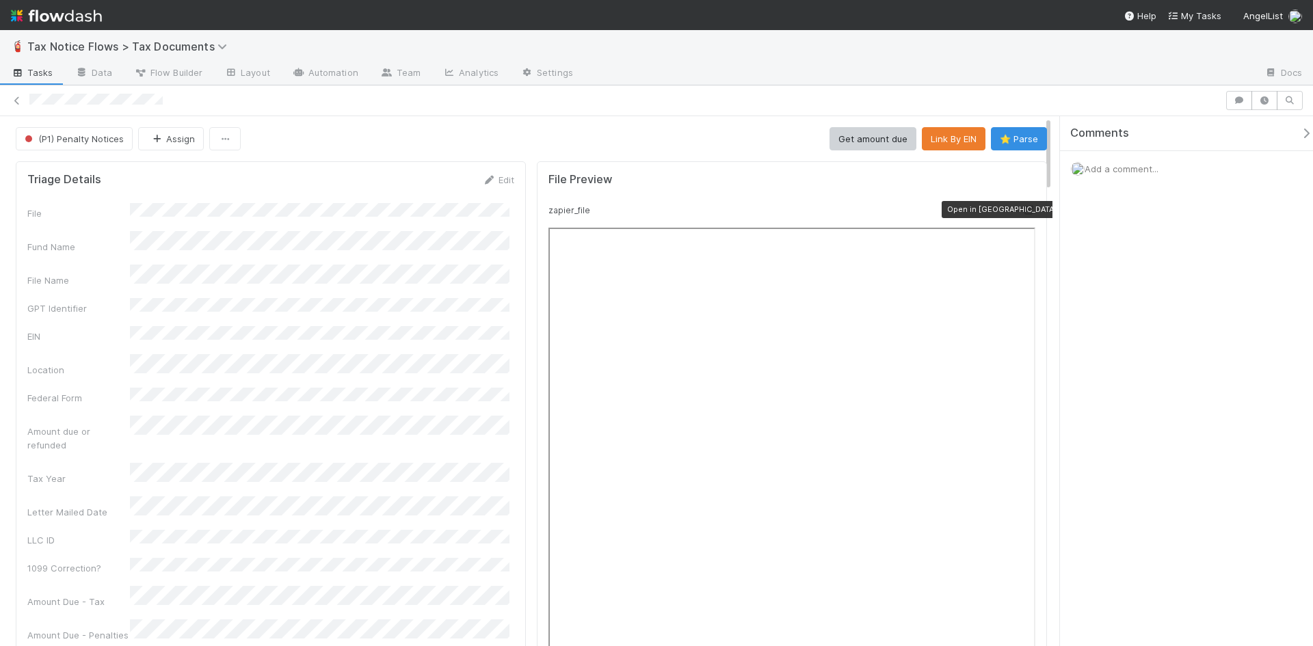
click at [1022, 208] on icon at bounding box center [1029, 210] width 14 height 9
click at [94, 131] on button "(P1) Penalty Notices" at bounding box center [74, 138] width 117 height 23
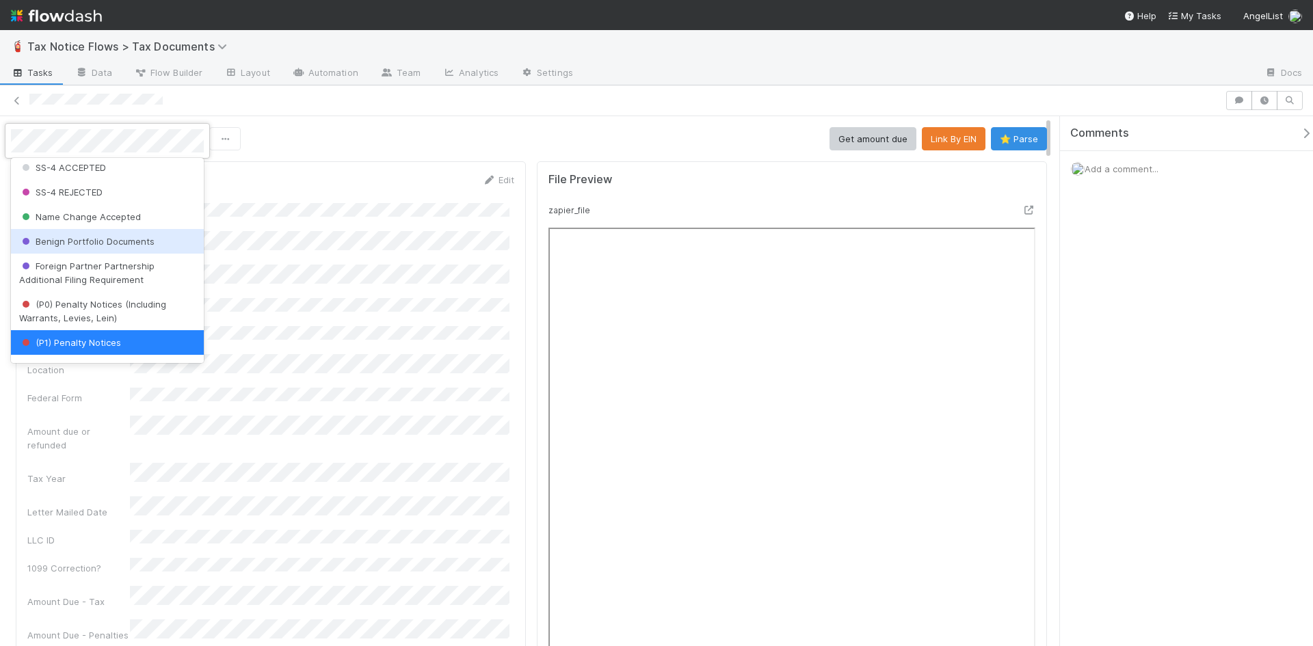
scroll to position [468, 0]
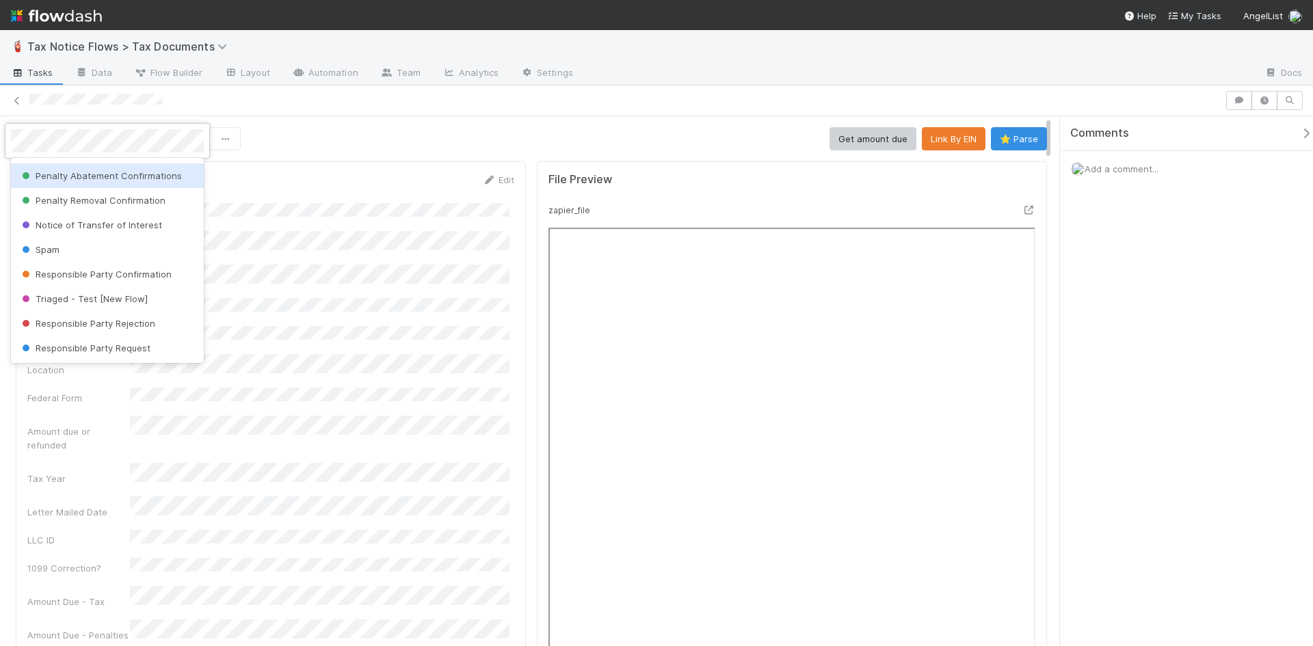
click at [122, 180] on span "Penalty Abatement Confirmations" at bounding box center [100, 175] width 163 height 11
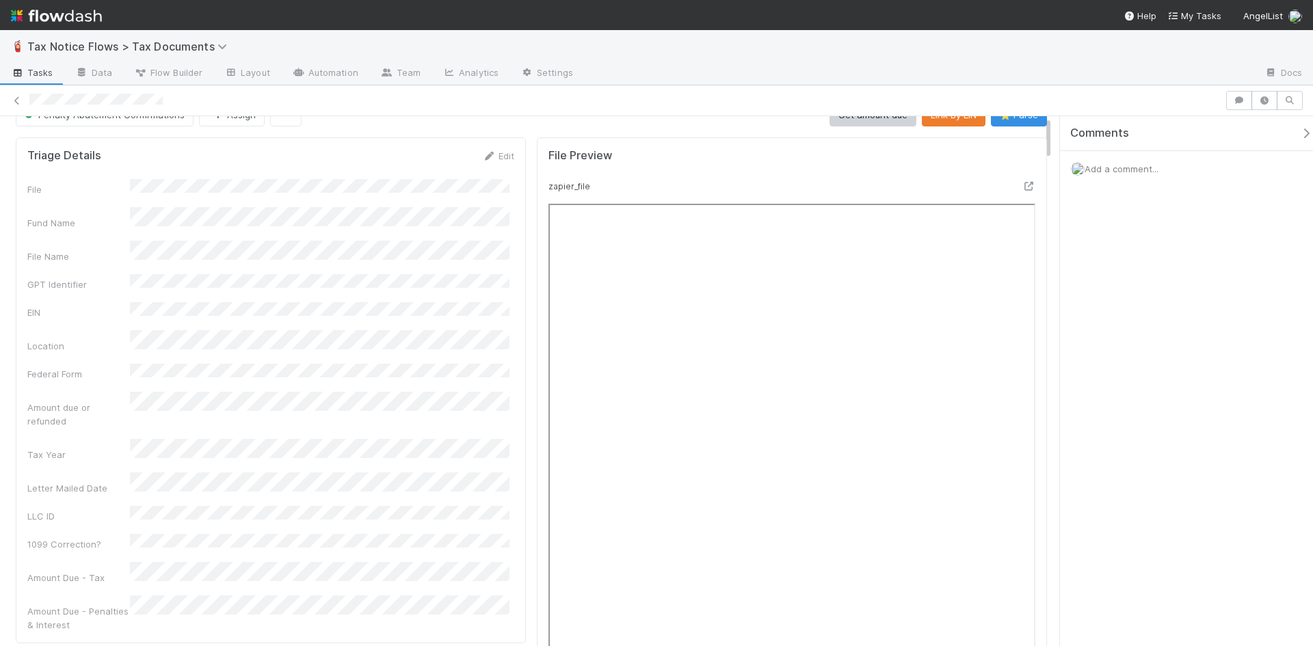
scroll to position [0, 0]
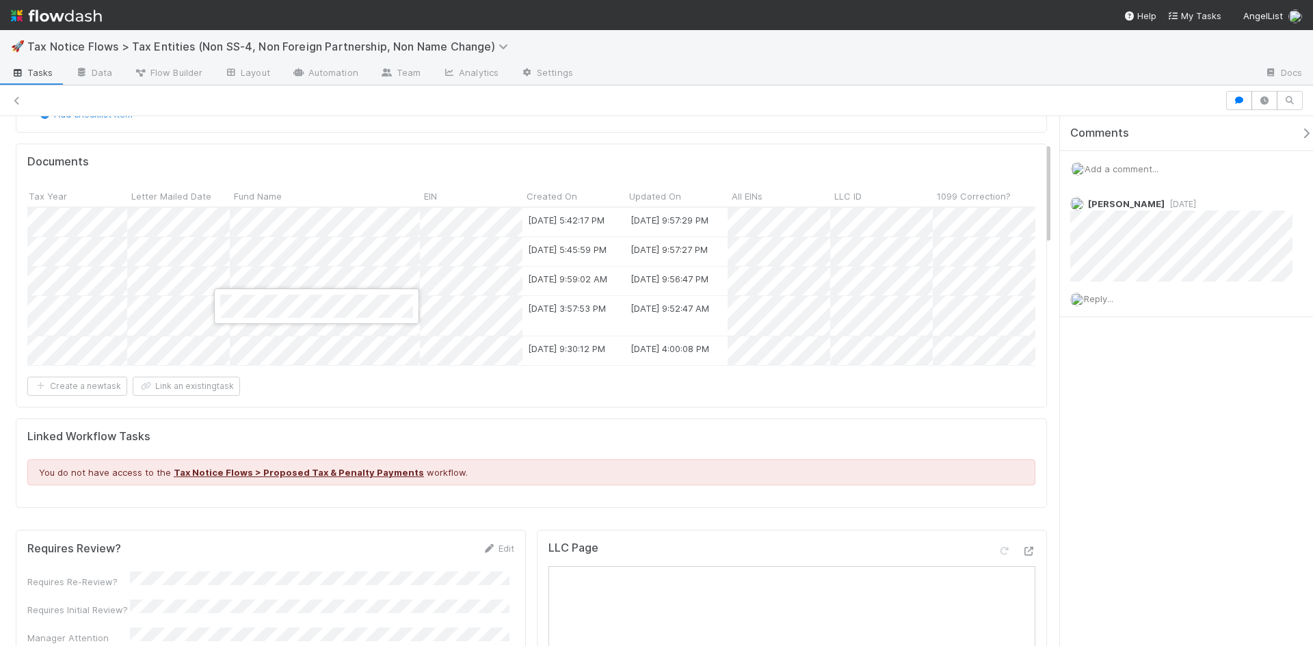
click at [270, 351] on div at bounding box center [656, 323] width 1313 height 646
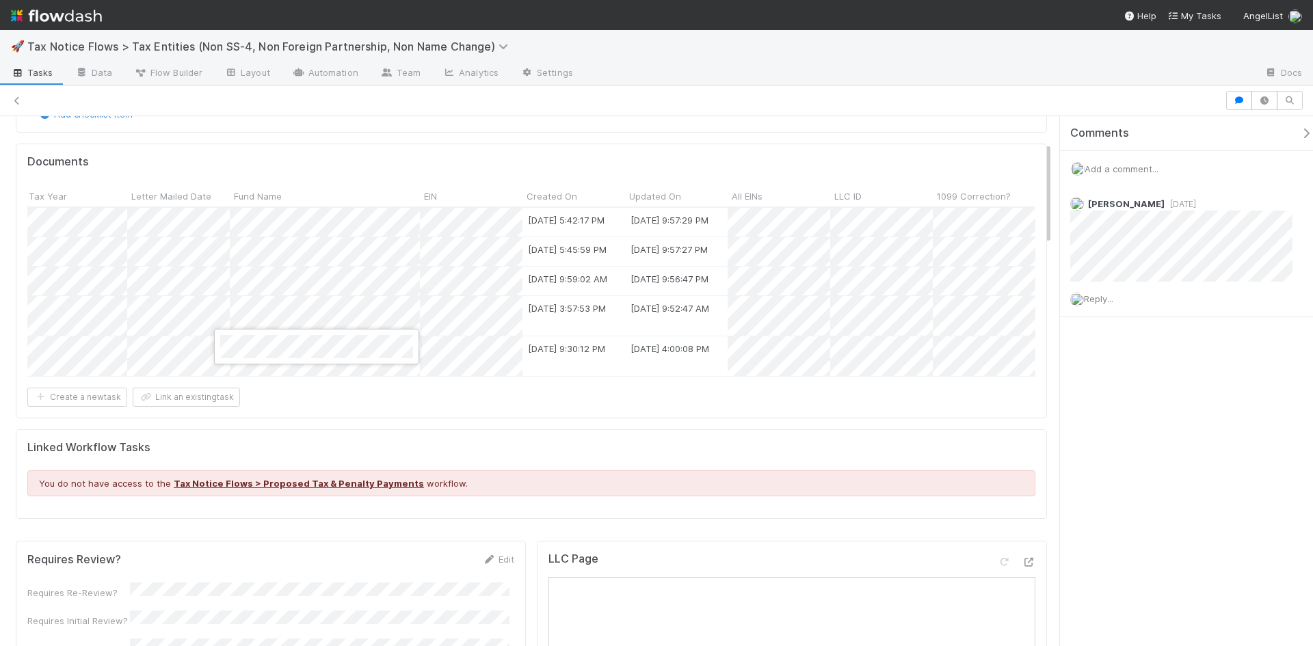
drag, startPoint x: 367, startPoint y: 377, endPoint x: 413, endPoint y: 378, distance: 45.8
click at [368, 377] on div at bounding box center [656, 323] width 1313 height 646
click at [838, 332] on div at bounding box center [656, 323] width 1313 height 646
click at [799, 383] on div at bounding box center [656, 323] width 1313 height 646
click at [425, 345] on div at bounding box center [656, 323] width 1313 height 646
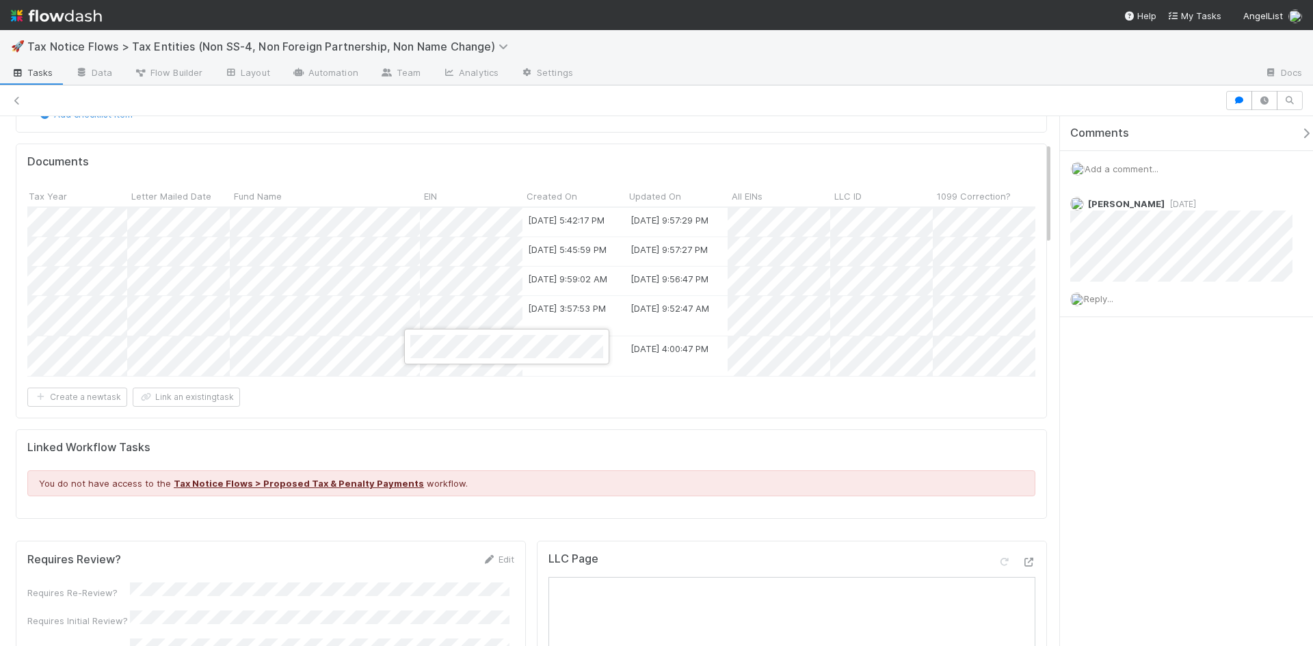
click at [438, 375] on div at bounding box center [656, 323] width 1313 height 646
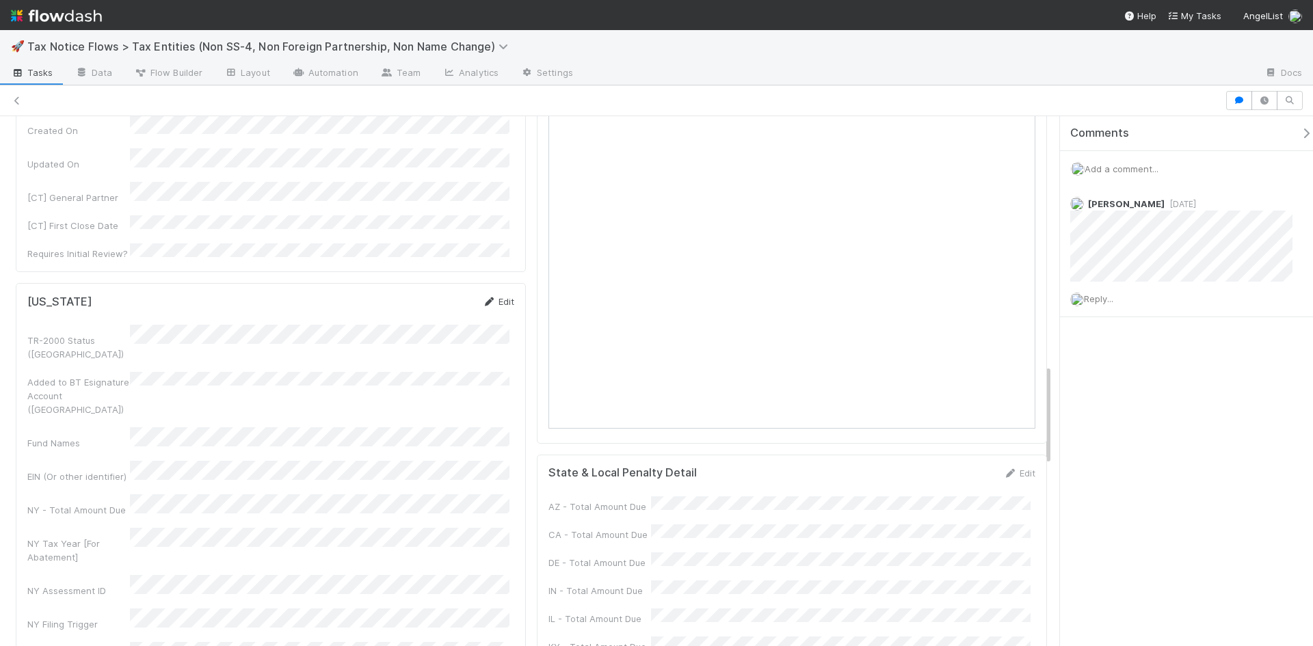
click at [491, 296] on link "Edit" at bounding box center [498, 301] width 32 height 11
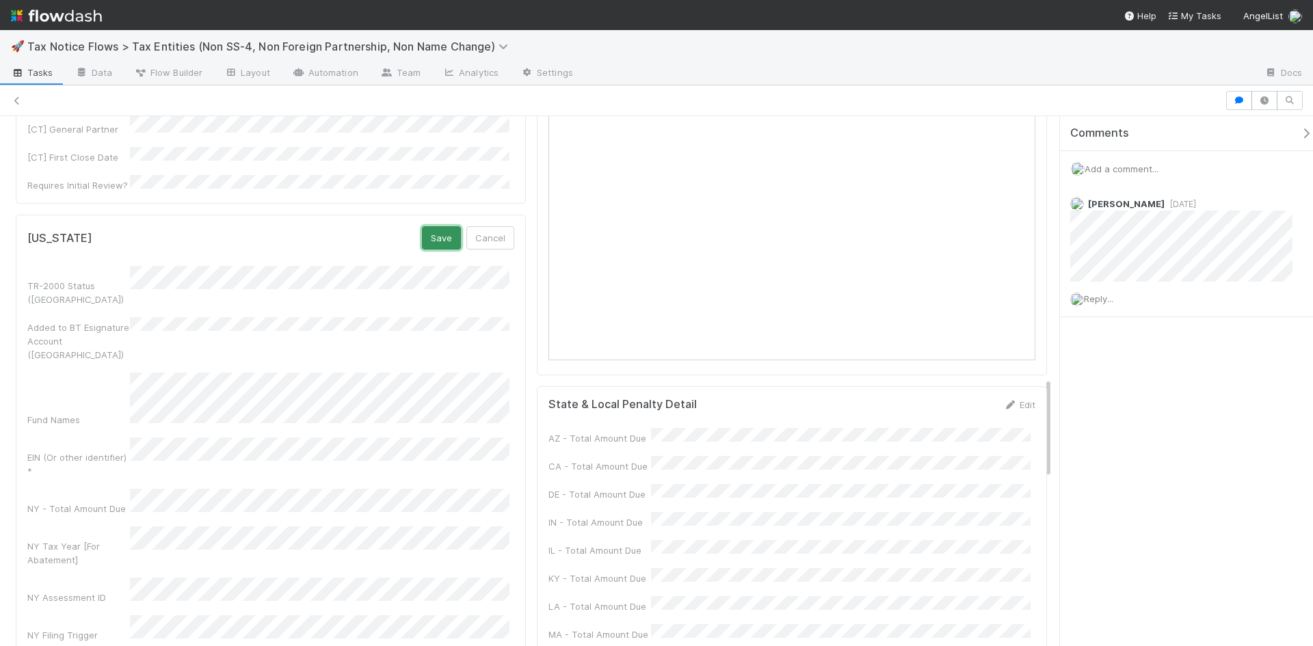
click at [433, 226] on button "Save" at bounding box center [441, 237] width 39 height 23
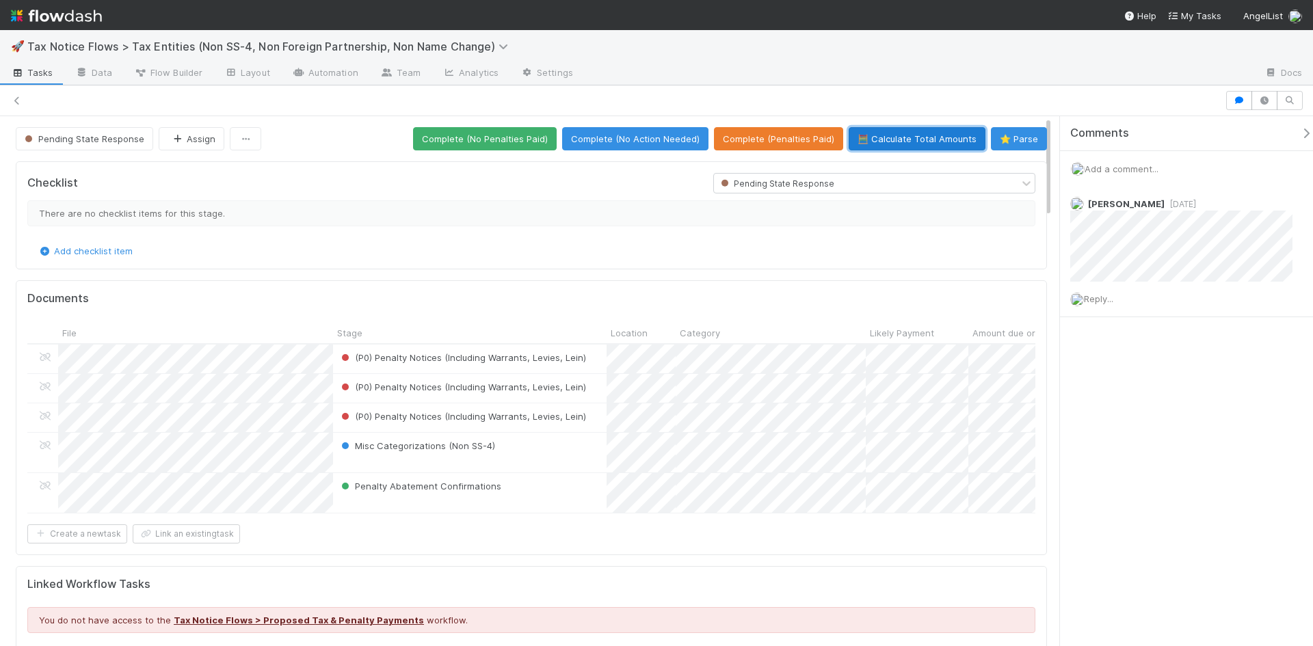
click at [935, 135] on button "🧮 Calculate Total Amounts" at bounding box center [917, 138] width 137 height 23
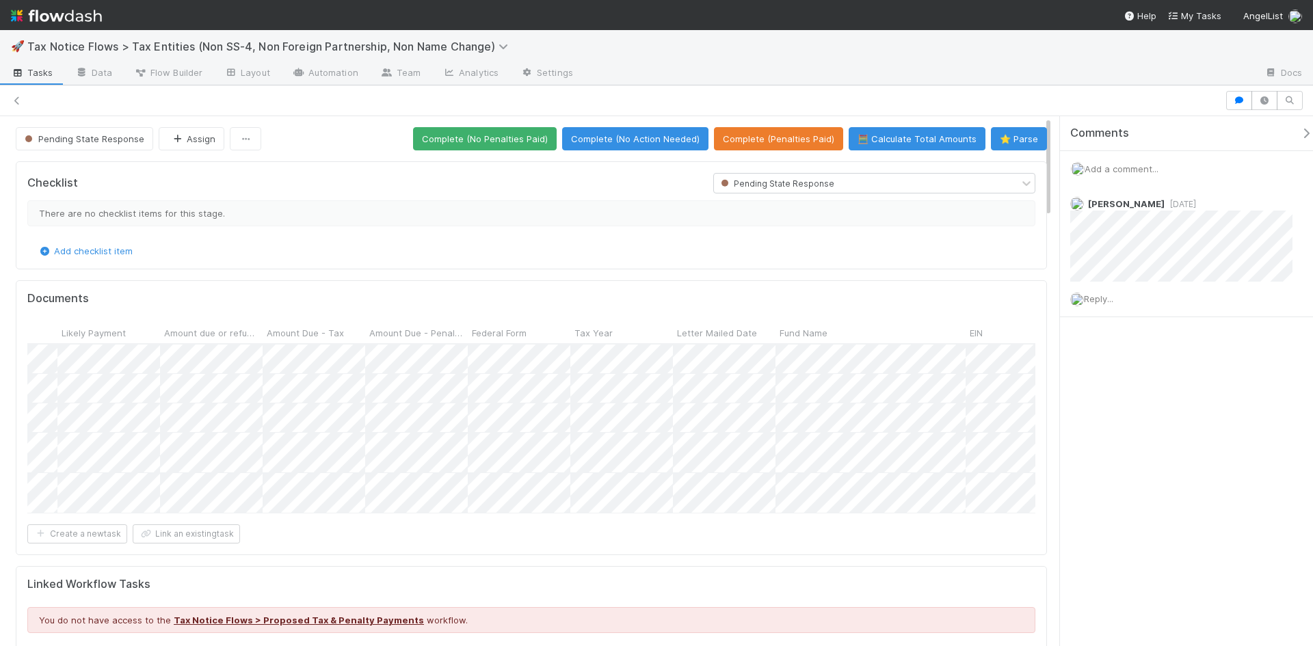
scroll to position [0, 810]
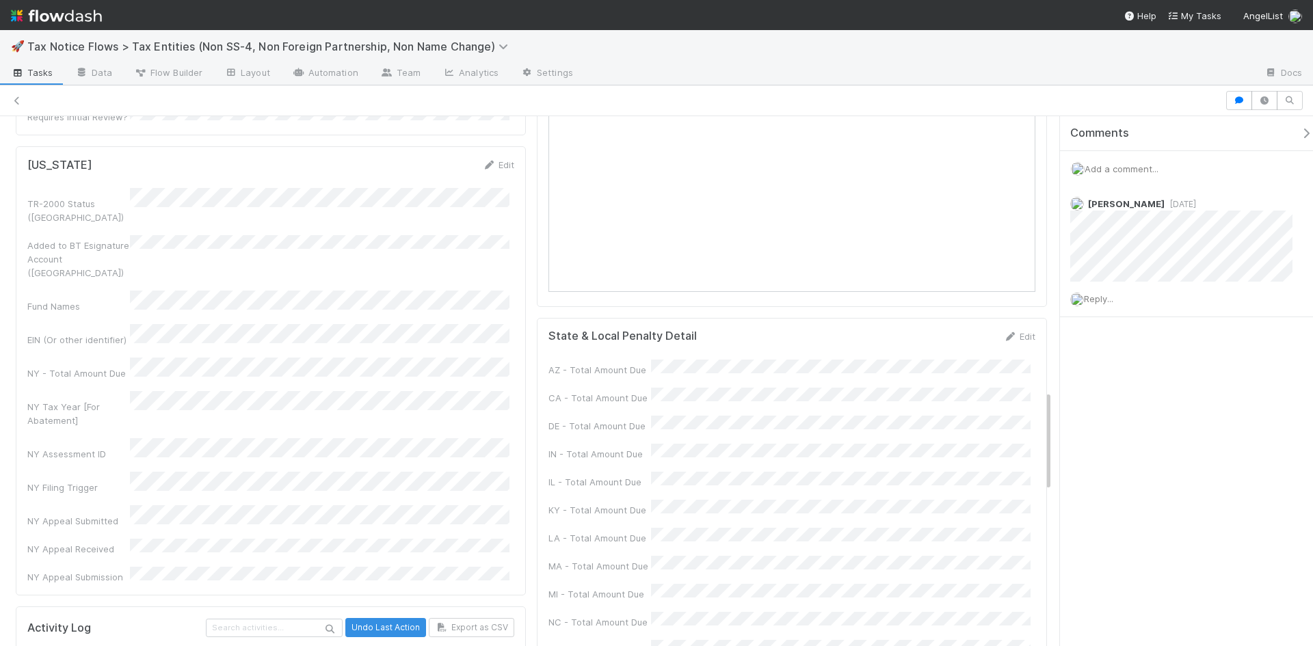
click at [1020, 340] on div "Edit" at bounding box center [1019, 337] width 32 height 14
click at [1016, 342] on link "Edit" at bounding box center [1019, 336] width 32 height 11
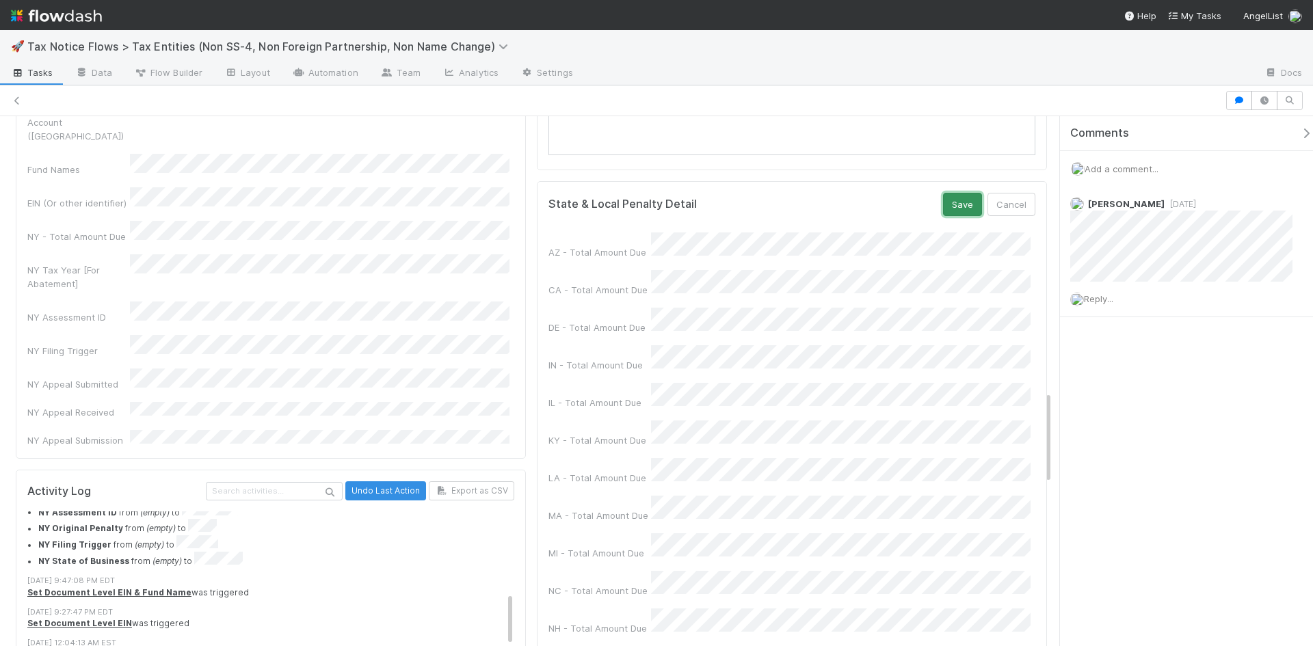
click at [951, 216] on button "Save" at bounding box center [962, 204] width 39 height 23
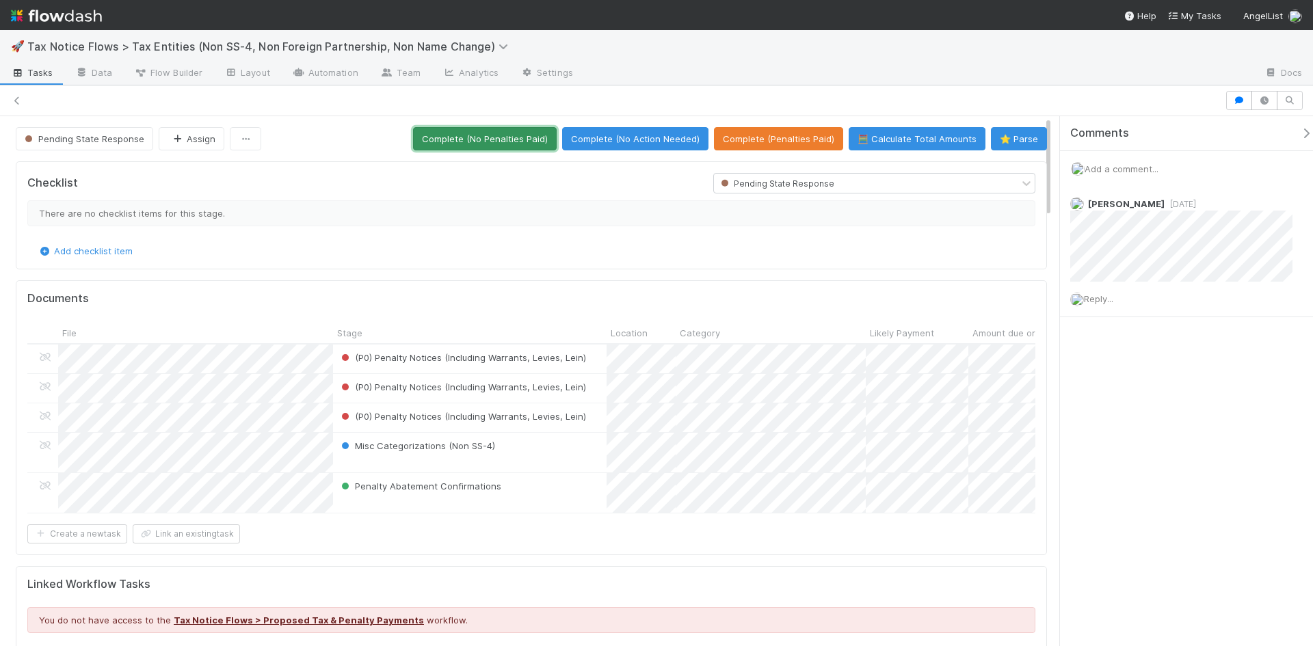
click at [467, 139] on button "Complete (No Penalties Paid)" at bounding box center [485, 138] width 144 height 23
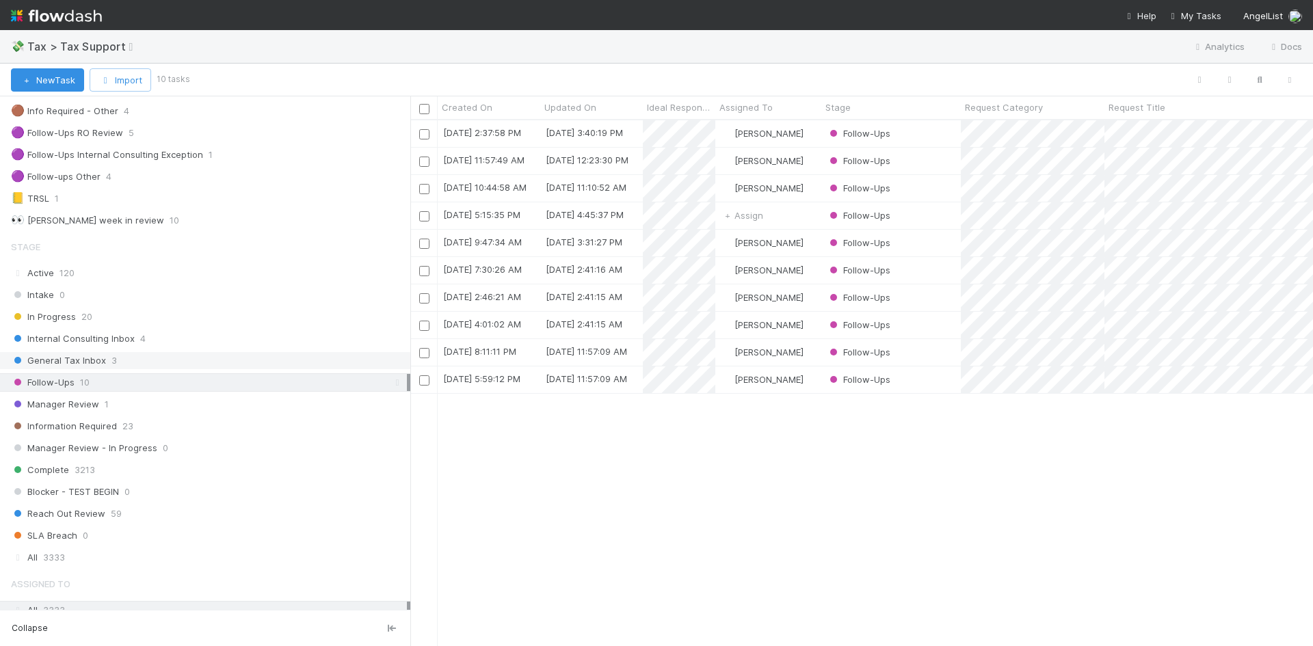
scroll to position [205, 0]
click at [96, 360] on span "General Tax Inbox" at bounding box center [58, 359] width 95 height 17
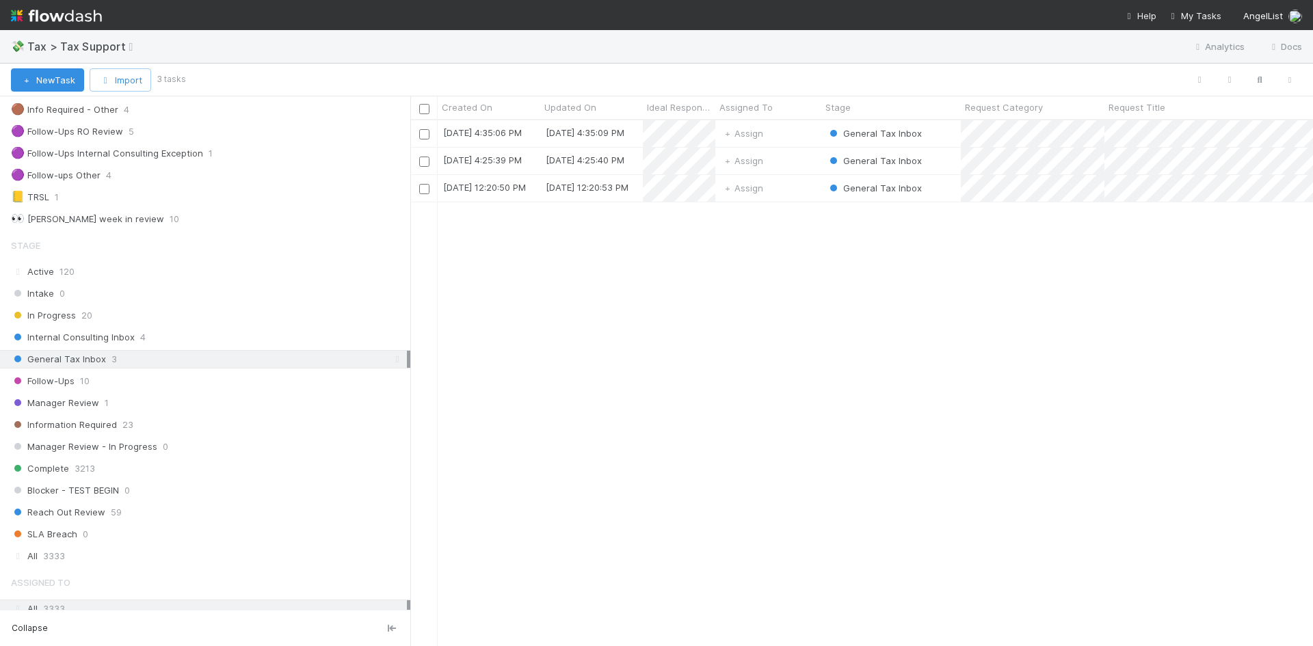
scroll to position [516, 892]
click at [954, 161] on div "General Tax Inbox" at bounding box center [890, 161] width 139 height 27
click at [51, 376] on span "Follow-Ups" at bounding box center [43, 381] width 64 height 17
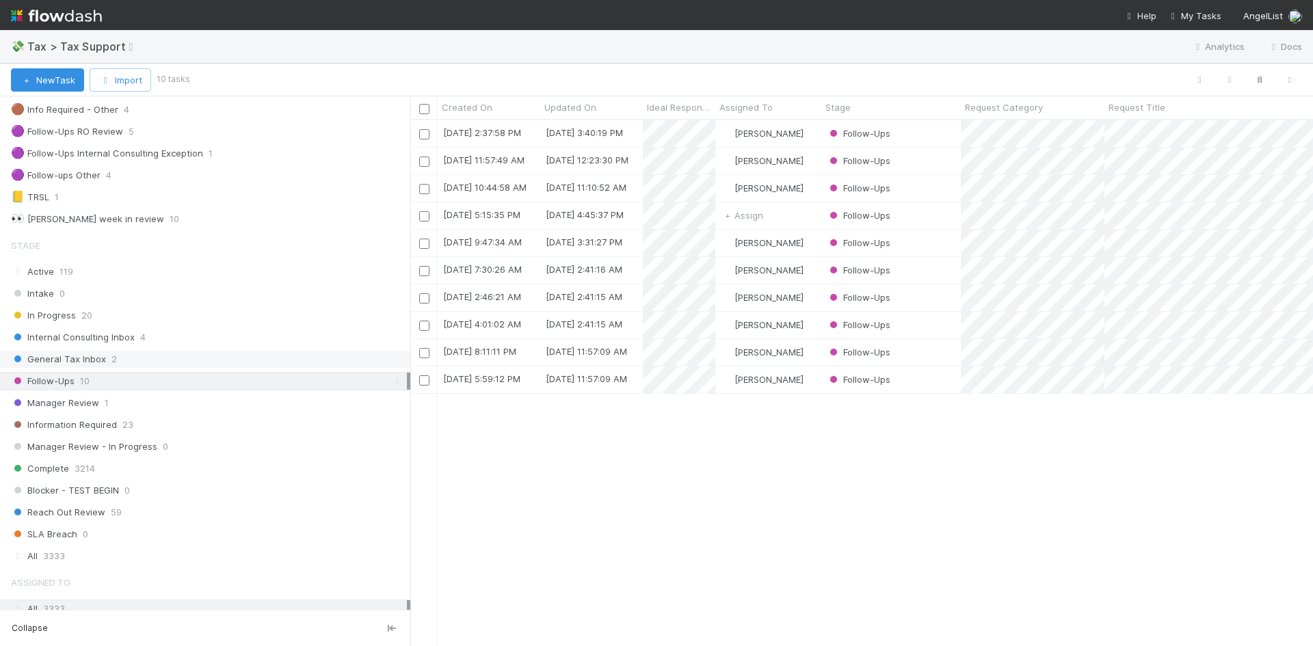
scroll to position [516, 892]
click at [90, 351] on span "General Tax Inbox" at bounding box center [58, 359] width 95 height 17
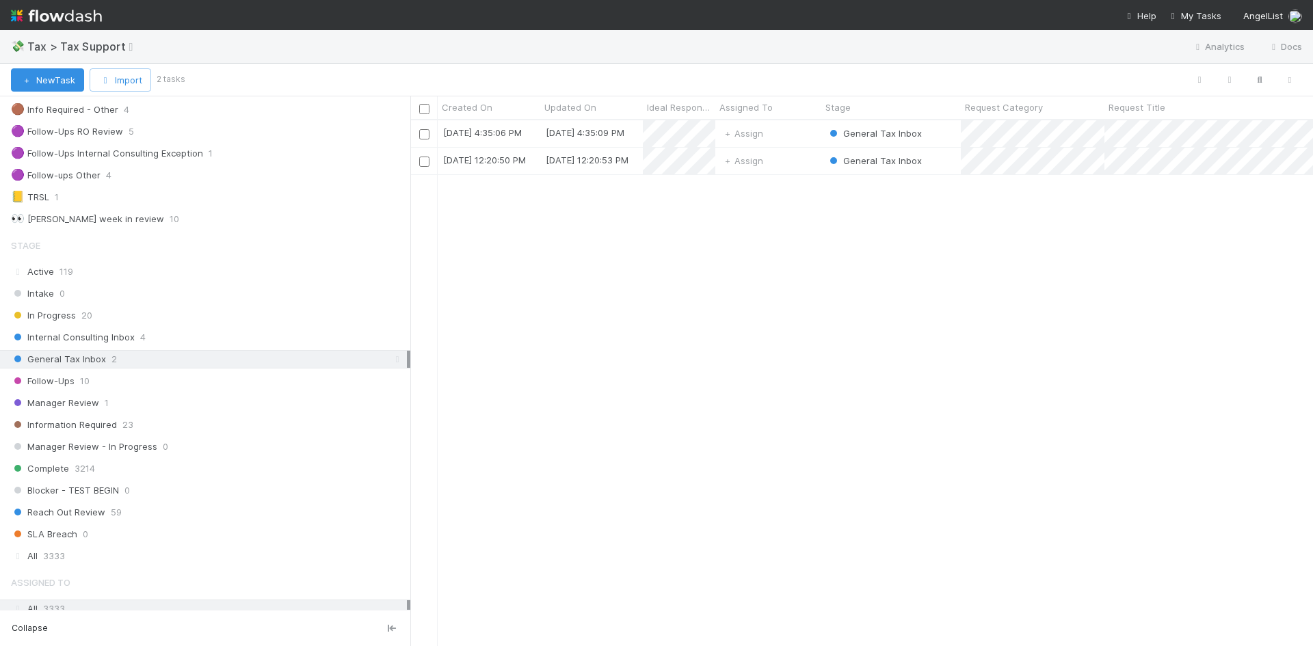
scroll to position [516, 892]
click at [778, 161] on div "Assign" at bounding box center [768, 161] width 106 height 27
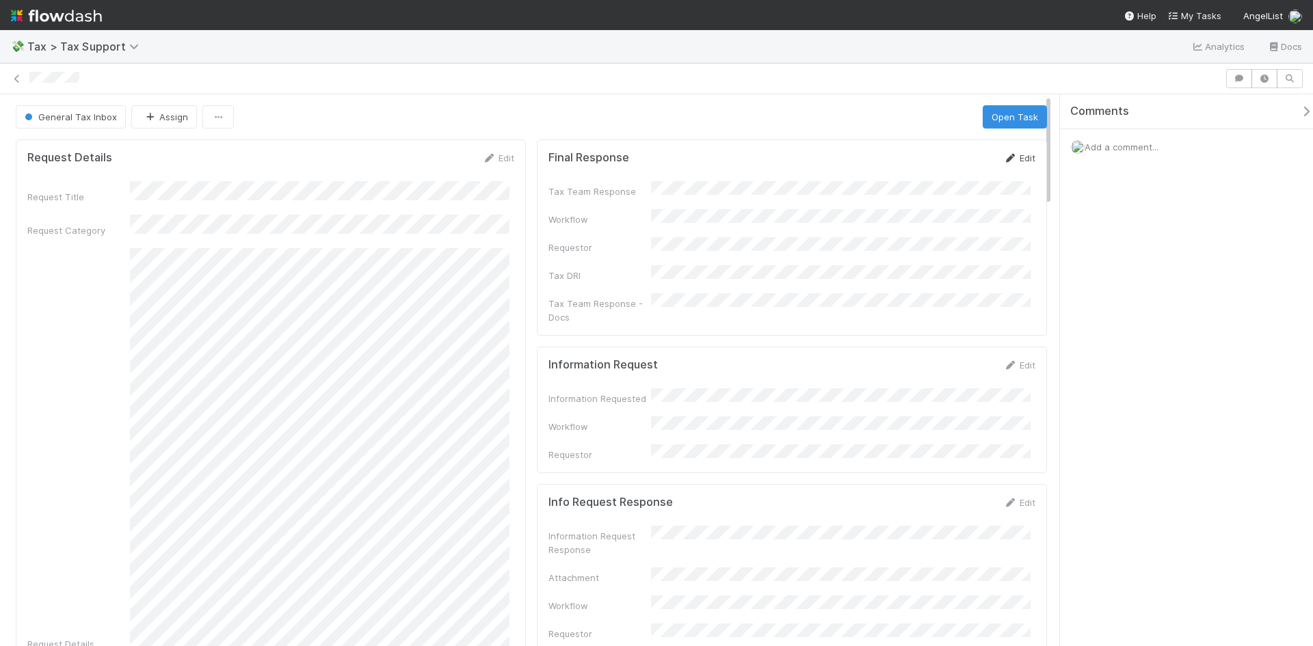
click at [1009, 156] on link "Edit" at bounding box center [1019, 157] width 32 height 11
click at [953, 161] on button "Save" at bounding box center [962, 162] width 39 height 23
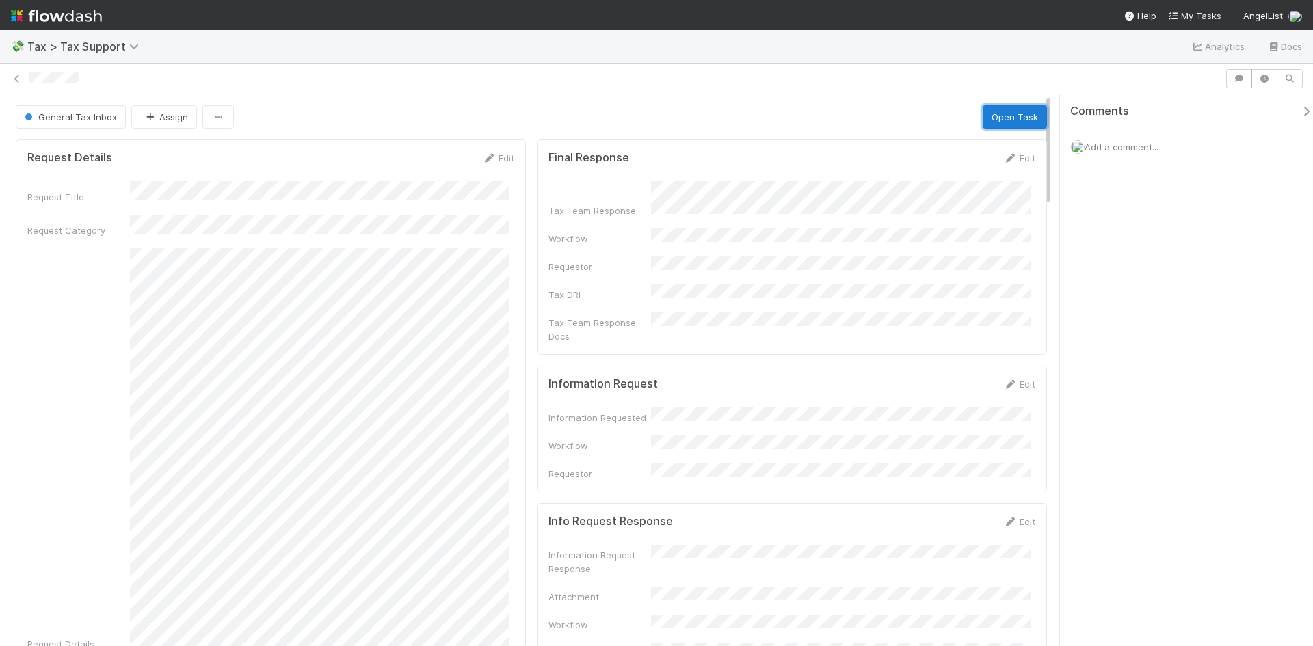
click at [993, 119] on button "Open Task" at bounding box center [1015, 116] width 64 height 23
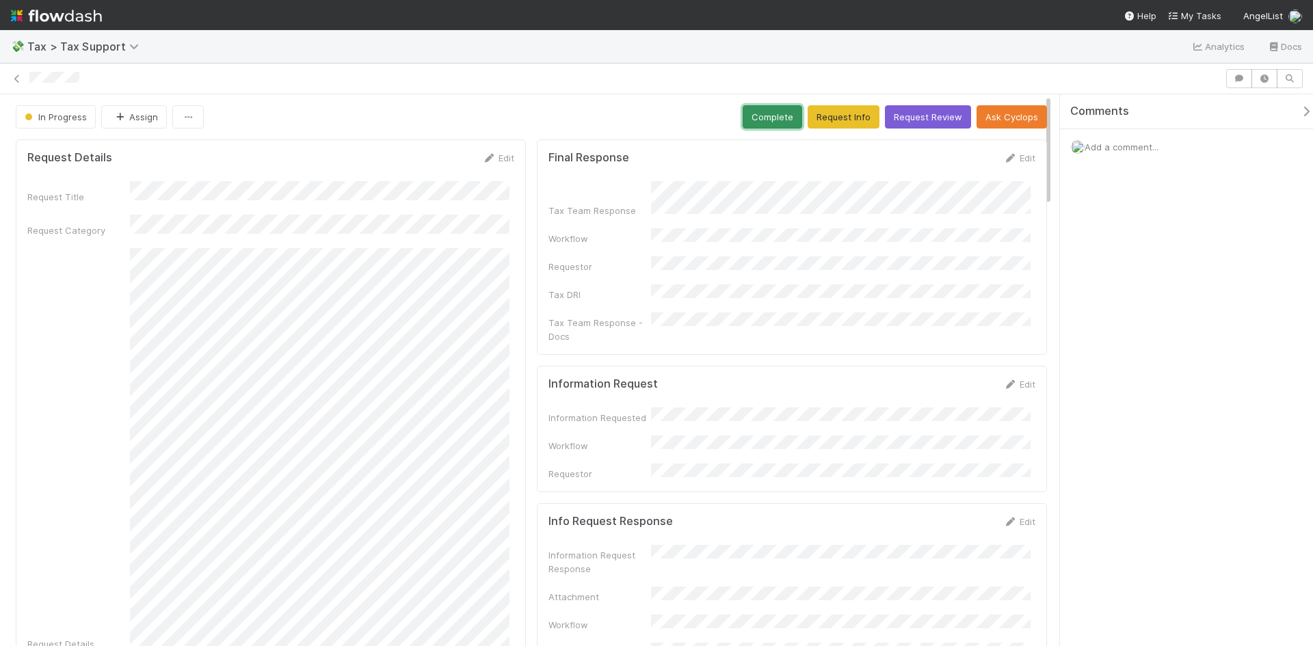
click at [760, 112] on button "Complete" at bounding box center [772, 116] width 59 height 23
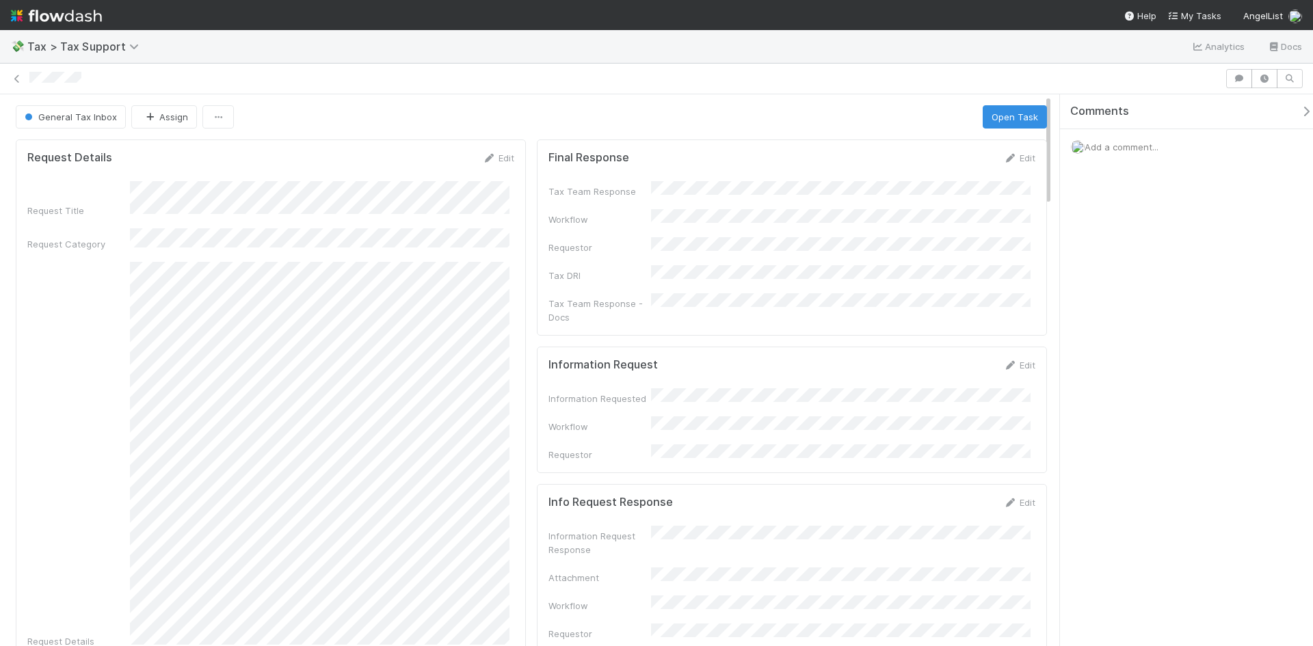
click at [1004, 163] on div "Edit" at bounding box center [1019, 158] width 32 height 14
click at [1006, 156] on icon at bounding box center [1010, 158] width 14 height 9
click at [946, 153] on button "Save" at bounding box center [962, 162] width 39 height 23
click at [1003, 116] on button "Open Task" at bounding box center [1015, 116] width 64 height 23
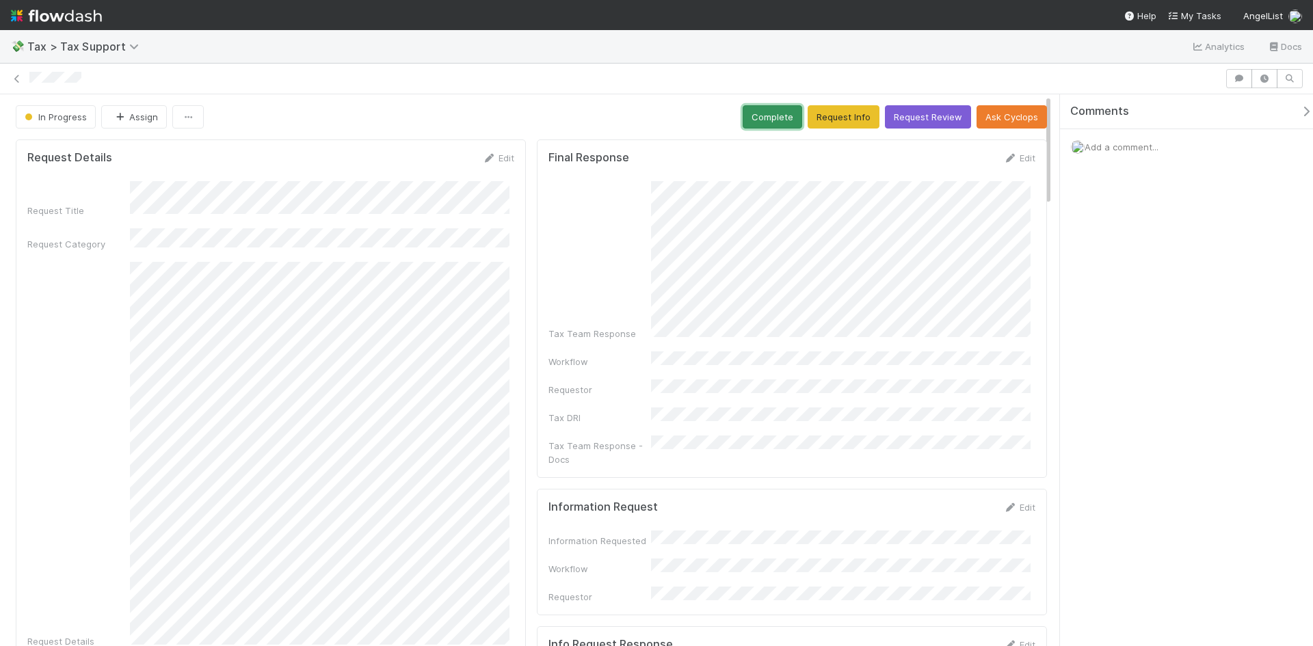
click at [767, 116] on button "Complete" at bounding box center [772, 116] width 59 height 23
